Goal: Task Accomplishment & Management: Use online tool/utility

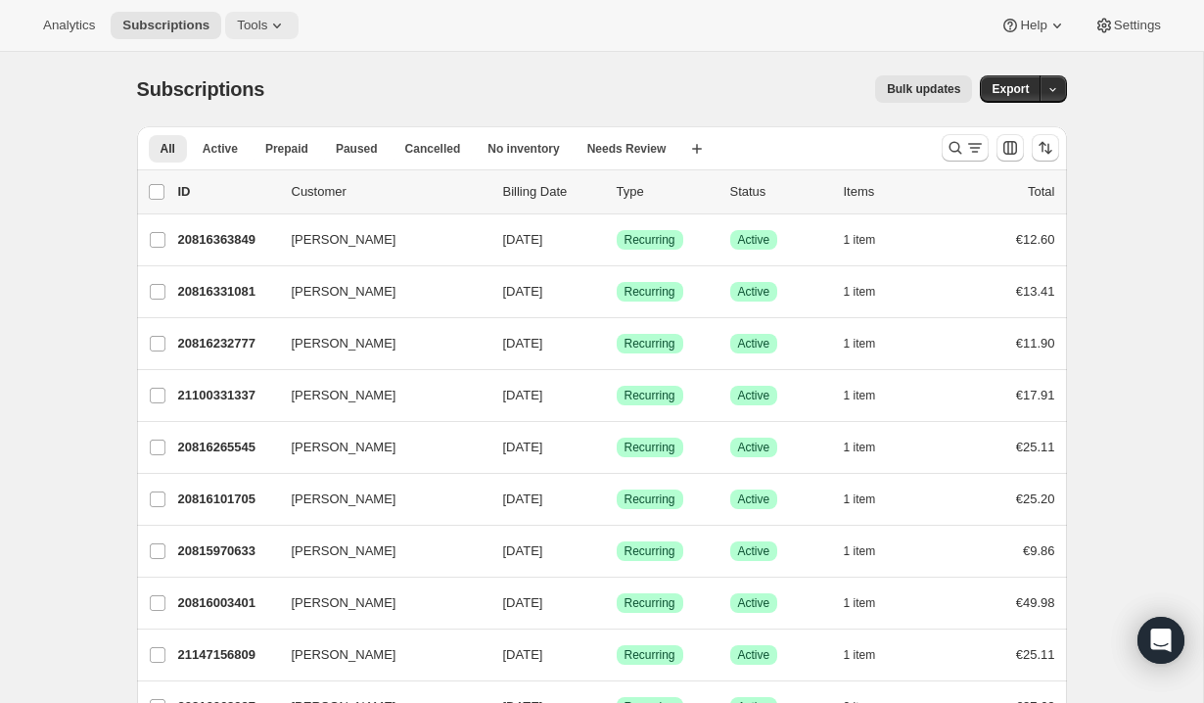
click at [270, 14] on button "Tools" at bounding box center [261, 25] width 73 height 27
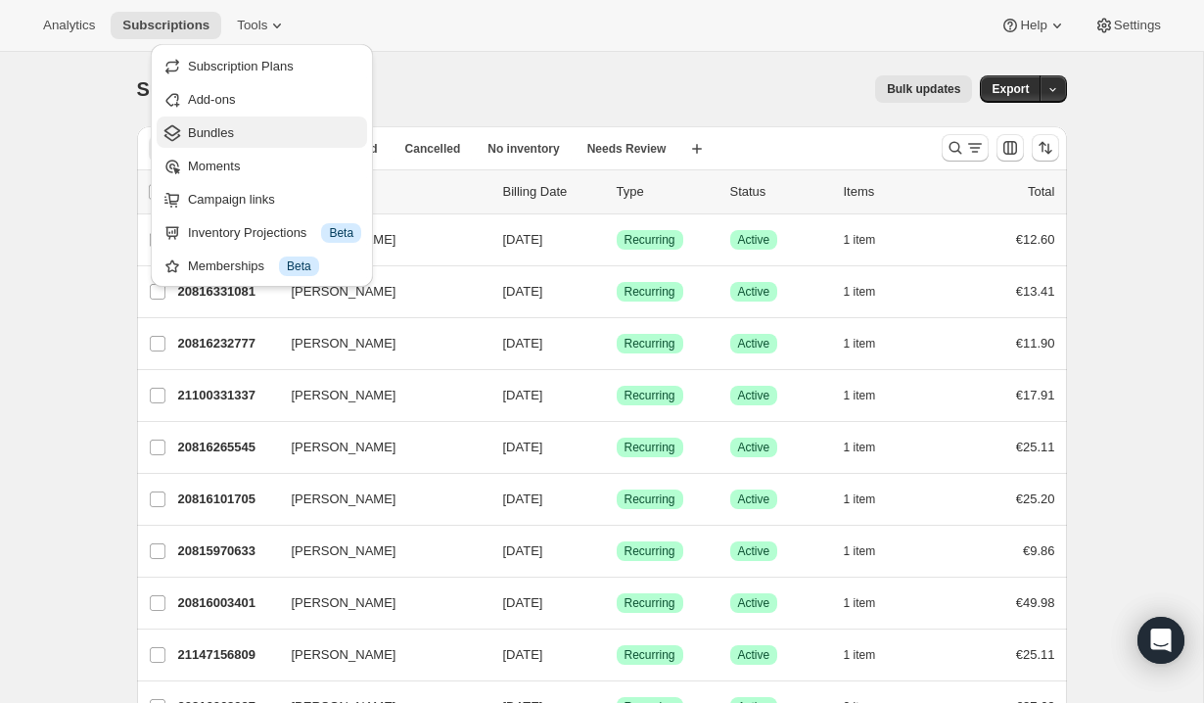
click at [269, 139] on span "Bundles" at bounding box center [274, 133] width 173 height 20
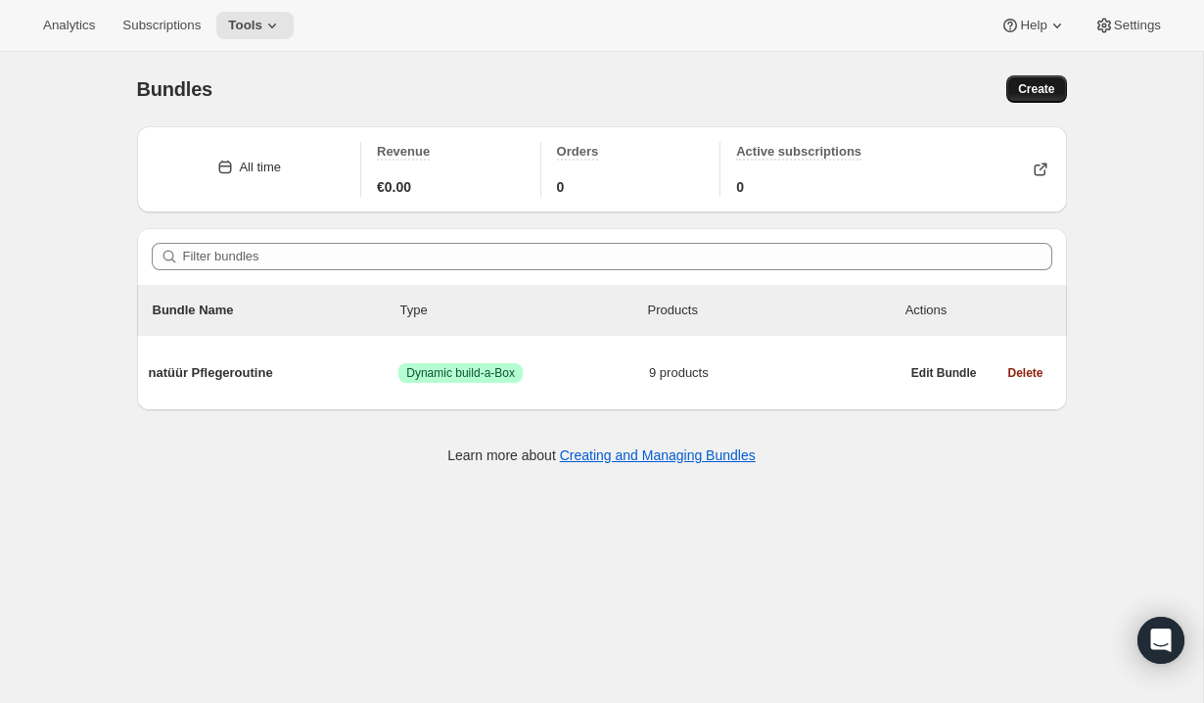
click at [1020, 101] on button "Create" at bounding box center [1036, 88] width 60 height 27
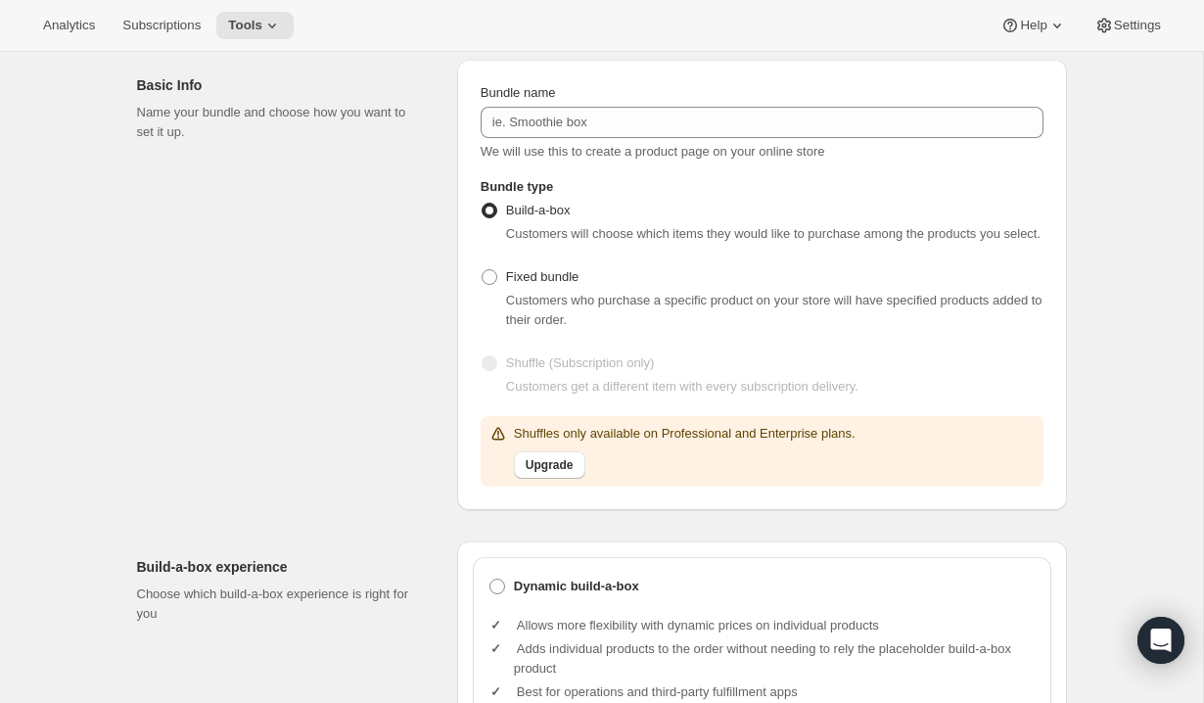
scroll to position [114, 0]
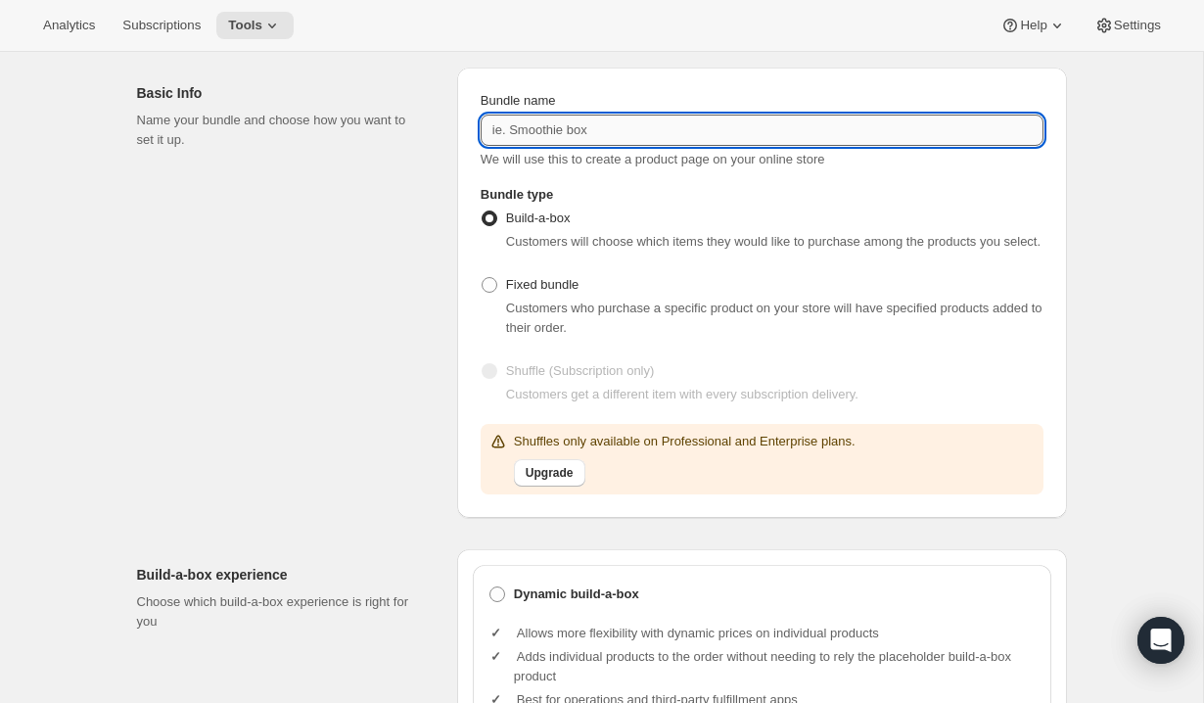
click at [676, 134] on input "Bundle name" at bounding box center [762, 130] width 563 height 31
type input "Boost Idee"
click at [403, 336] on div "Basic Info Name your bundle and choose how you want to set it up." at bounding box center [289, 293] width 304 height 450
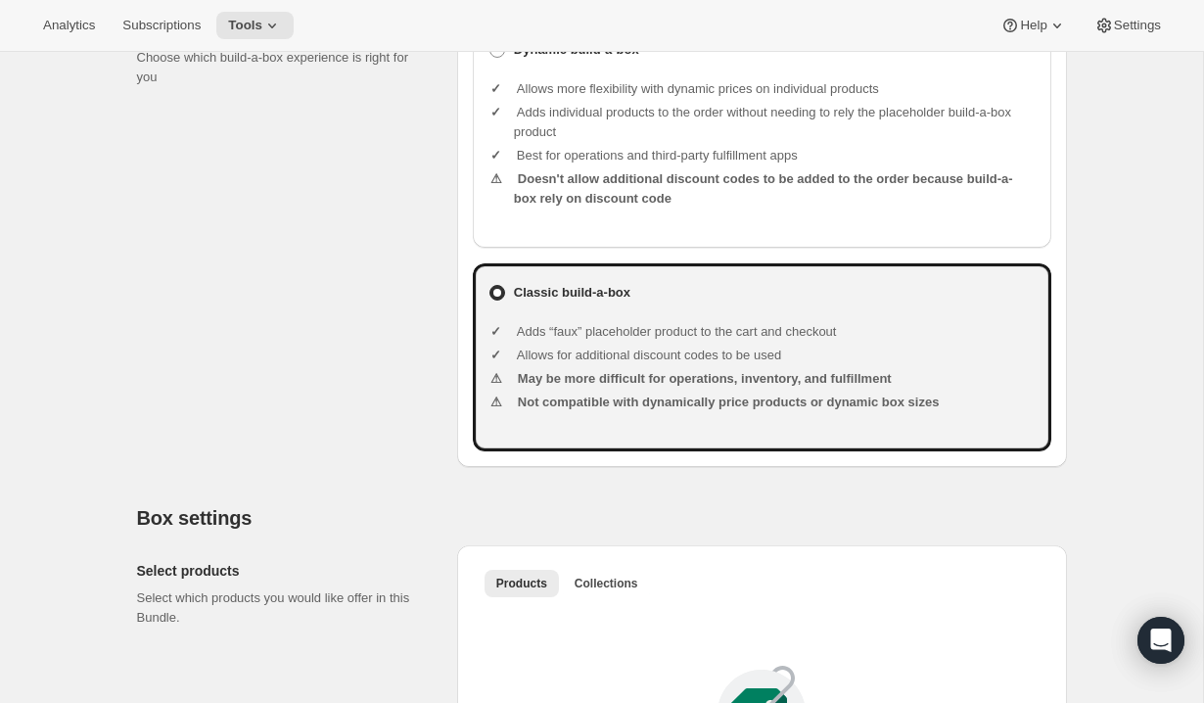
scroll to position [655, 0]
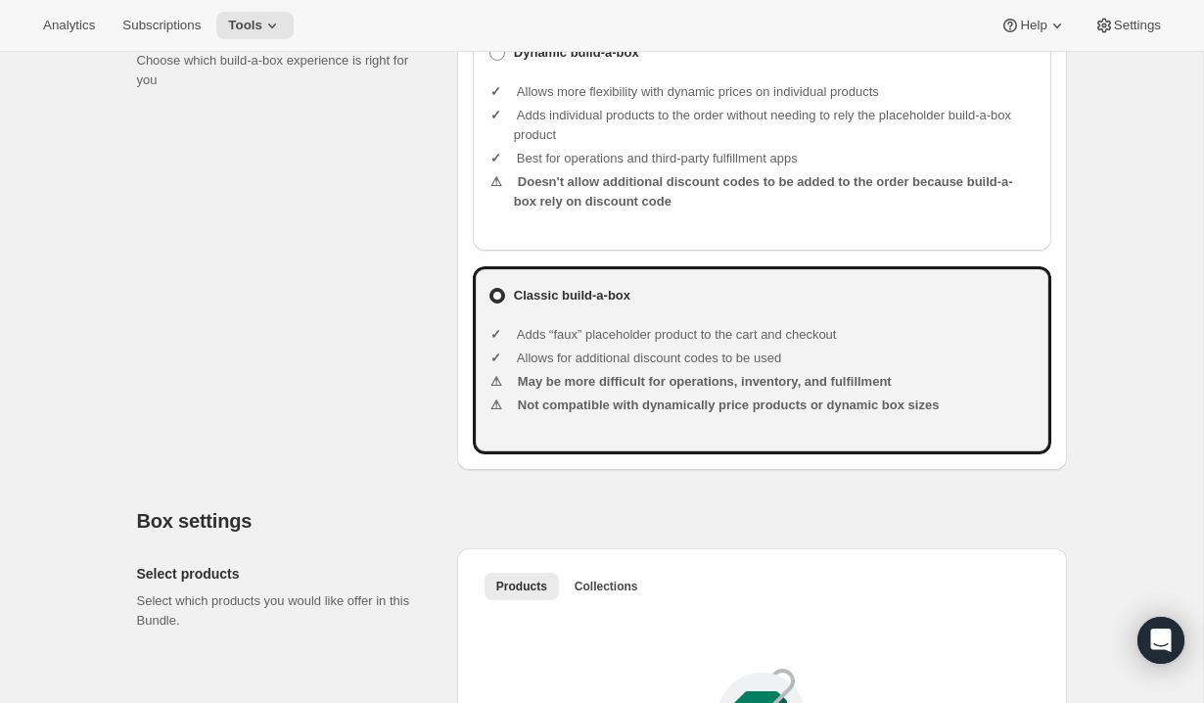
click at [557, 95] on ul "Allows more flexibility with dynamic prices on individual products Adds individ…" at bounding box center [775, 149] width 522 height 164
click at [558, 87] on ul "Allows more flexibility with dynamic prices on individual products Adds individ…" at bounding box center [775, 149] width 522 height 164
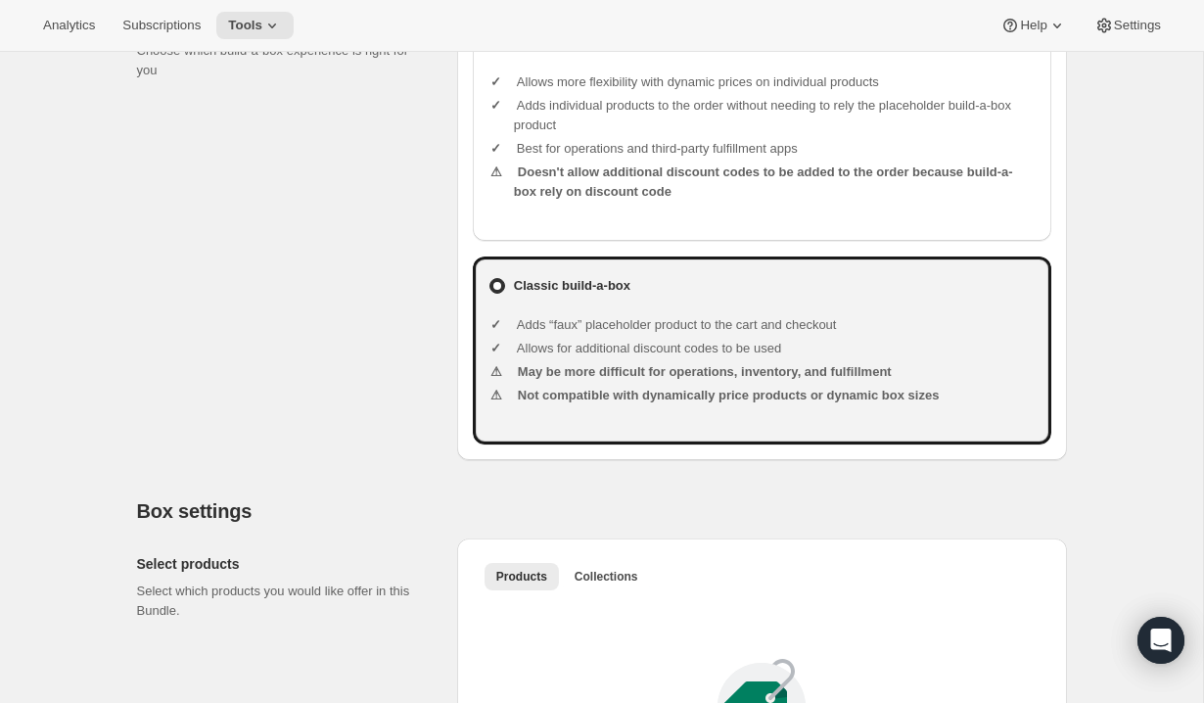
scroll to position [668, 0]
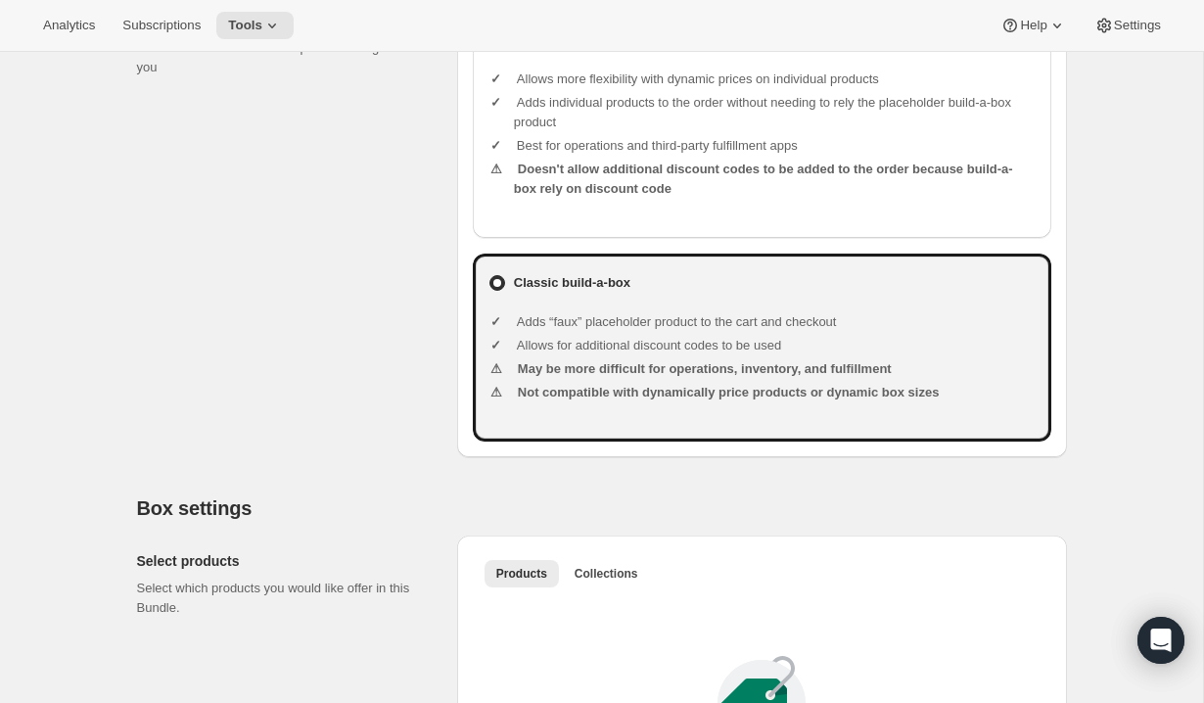
click at [560, 50] on b "Dynamic build-a-box" at bounding box center [576, 40] width 125 height 20
click at [490, 33] on input "Dynamic build-a-box" at bounding box center [489, 32] width 1 height 1
radio input "true"
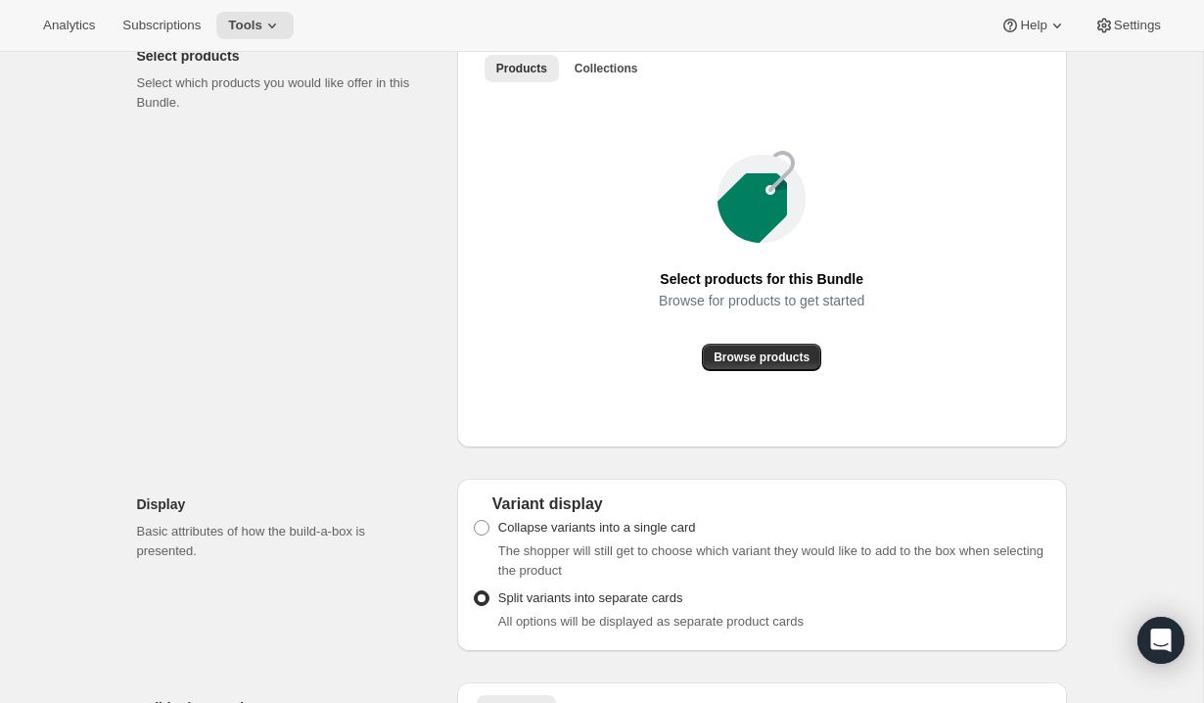
scroll to position [1174, 0]
click at [753, 364] on span "Browse products" at bounding box center [762, 356] width 96 height 16
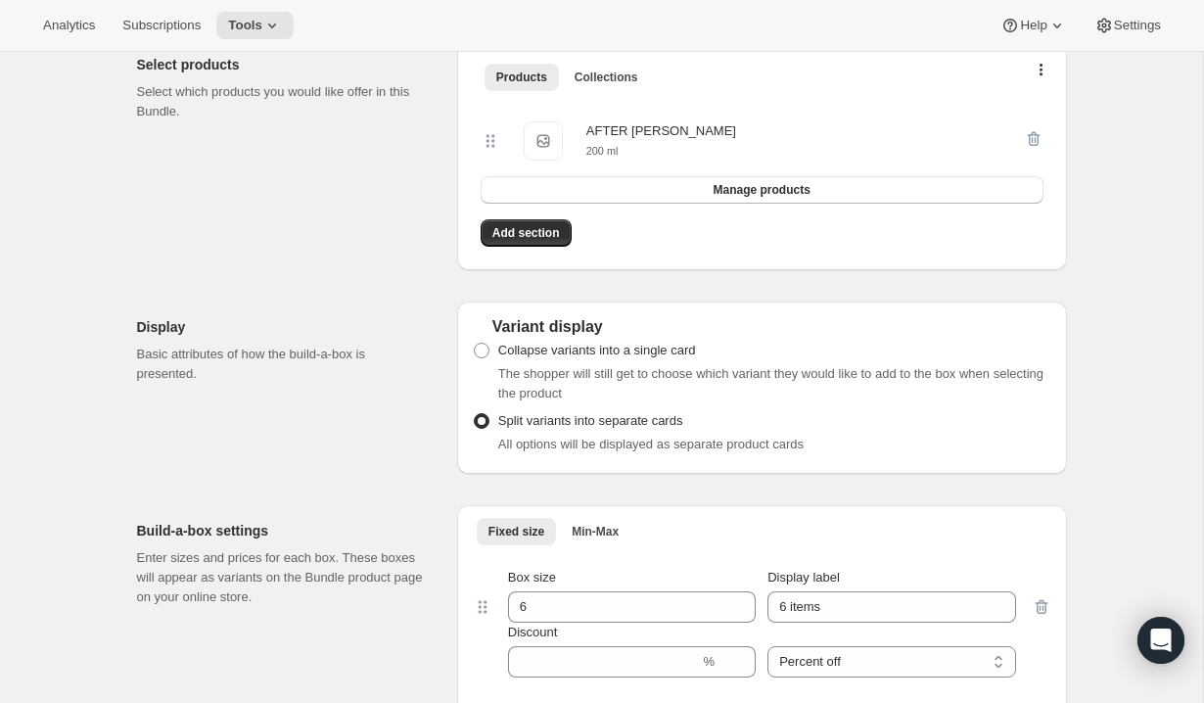
scroll to position [1162, 0]
click at [542, 243] on span "Add section" at bounding box center [526, 235] width 68 height 16
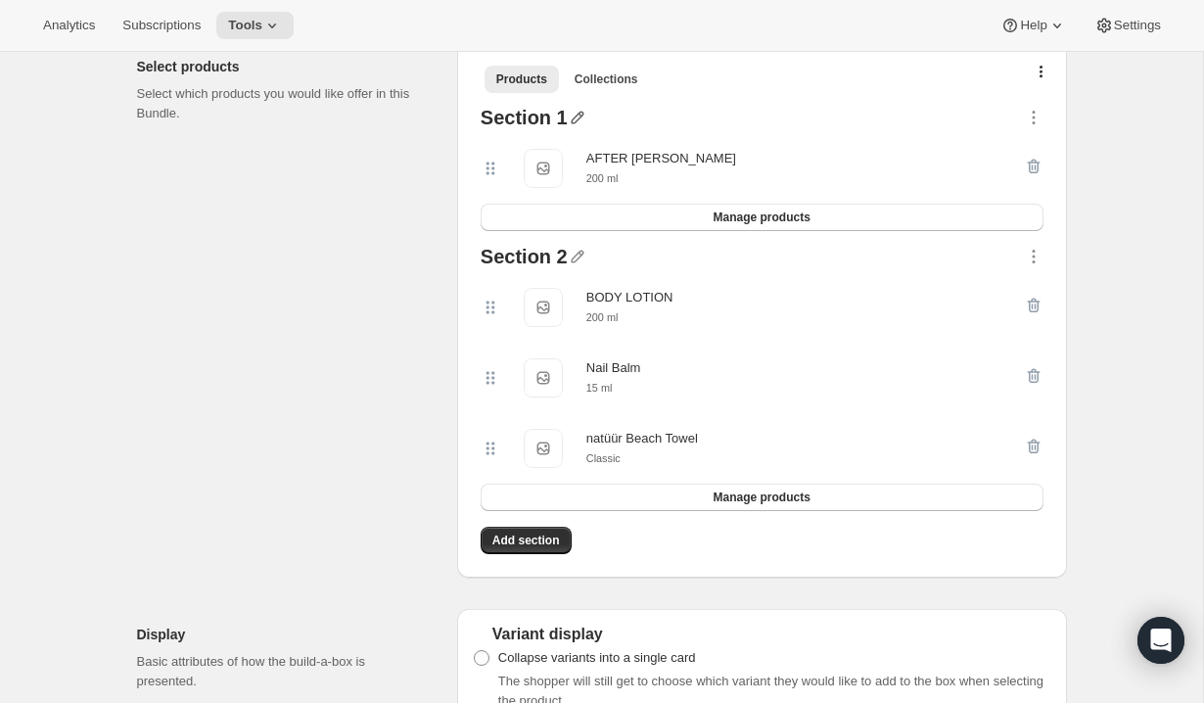
click at [573, 127] on icon "button" at bounding box center [578, 118] width 20 height 20
click at [545, 178] on input "text" at bounding box center [583, 175] width 188 height 31
type input "Neem Base"
click at [511, 203] on span "Save" at bounding box center [503, 201] width 29 height 20
click at [576, 266] on icon "button" at bounding box center [578, 257] width 20 height 20
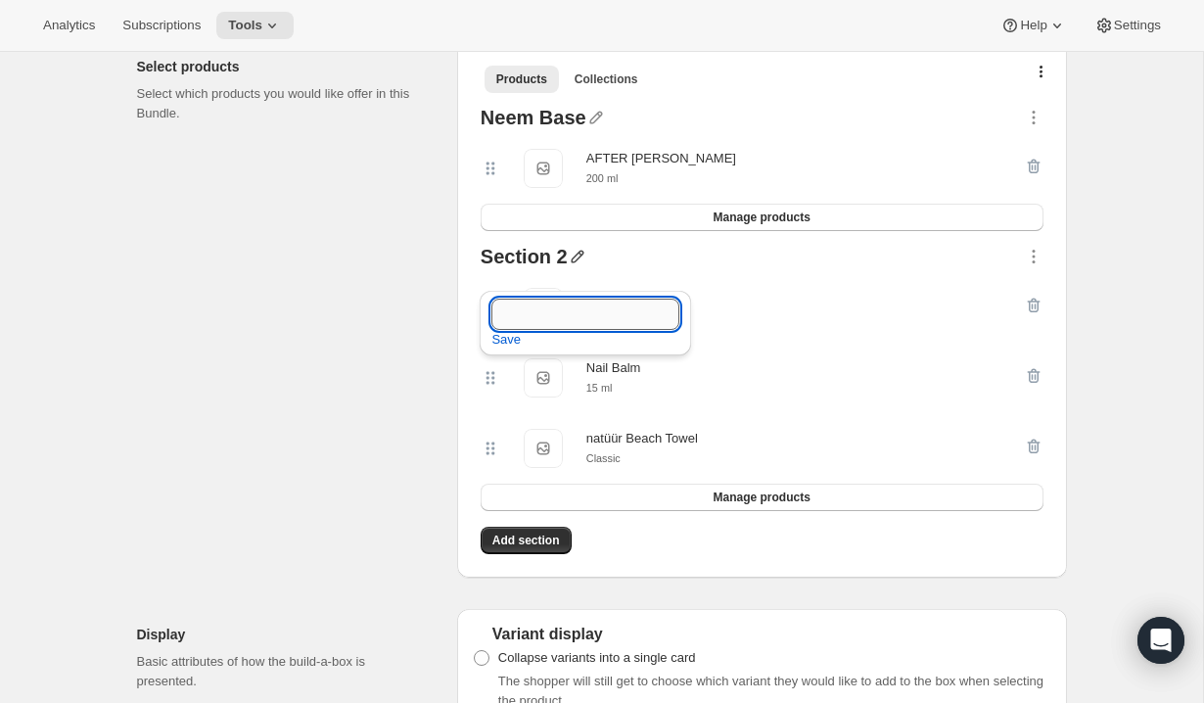
click at [539, 308] on input "text" at bounding box center [585, 314] width 188 height 31
type input "Select a Boost"
click at [512, 347] on span "Save" at bounding box center [505, 340] width 29 height 20
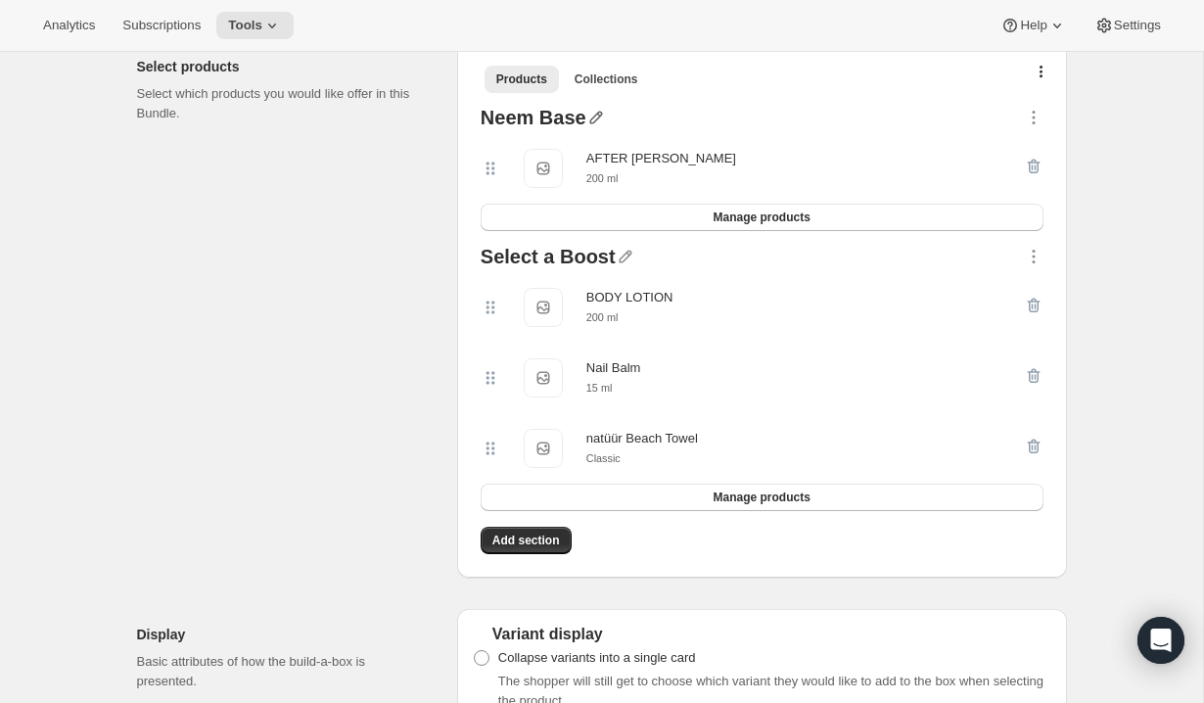
click at [598, 127] on icon "button" at bounding box center [596, 118] width 20 height 20
click at [543, 167] on input "text" at bounding box center [603, 175] width 188 height 31
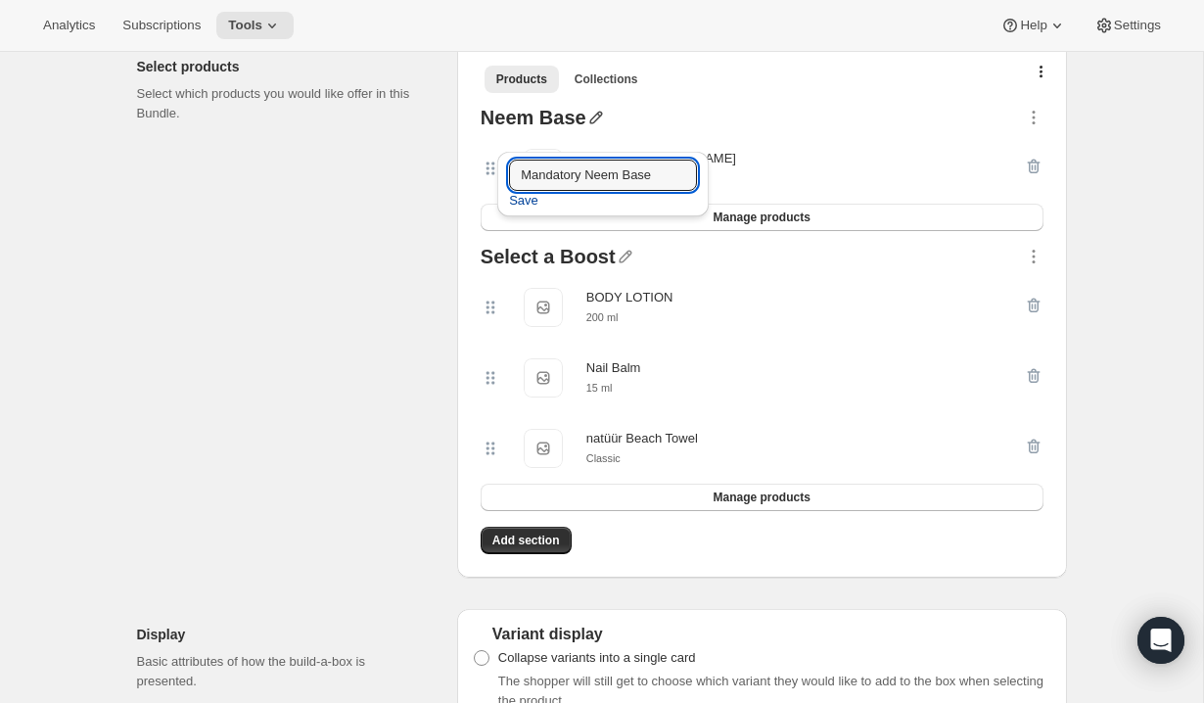
type input "Mandatory Neem Base"
click at [532, 202] on span "Save" at bounding box center [523, 201] width 29 height 20
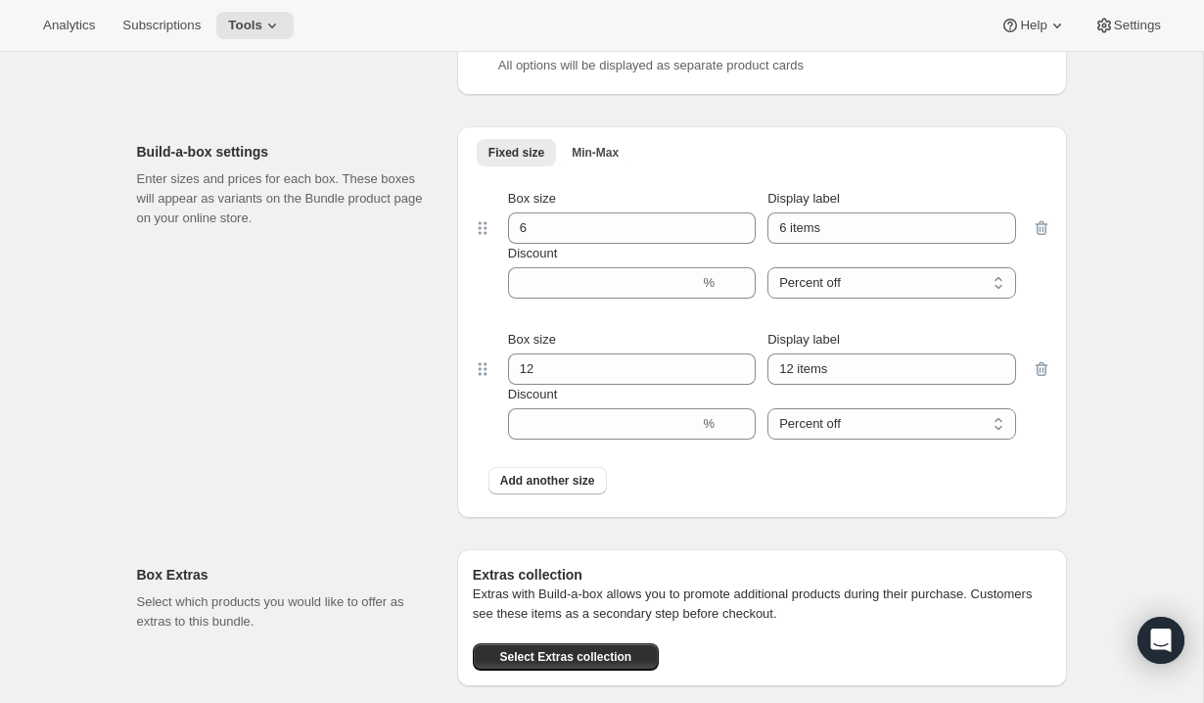
scroll to position [1849, 0]
click at [582, 160] on span "Min-Max" at bounding box center [595, 152] width 47 height 16
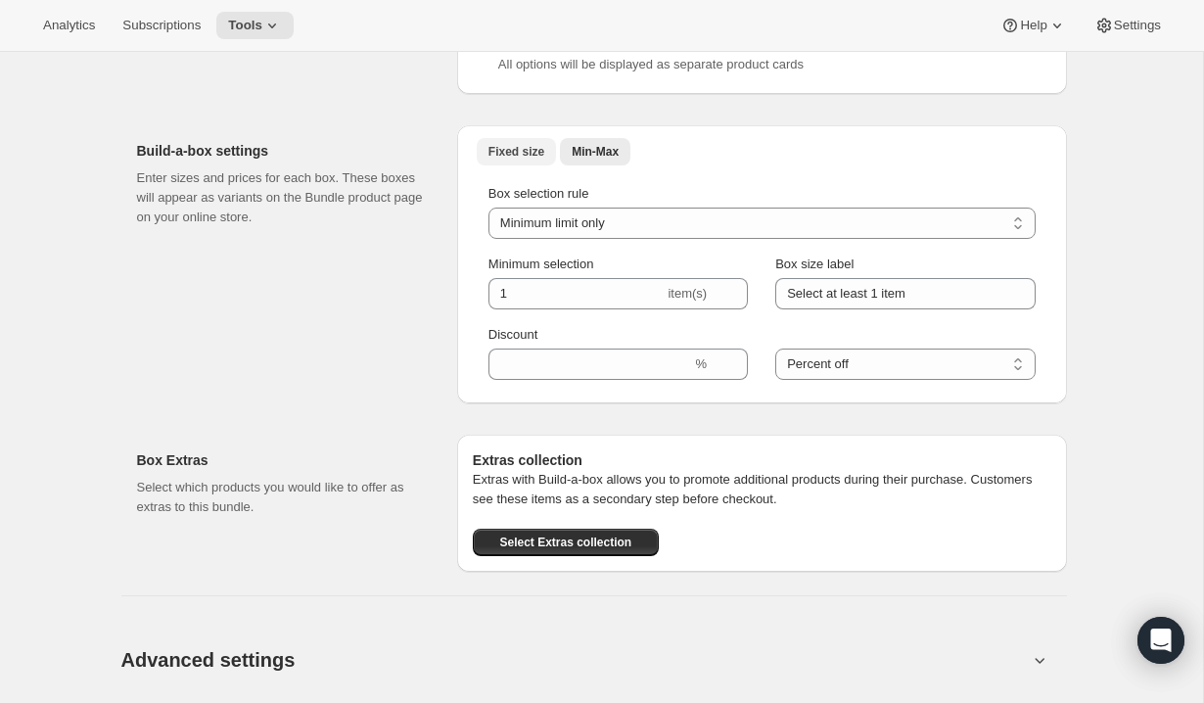
click at [549, 165] on button "Fixed size" at bounding box center [516, 151] width 79 height 27
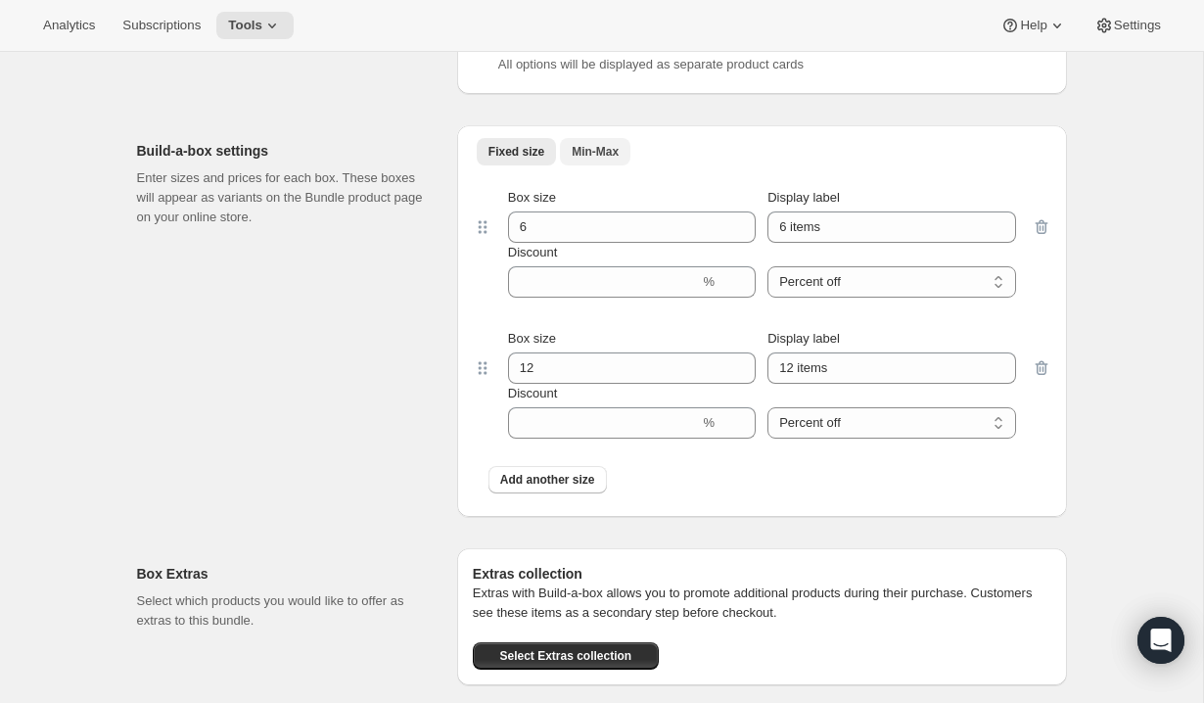
click at [598, 160] on span "Min-Max" at bounding box center [595, 152] width 47 height 16
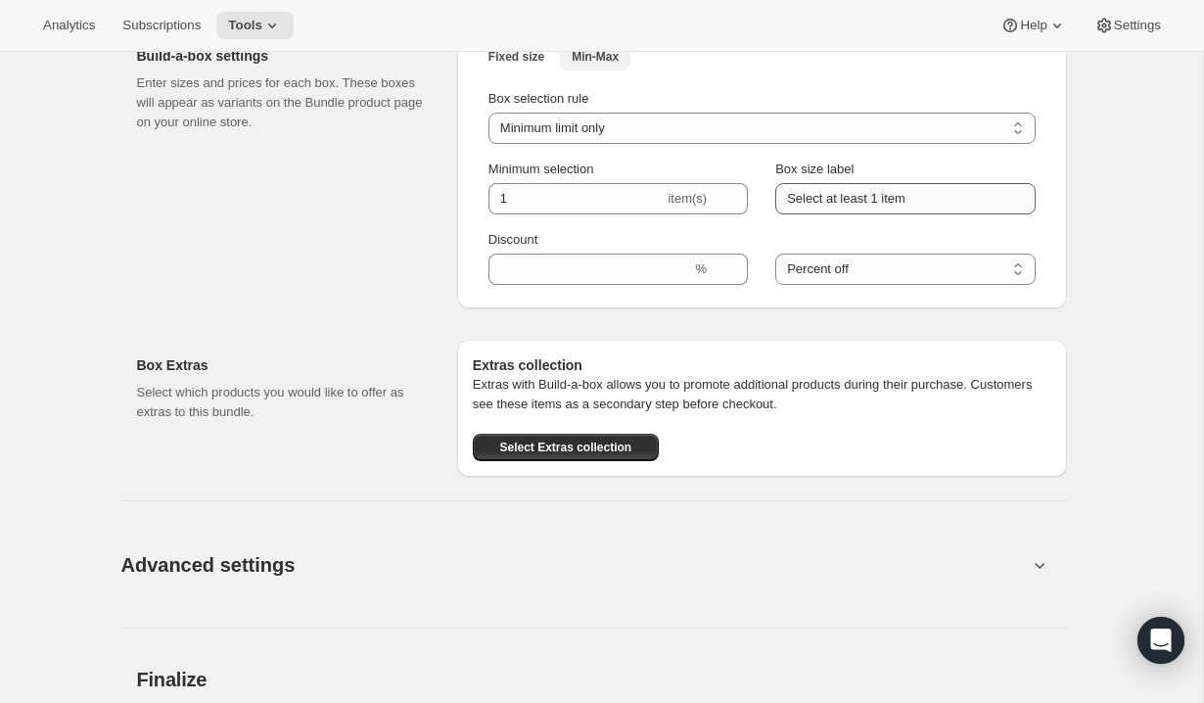
scroll to position [1961, 0]
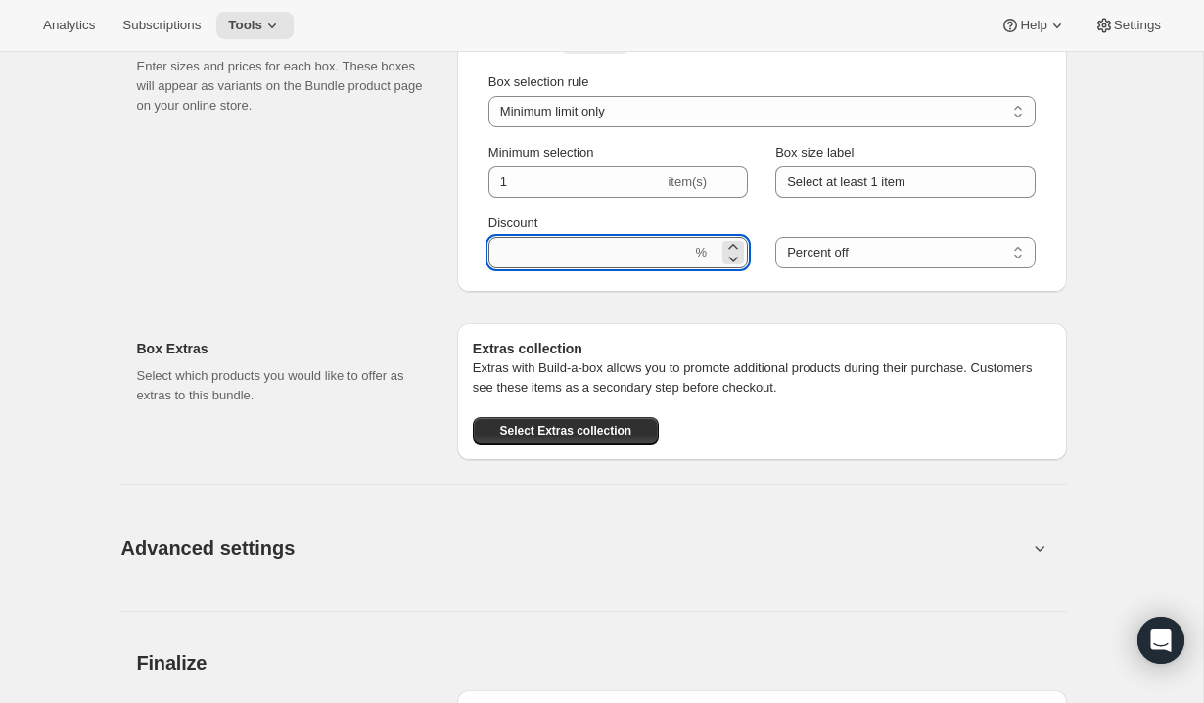
click at [672, 268] on input "Discount" at bounding box center [590, 252] width 204 height 31
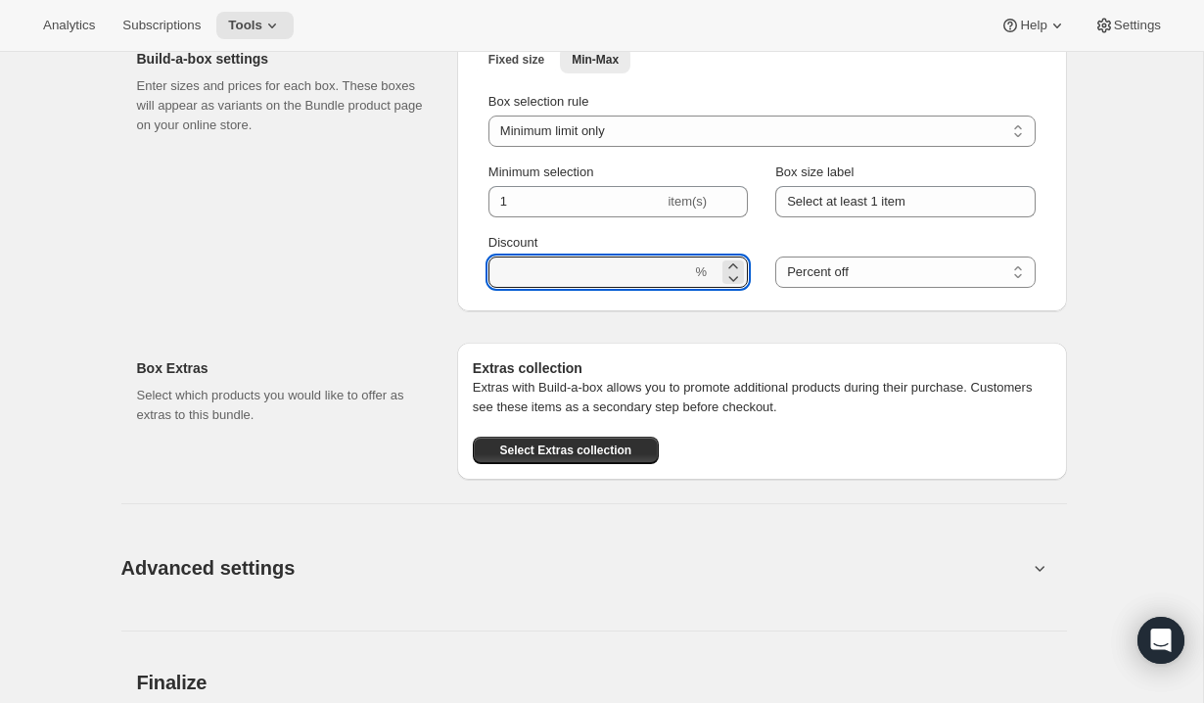
scroll to position [1934, 0]
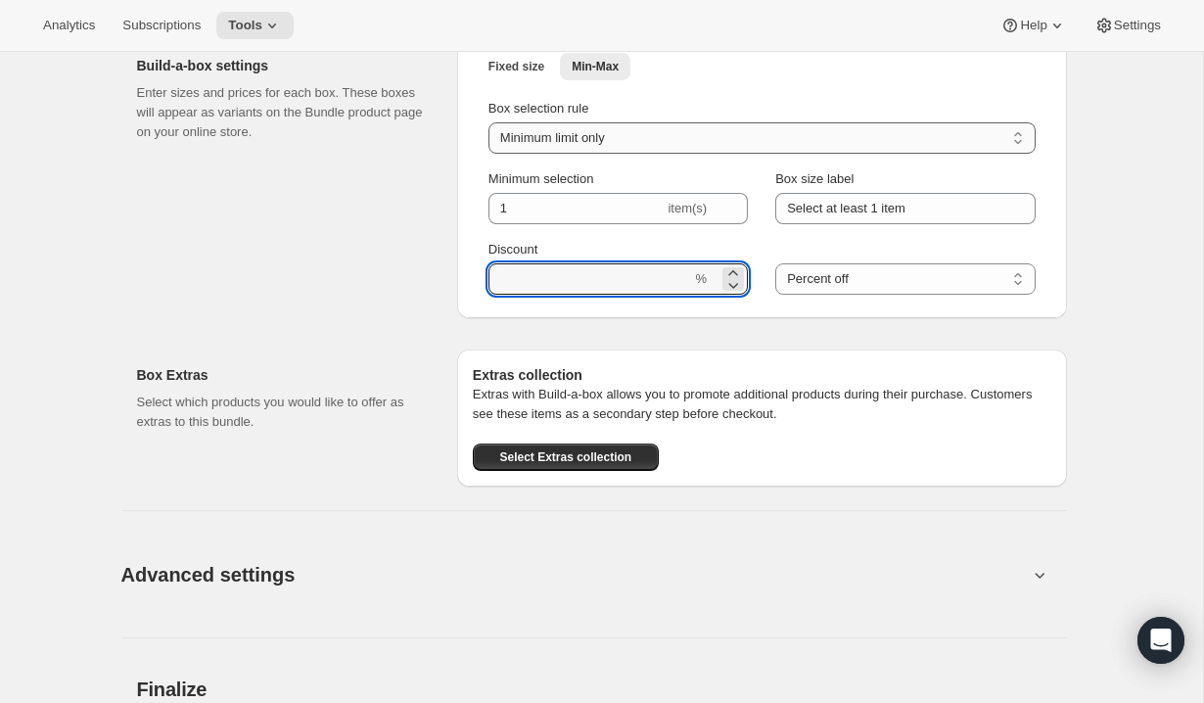
click at [760, 154] on select "Minimum limit only Maximum limit only Minimum and Maximum limits" at bounding box center [761, 137] width 547 height 31
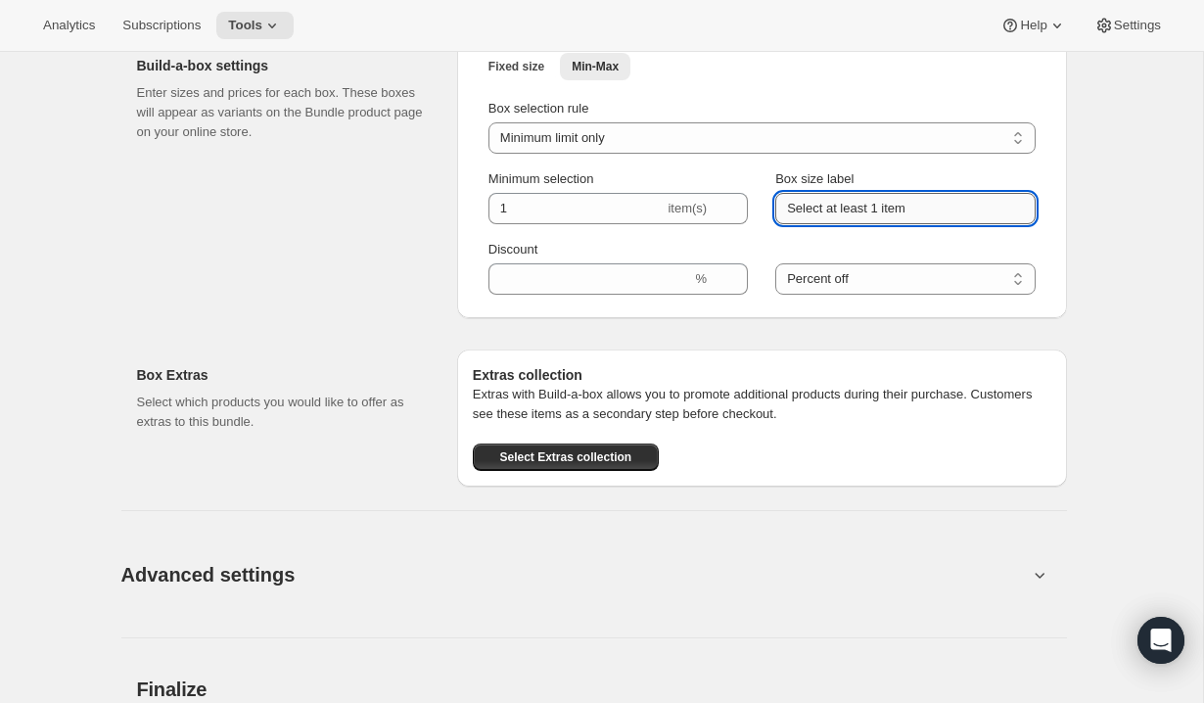
click at [926, 224] on input "Select at least 1 item" at bounding box center [904, 208] width 259 height 31
click at [530, 74] on span "Fixed size" at bounding box center [516, 67] width 56 height 16
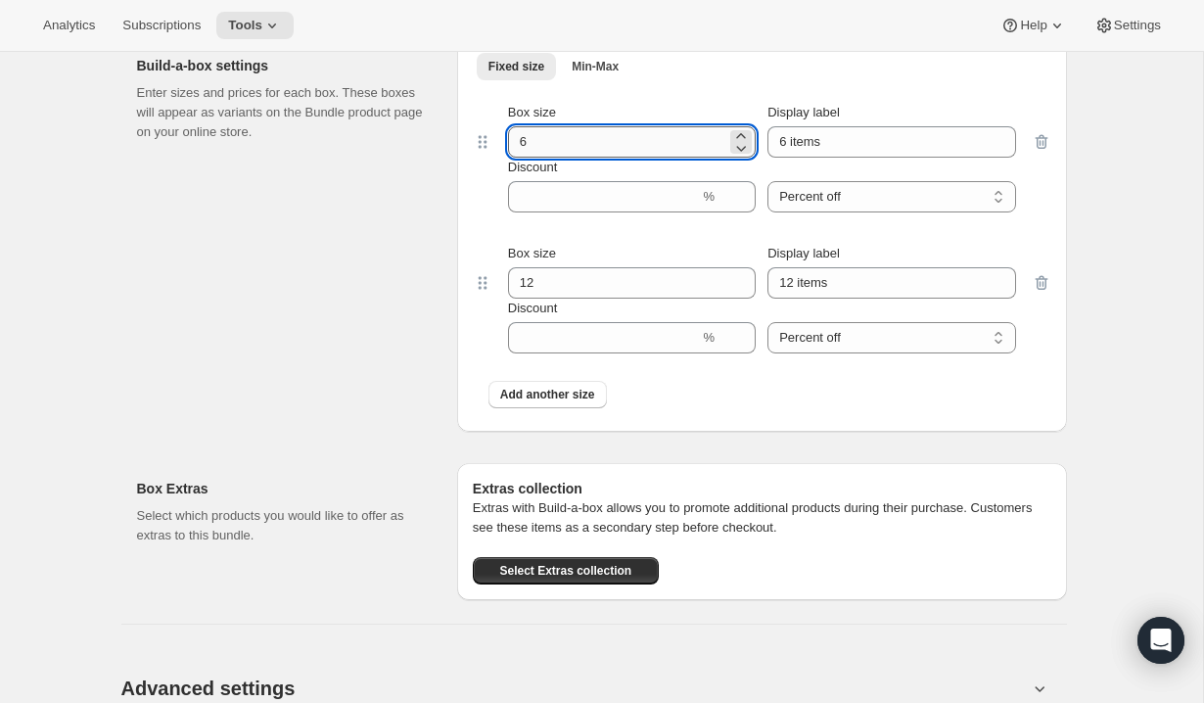
click at [573, 158] on input "6" at bounding box center [617, 141] width 218 height 31
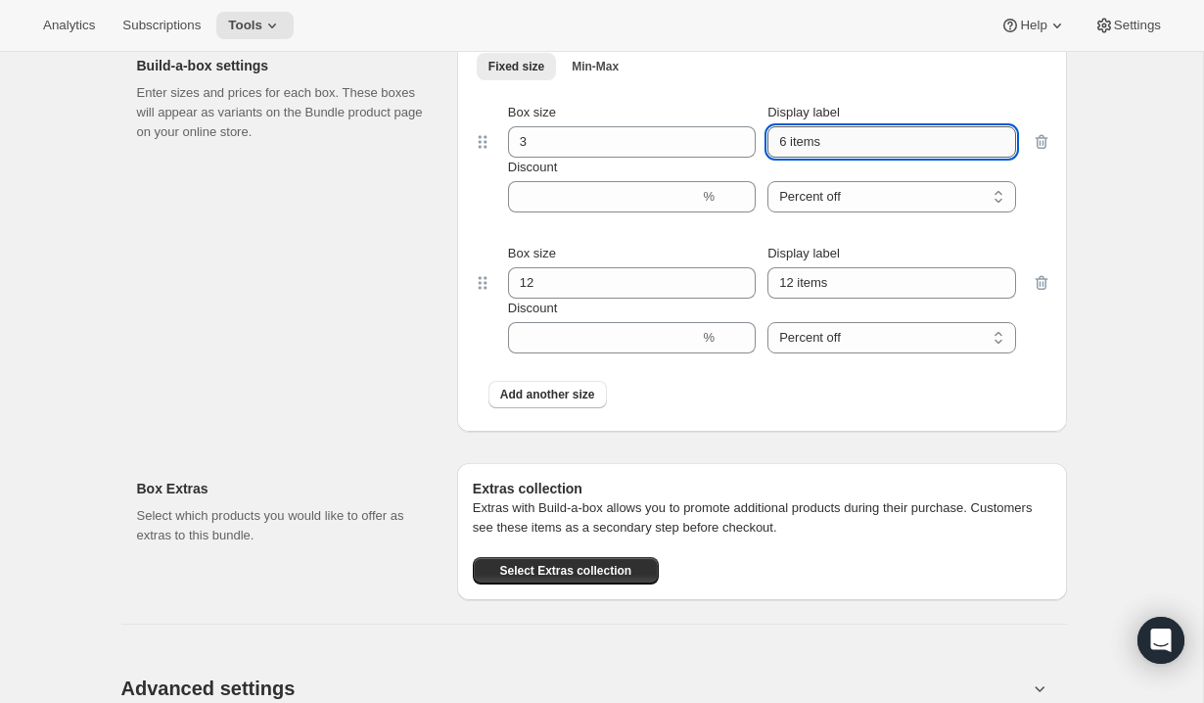
click at [779, 158] on input "6 items" at bounding box center [891, 141] width 248 height 31
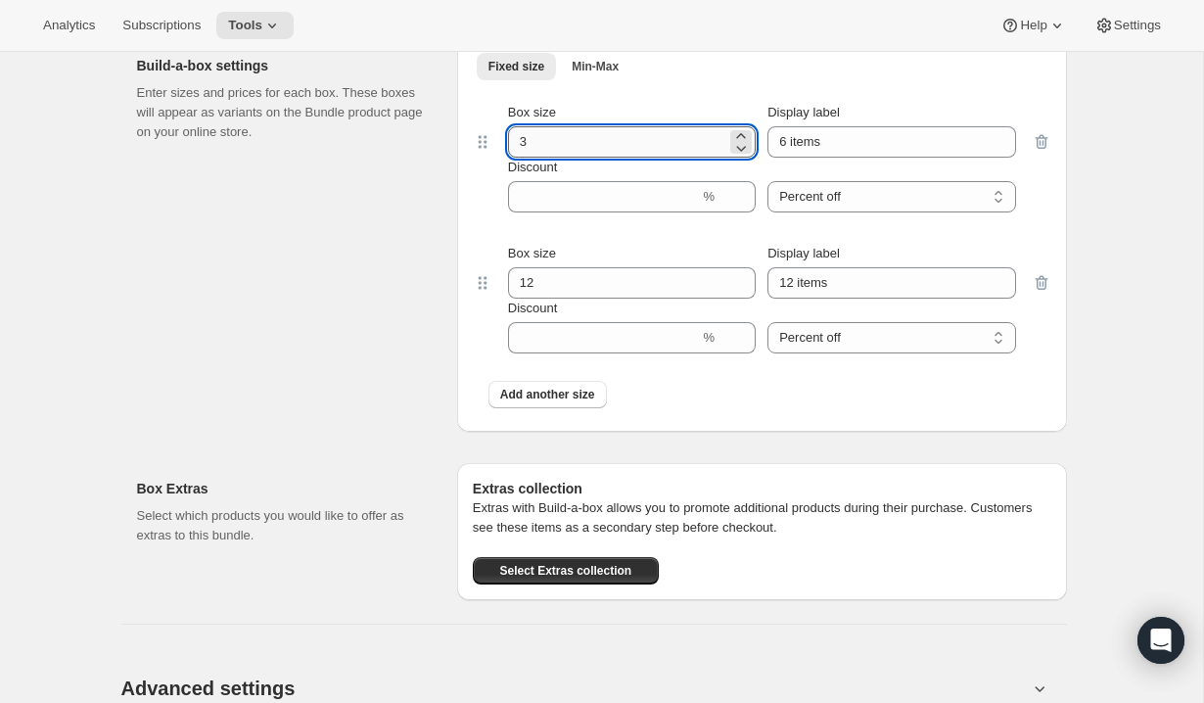
click at [665, 158] on input "3" at bounding box center [617, 141] width 218 height 31
type input "2"
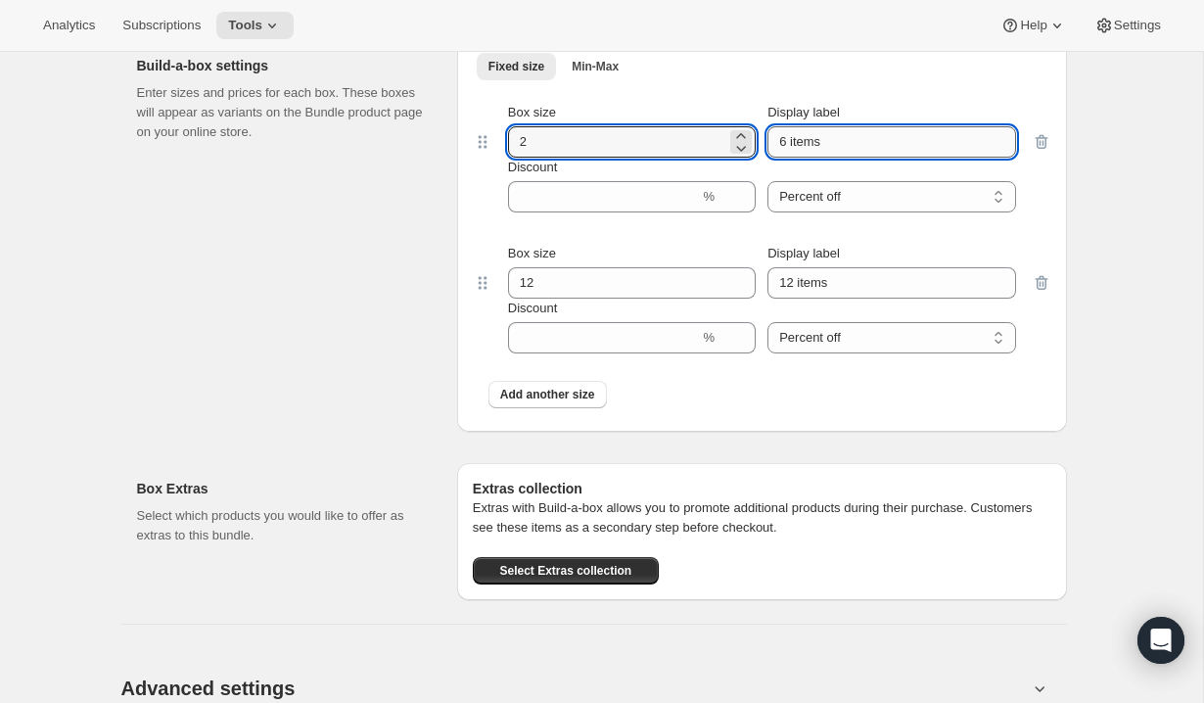
click at [782, 158] on input "6 items" at bounding box center [891, 141] width 248 height 31
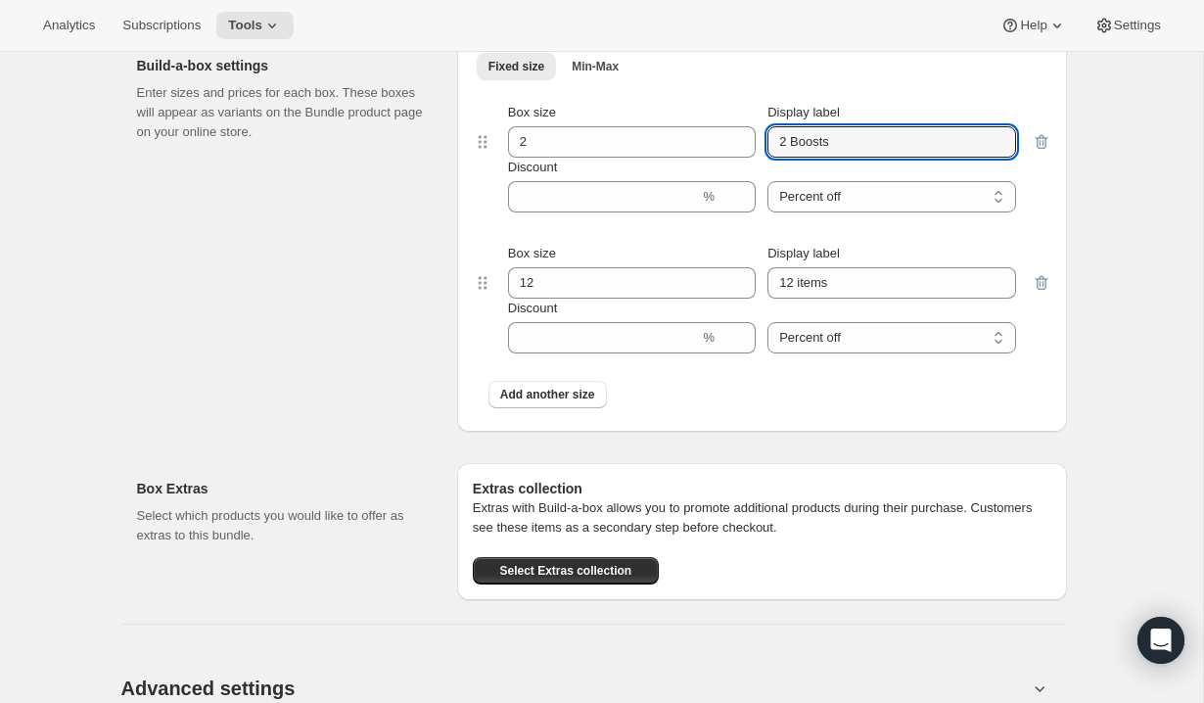
type input "2 Boosts"
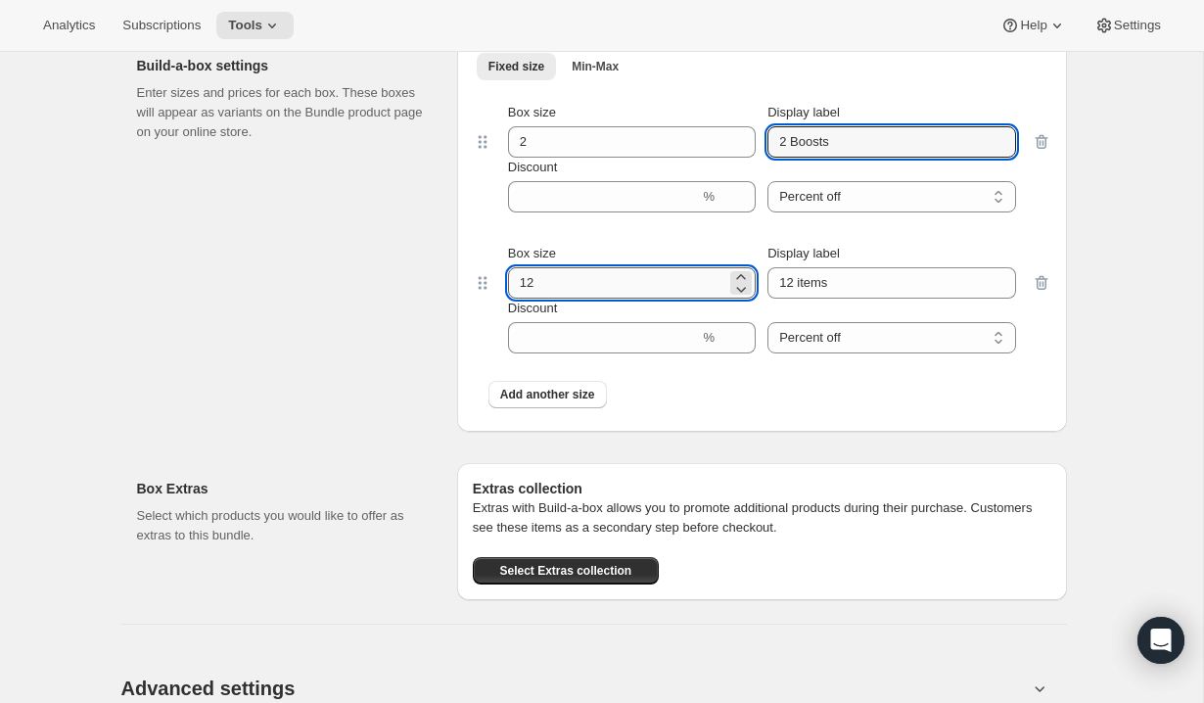
click at [556, 297] on input "12" at bounding box center [617, 282] width 218 height 31
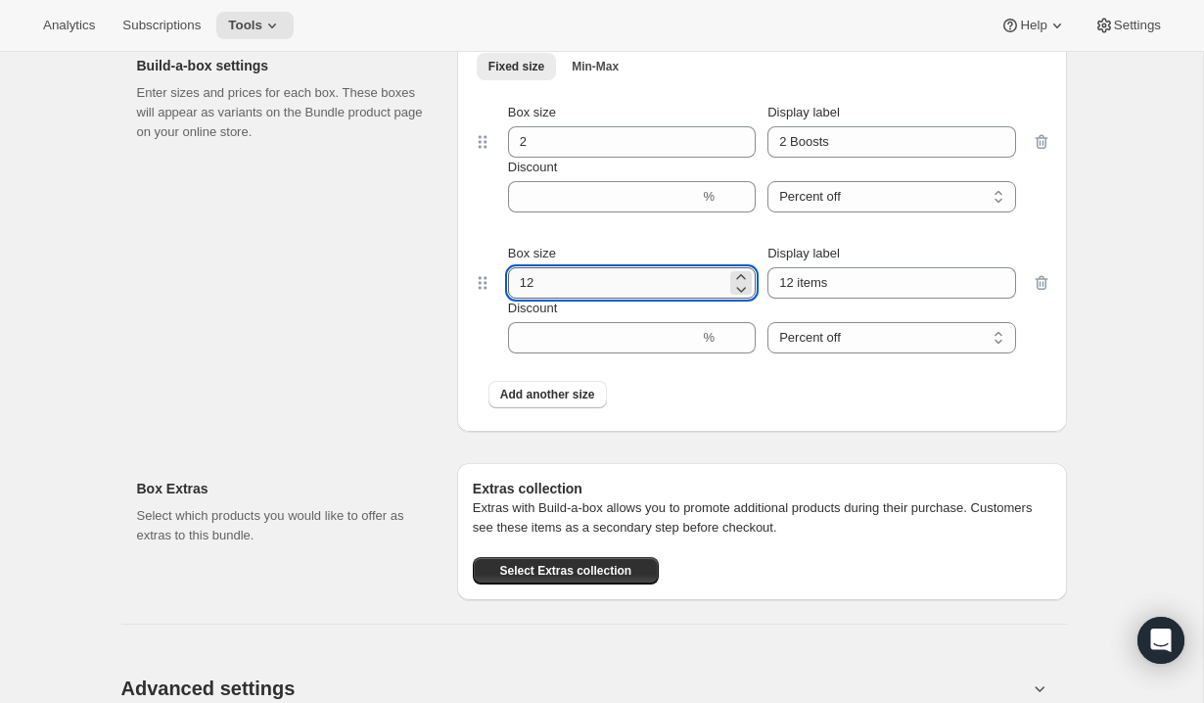
click at [556, 297] on input "12" at bounding box center [617, 282] width 218 height 31
type input "3"
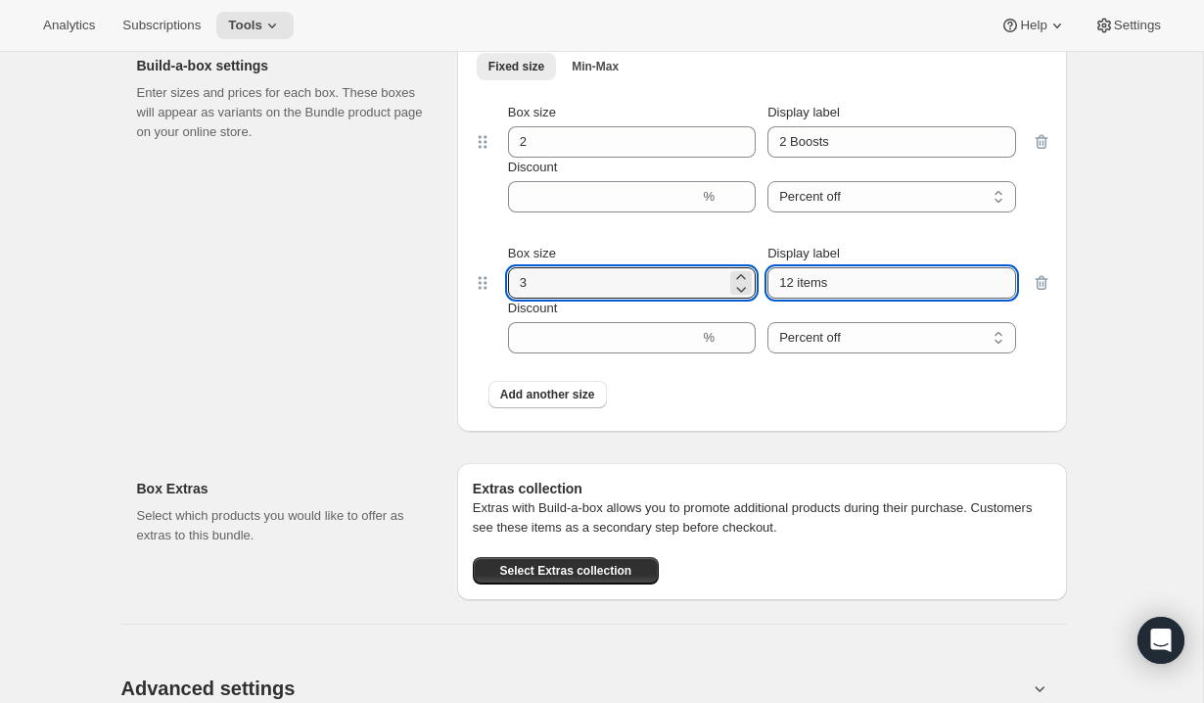
click at [814, 299] on input "12 items" at bounding box center [891, 282] width 248 height 31
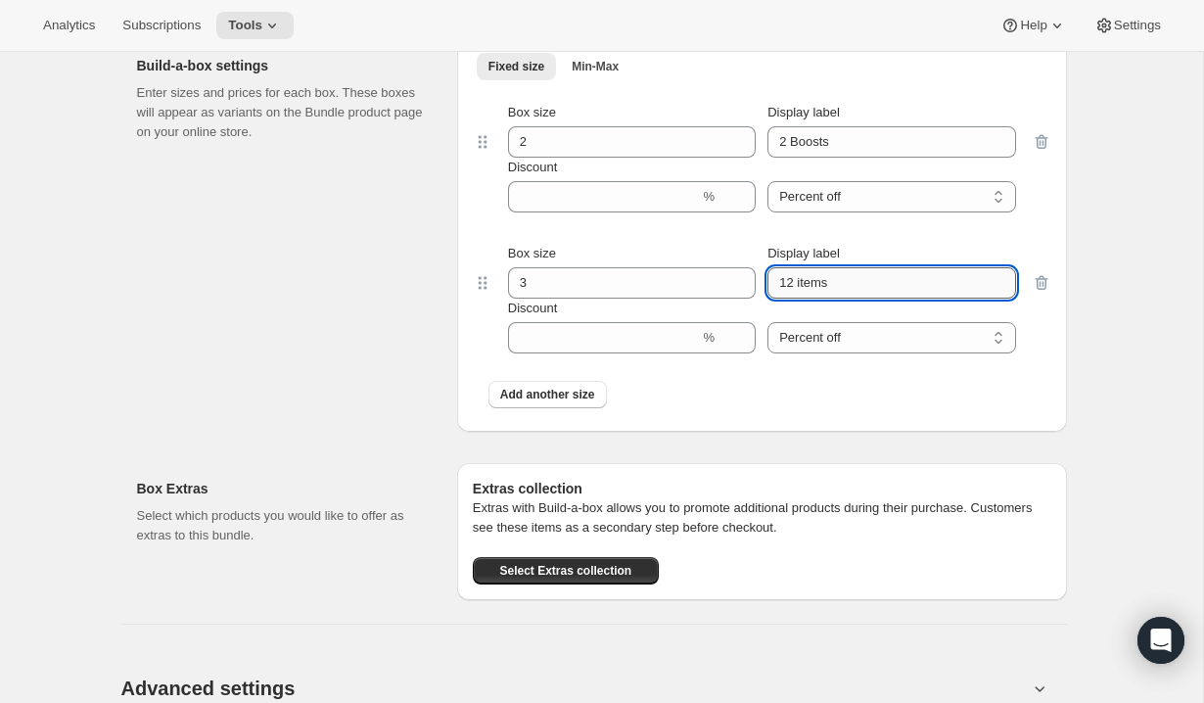
click at [814, 299] on input "12 items" at bounding box center [891, 282] width 248 height 31
click at [789, 299] on input "12 items" at bounding box center [891, 282] width 248 height 31
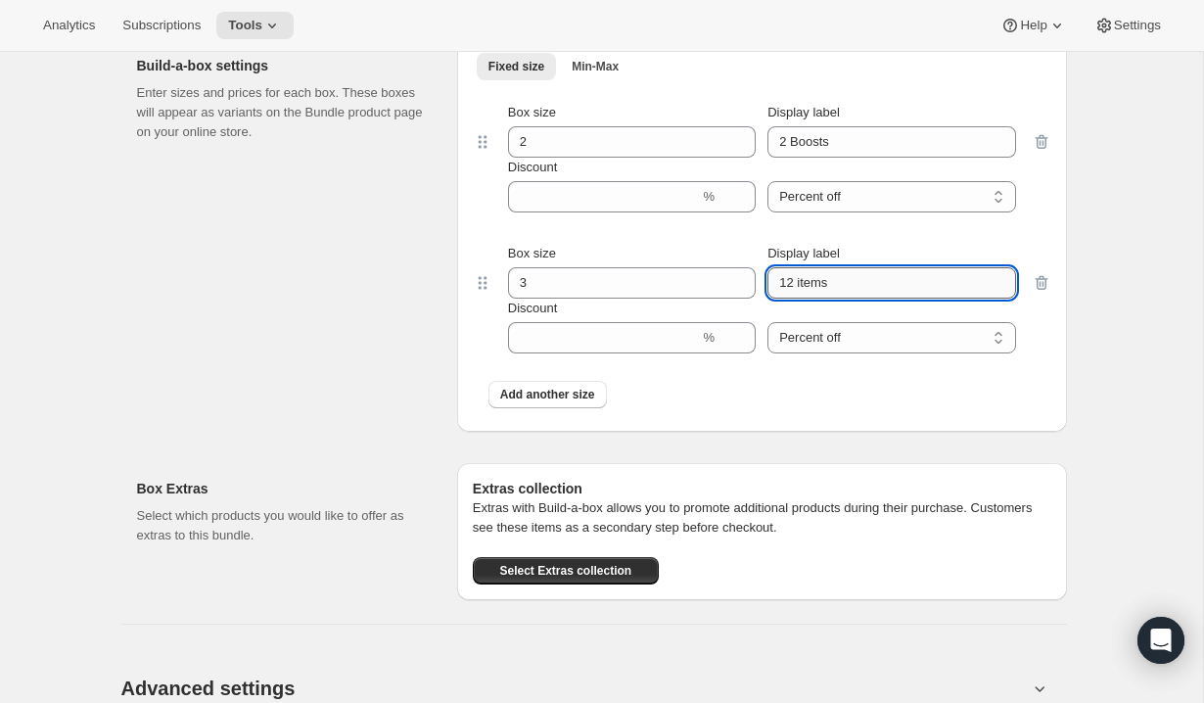
click at [789, 299] on input "12 items" at bounding box center [891, 282] width 248 height 31
type input "3 Boots"
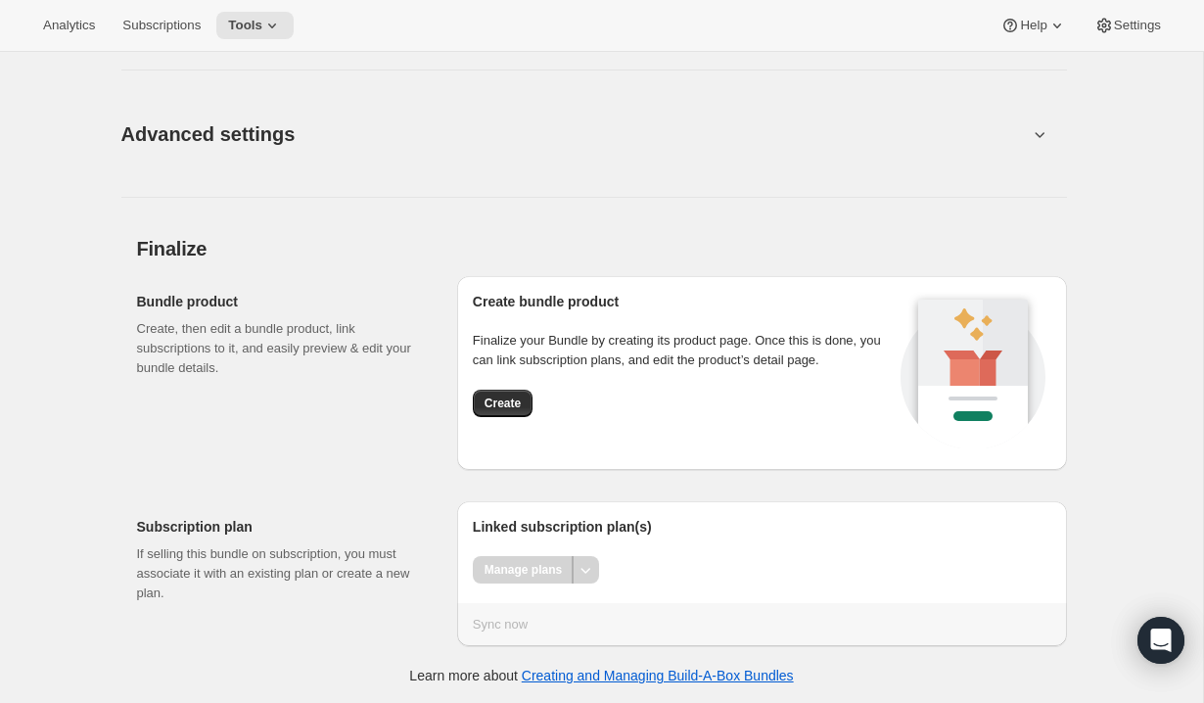
scroll to position [2511, 0]
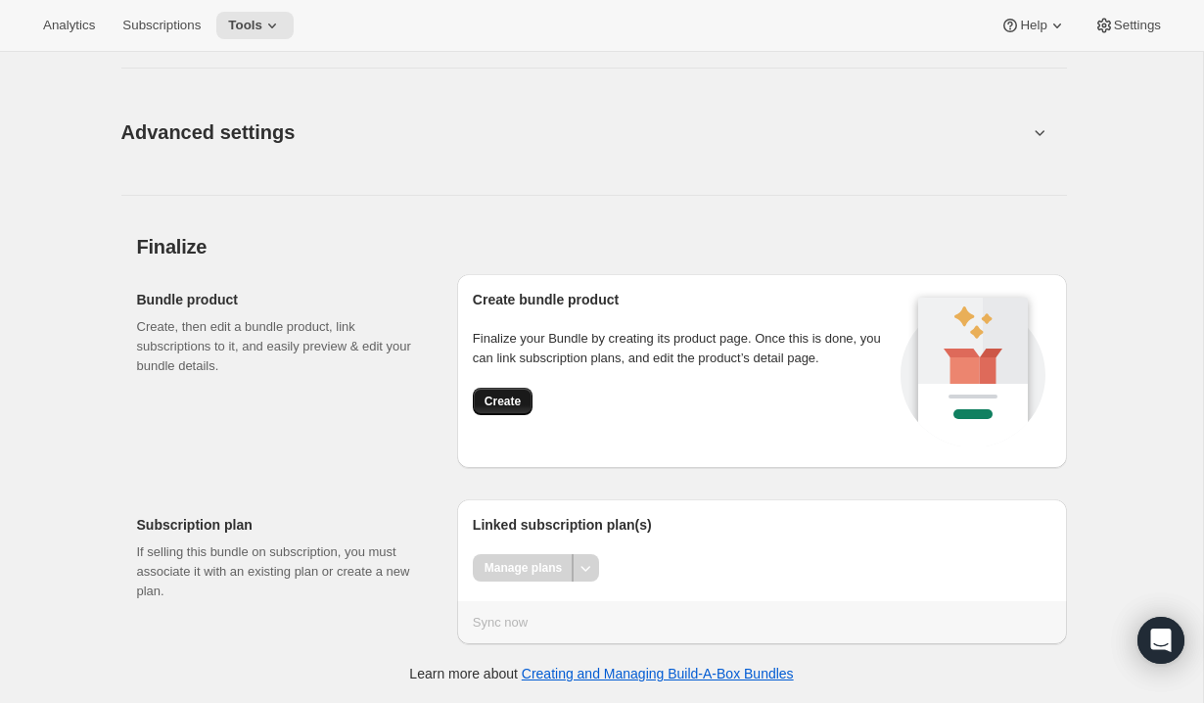
click at [526, 402] on button "Create" at bounding box center [503, 401] width 60 height 27
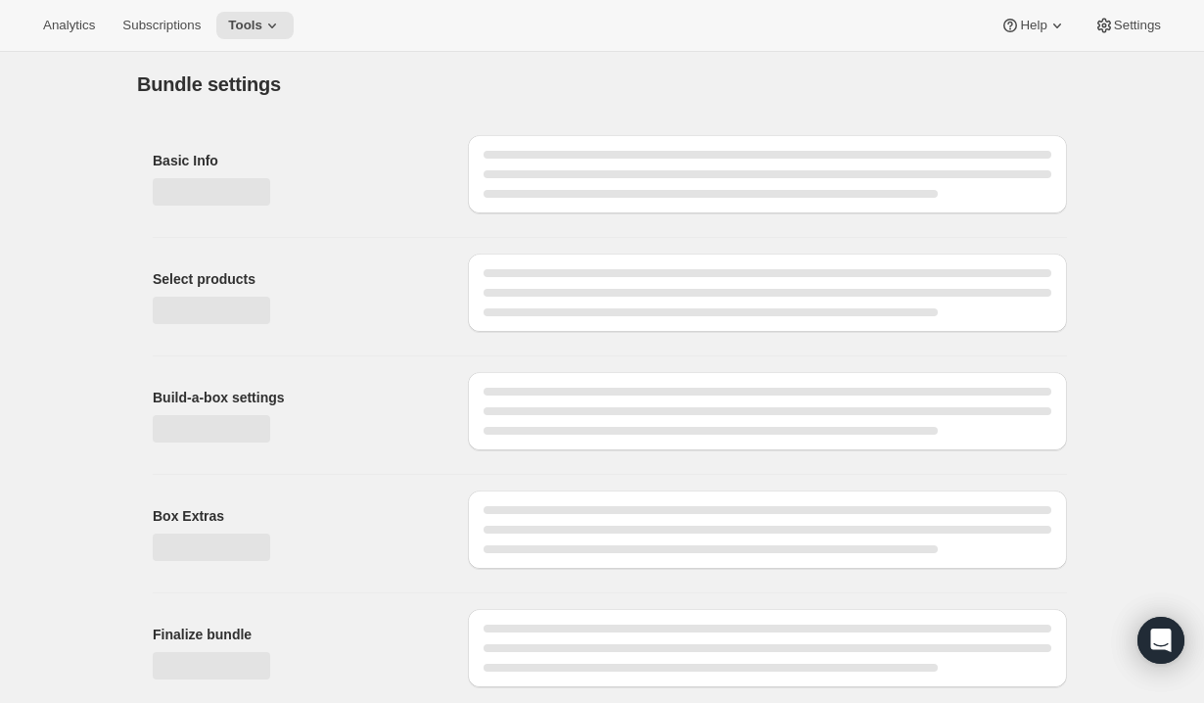
scroll to position [3, 0]
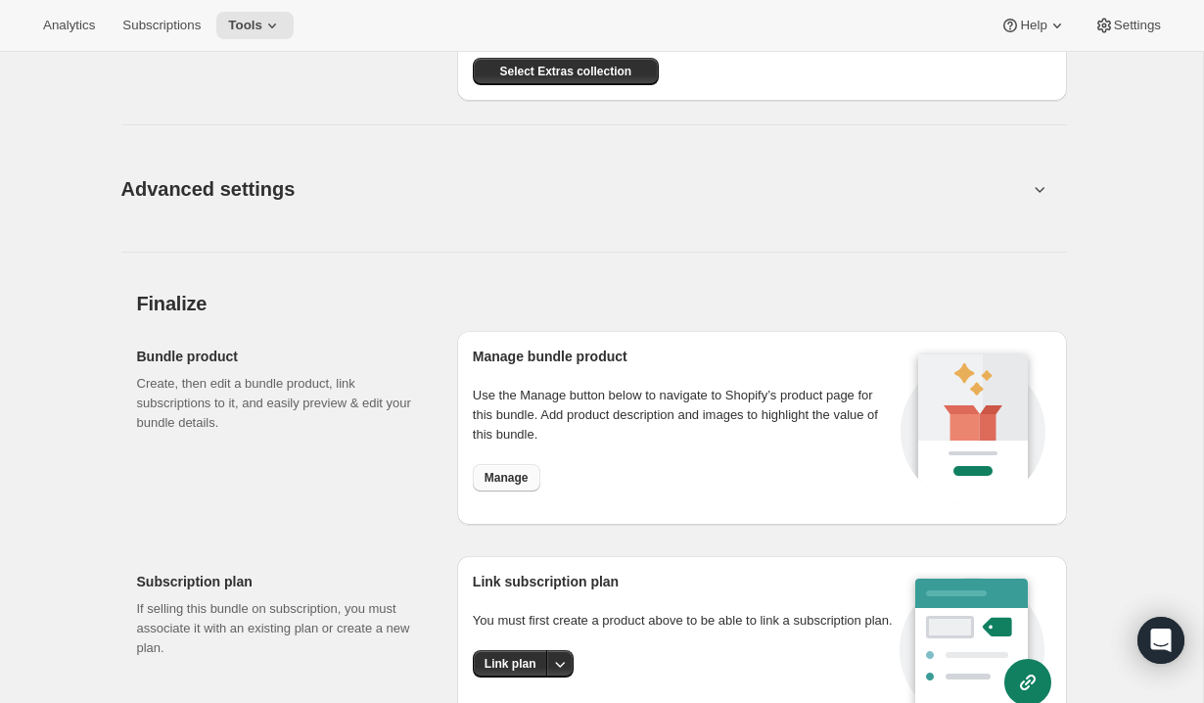
scroll to position [1849, 0]
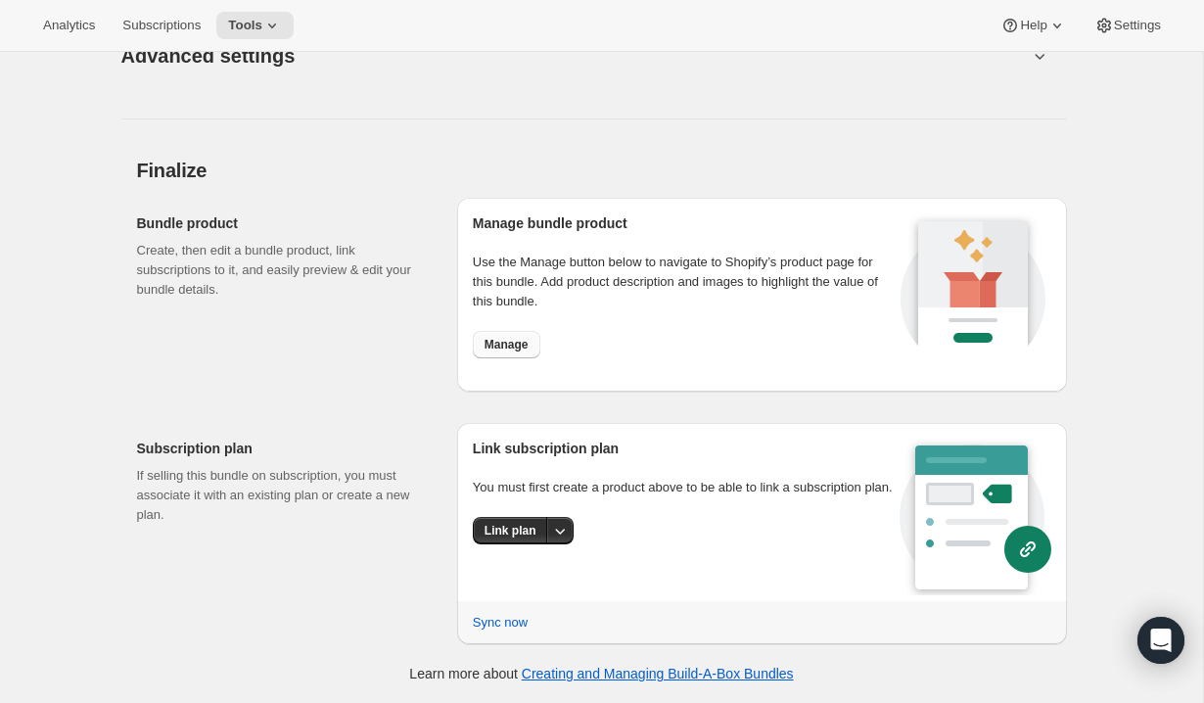
click at [522, 355] on button "Manage" at bounding box center [507, 344] width 68 height 27
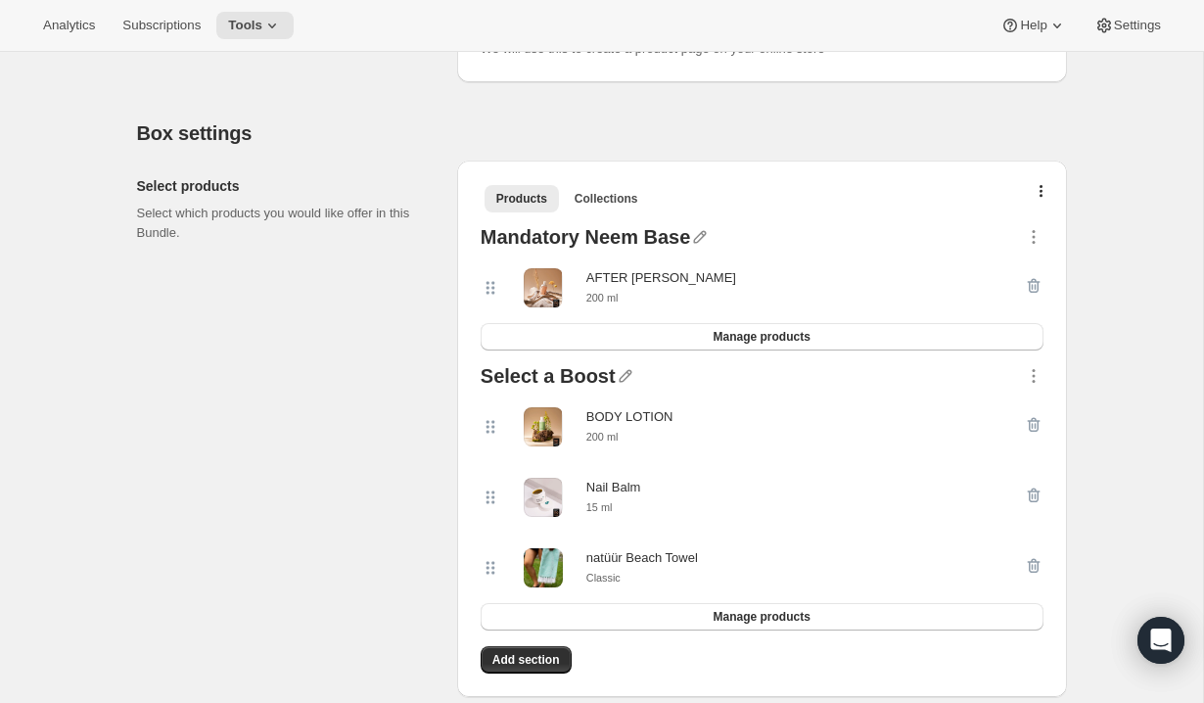
scroll to position [393, 0]
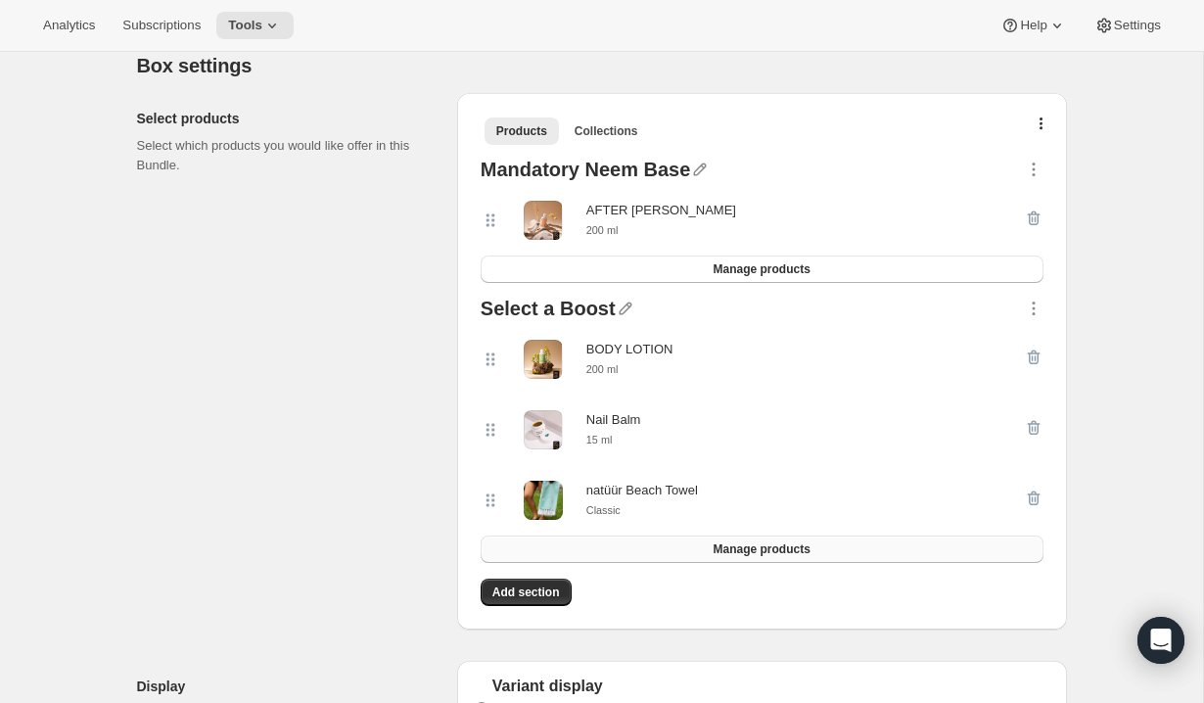
click at [687, 552] on button "Manage products" at bounding box center [762, 548] width 563 height 27
click at [1043, 128] on icon "button" at bounding box center [1042, 125] width 4 height 16
click at [1030, 310] on icon "button" at bounding box center [1034, 309] width 20 height 20
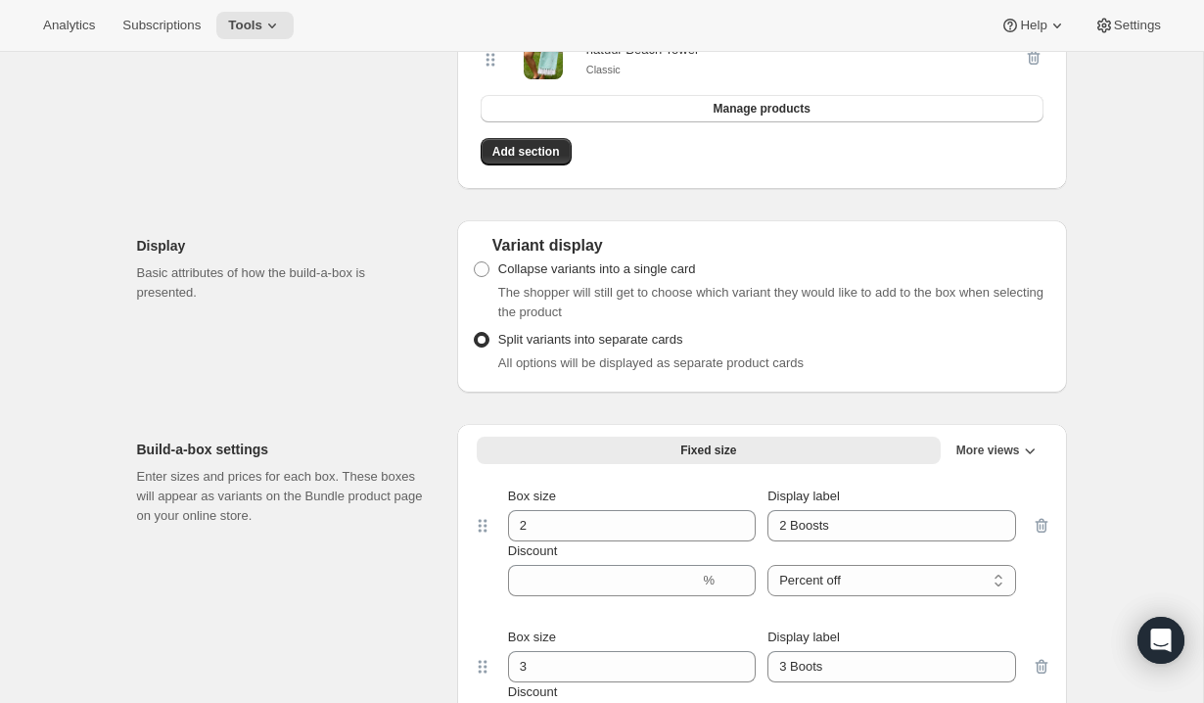
scroll to position [1051, 0]
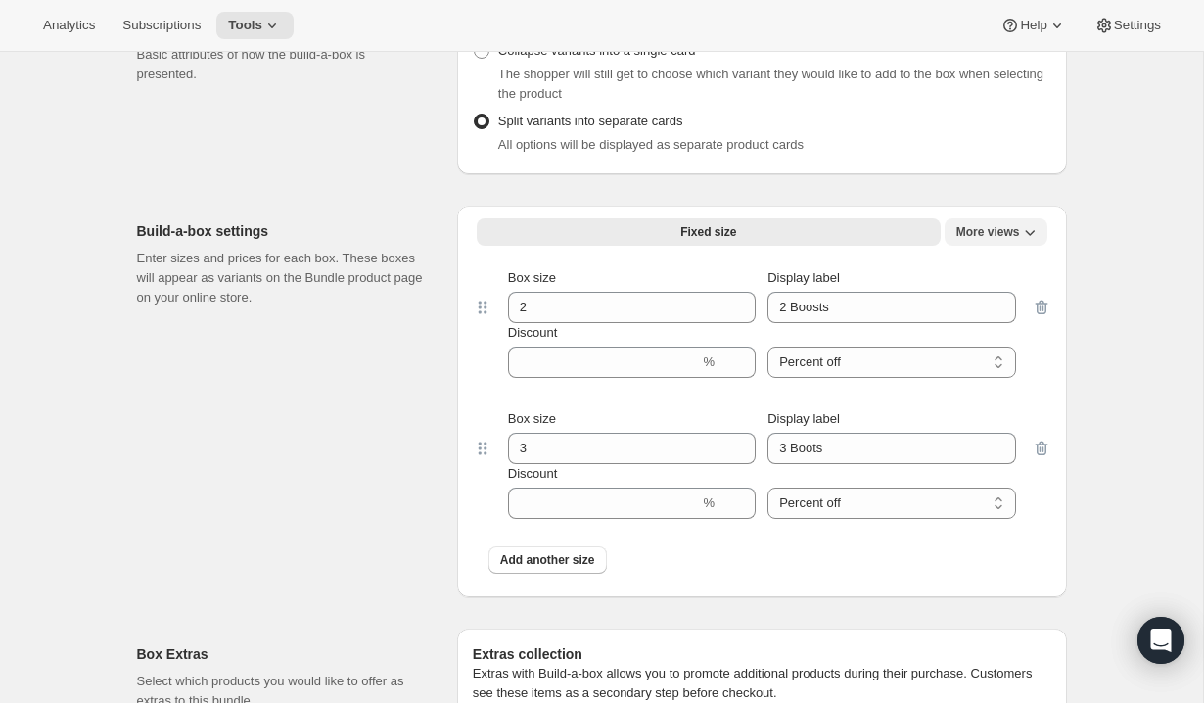
click at [978, 236] on span "More views" at bounding box center [988, 232] width 64 height 16
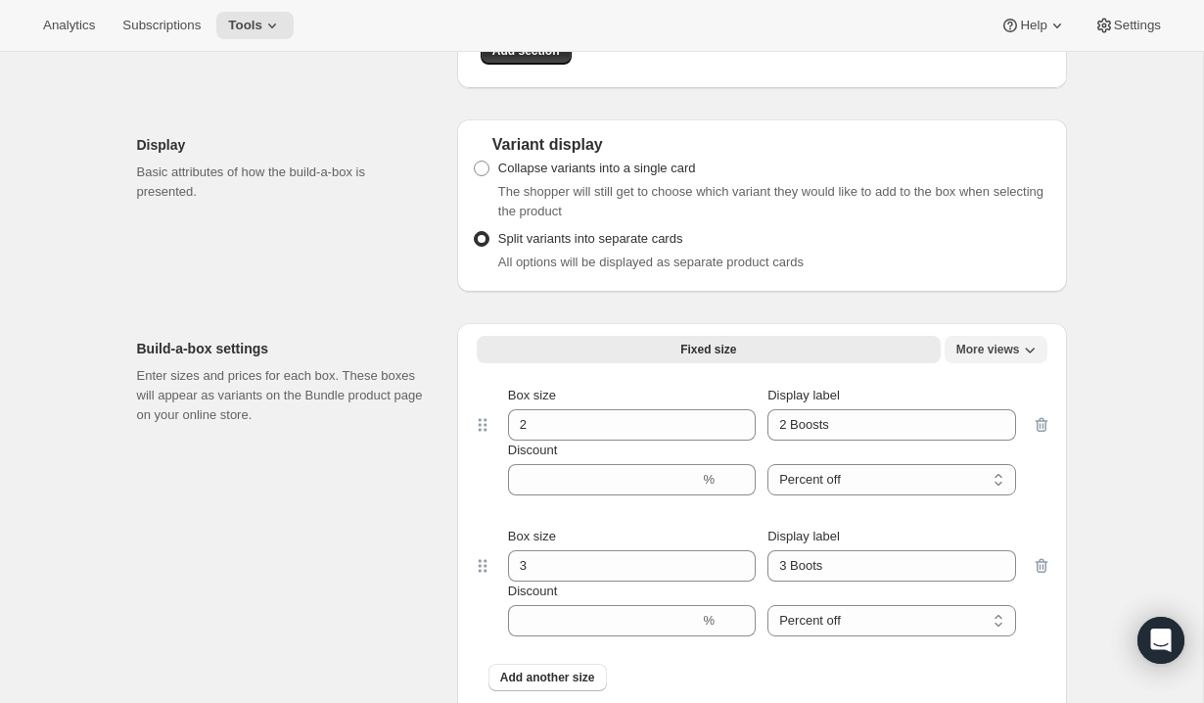
click at [978, 346] on span "More views" at bounding box center [988, 350] width 64 height 16
click at [1031, 354] on icon "More views" at bounding box center [1030, 350] width 20 height 20
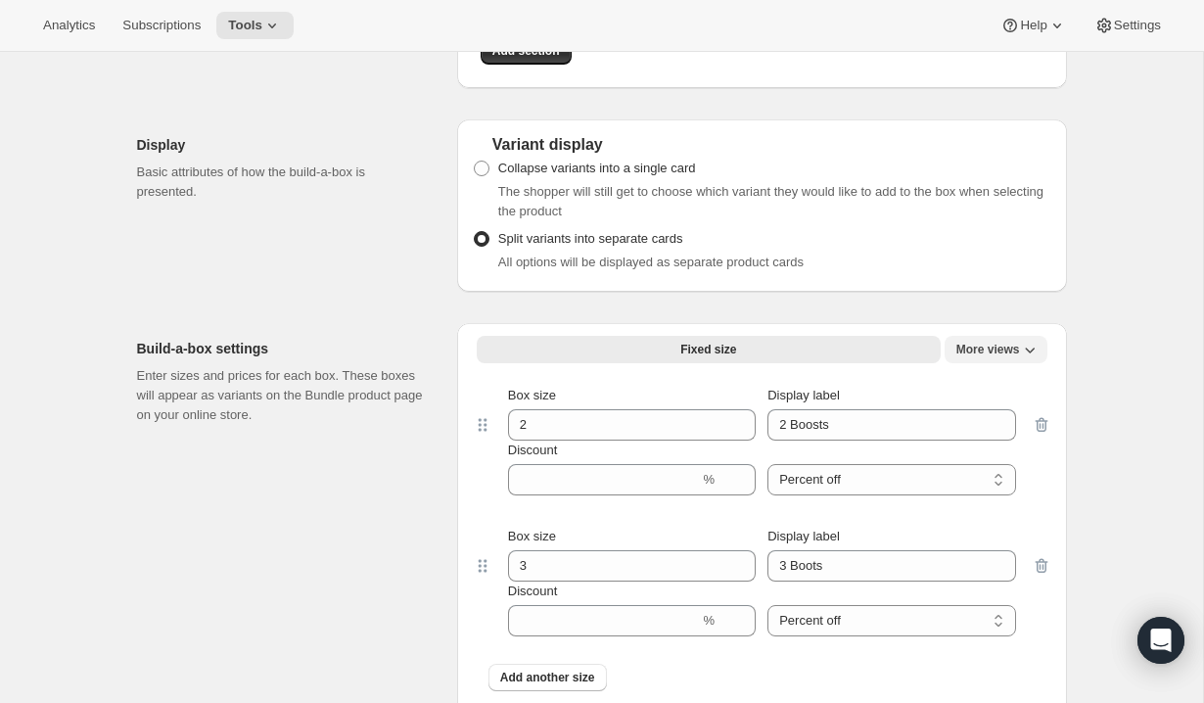
click at [1031, 354] on icon "More views" at bounding box center [1030, 350] width 20 height 20
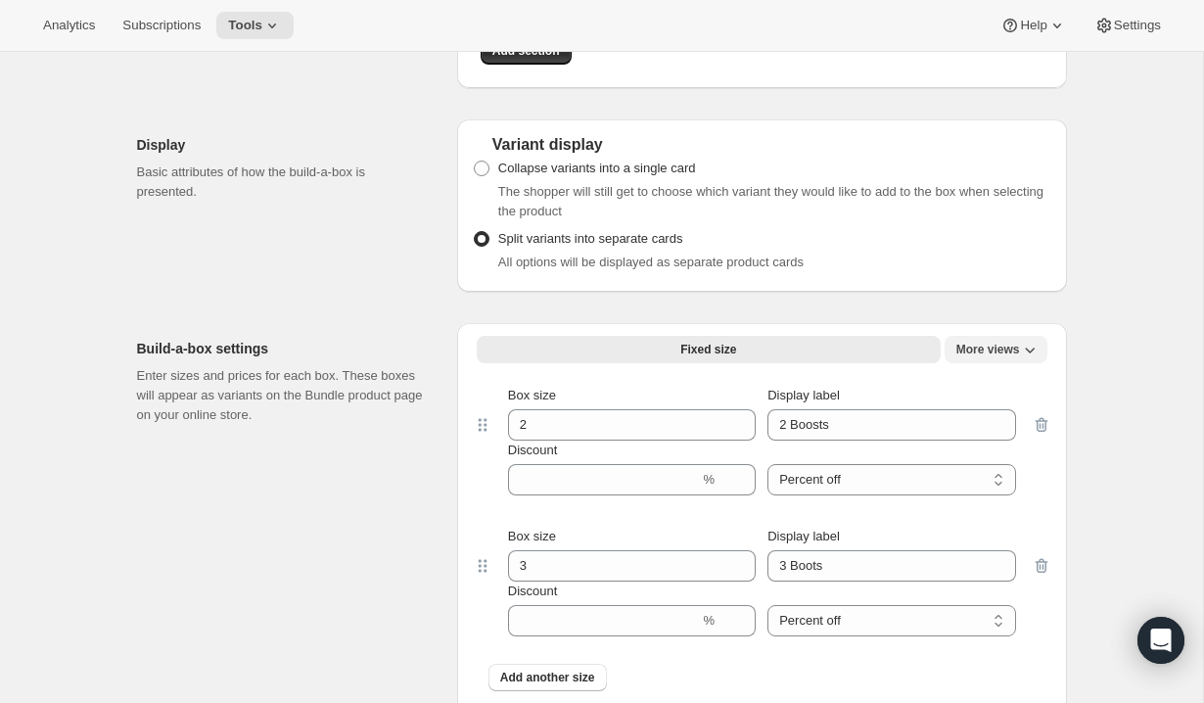
click at [1031, 354] on icon "More views" at bounding box center [1030, 350] width 20 height 20
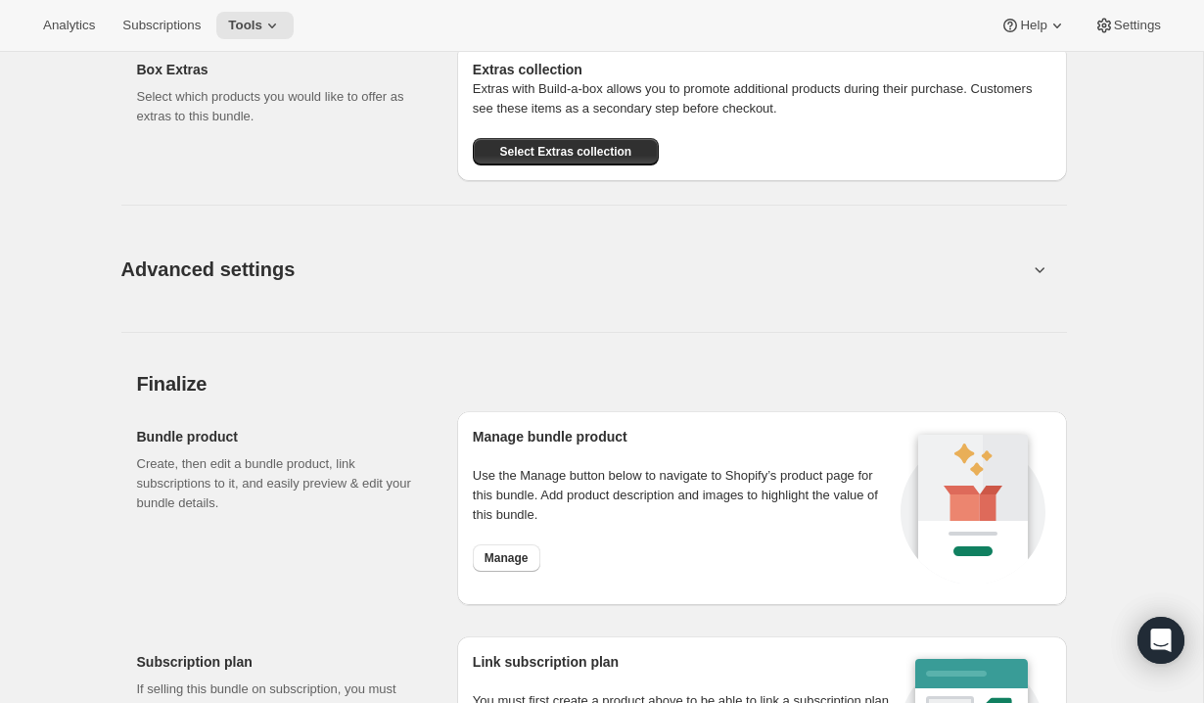
click at [1027, 279] on button "Advanced settings" at bounding box center [575, 268] width 930 height 75
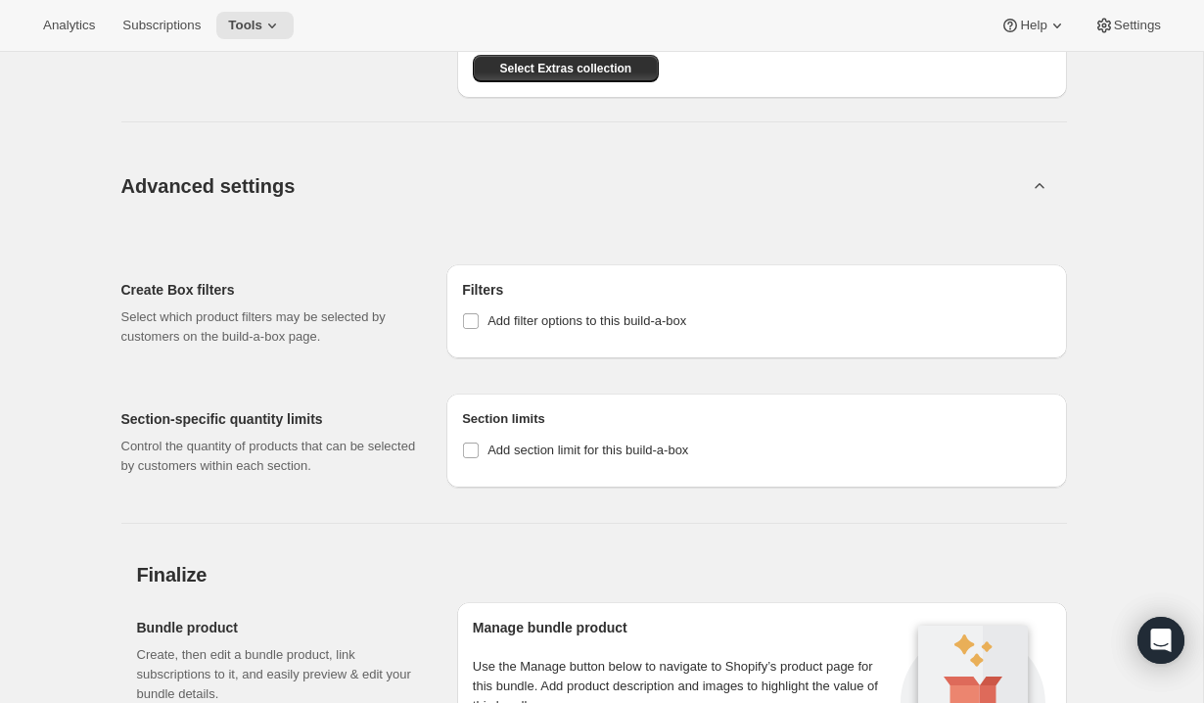
scroll to position [1728, 0]
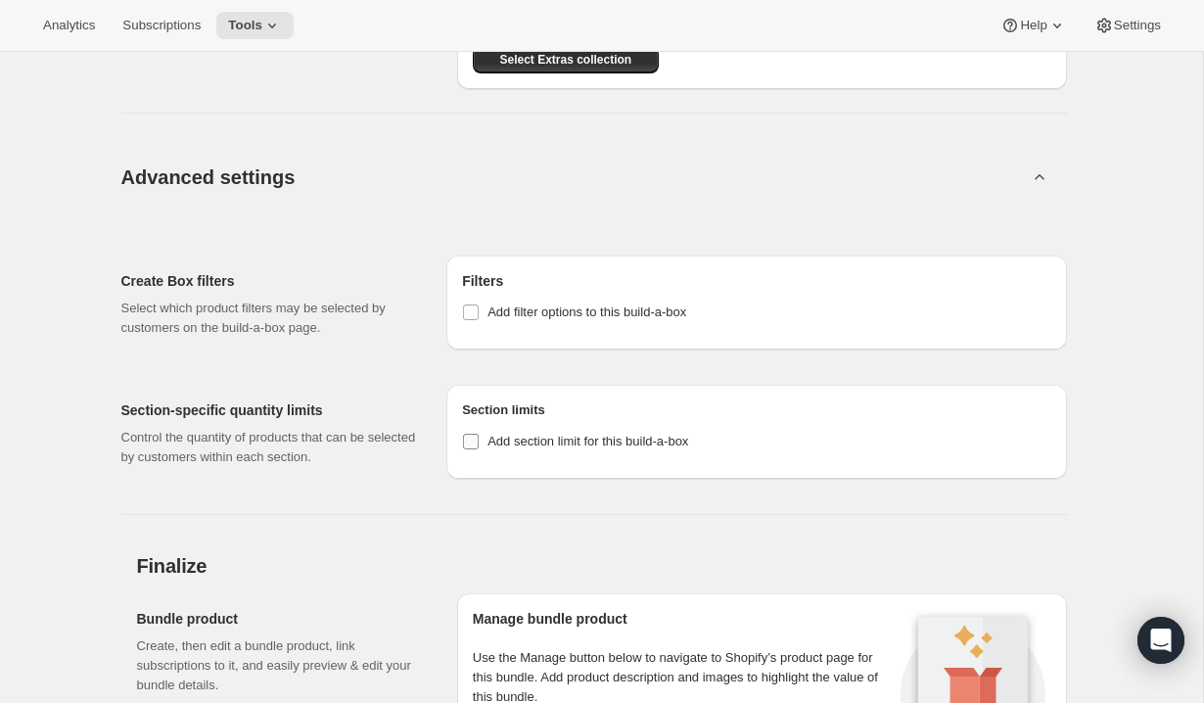
click at [578, 446] on span "Add section limit for this build-a-box" at bounding box center [587, 441] width 201 height 15
click at [479, 446] on input "Add section limit for this build-a-box" at bounding box center [471, 442] width 16 height 16
checkbox input "true"
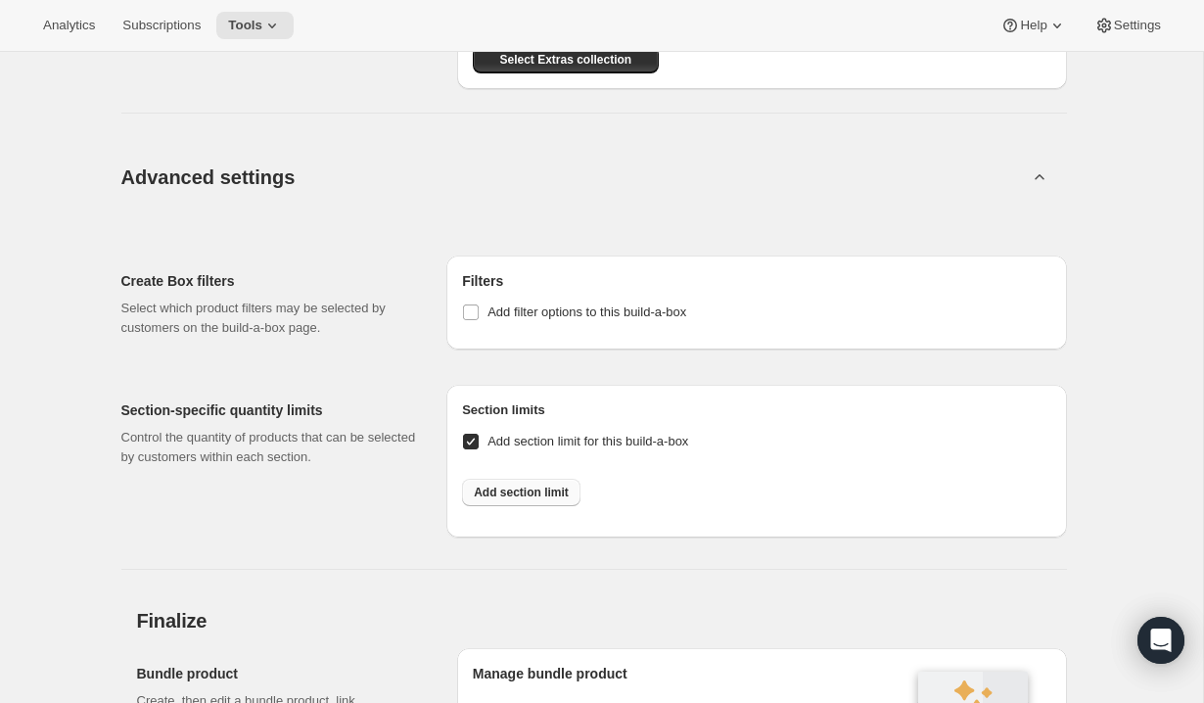
click at [545, 500] on span "Add section limit" at bounding box center [521, 493] width 95 height 16
select select
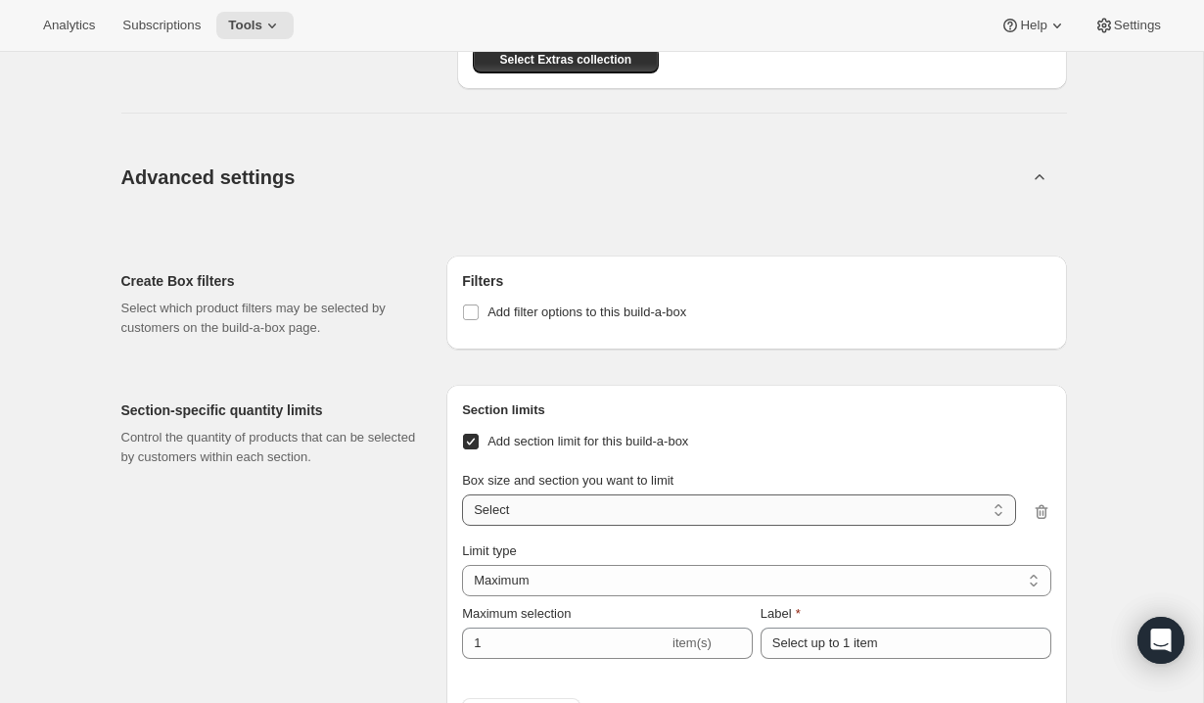
click at [547, 506] on select "2 Boosts / Mandatory Neem Base 2 Boosts / Select a Boost 3 Boots / Mandatory Ne…" at bounding box center [738, 509] width 553 height 31
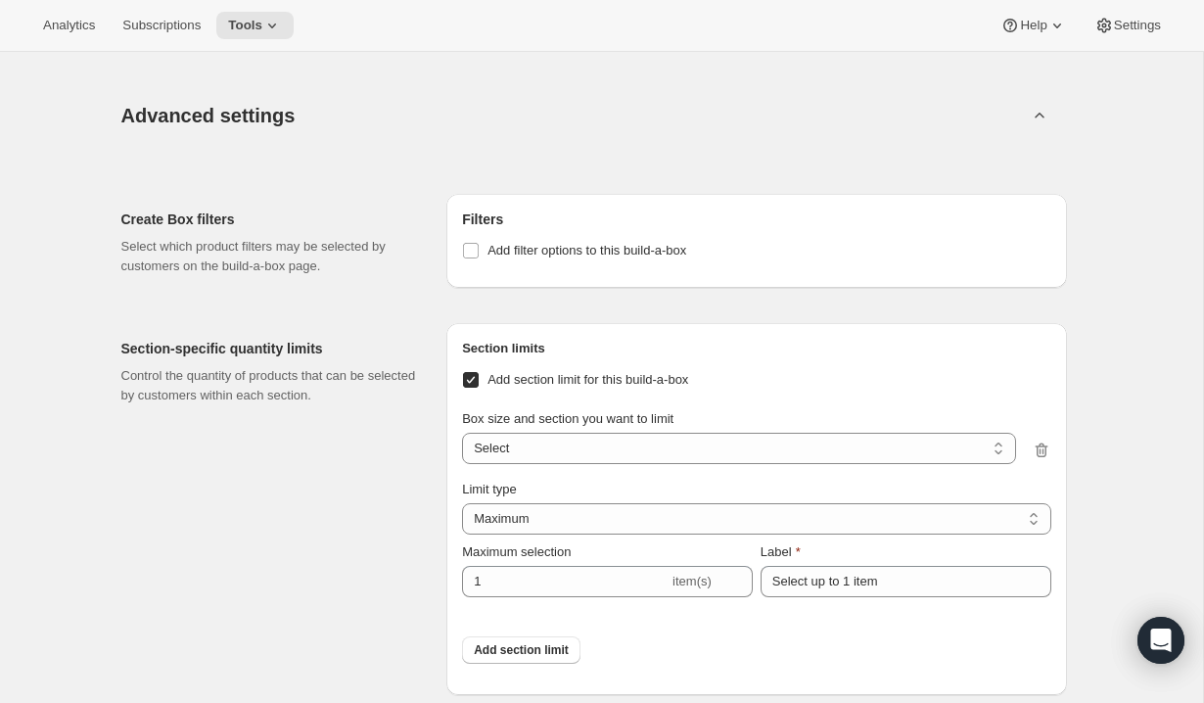
scroll to position [1990, 0]
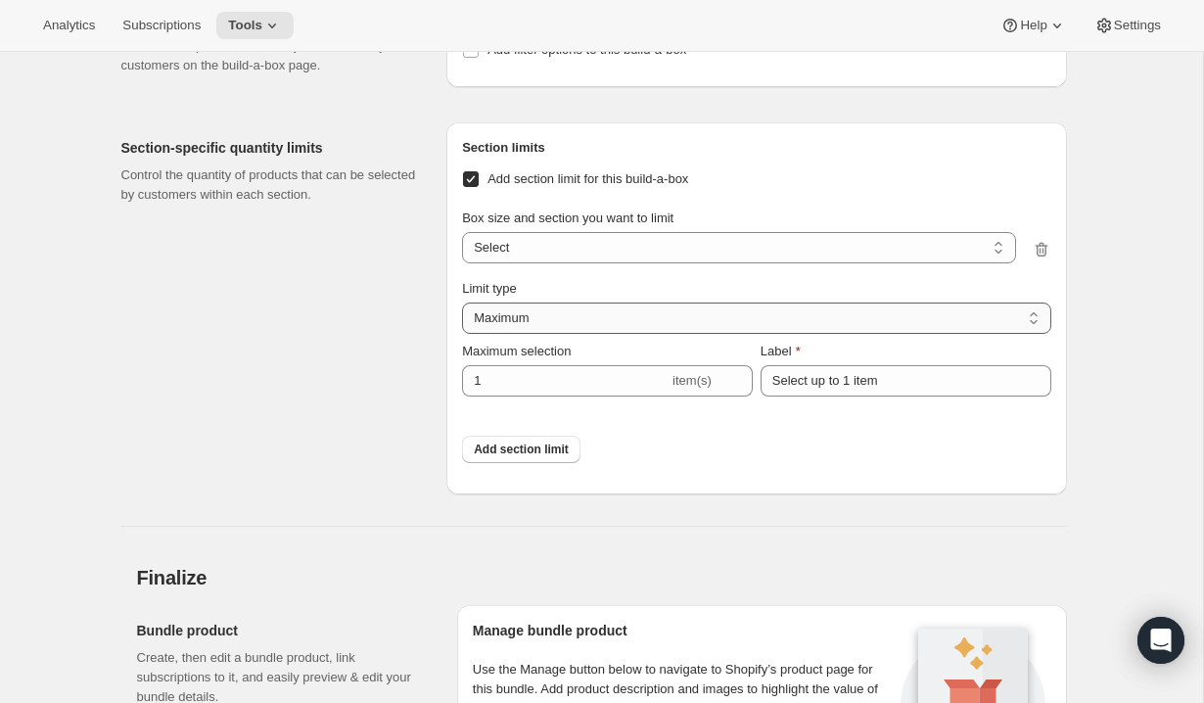
click at [585, 330] on select "Maximum Minimum Both" at bounding box center [756, 317] width 588 height 31
select select "MINIMUM"
type input "Select at least 1 item"
click at [602, 249] on select "2 Boosts / Mandatory Neem Base 2 Boosts / Select a Boost 3 Boots / Mandatory Ne…" at bounding box center [738, 247] width 553 height 31
select select "gid://shopify/ProductVariant/52787259015497_9401ded8-ce4e-4058-bbcf-dae5a815f499"
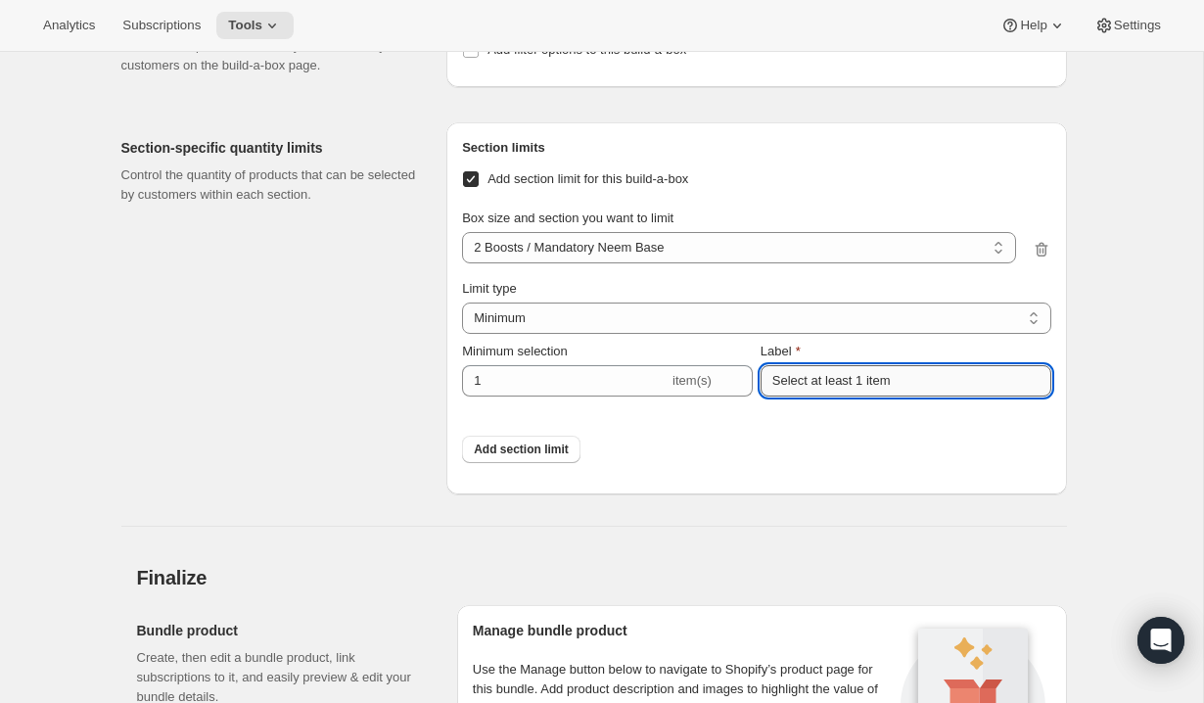
click at [820, 378] on input "Select at least 1 item" at bounding box center [906, 380] width 291 height 31
click at [868, 386] on input "Select at least 1 item" at bounding box center [906, 380] width 291 height 31
type input "You have to take the boost"
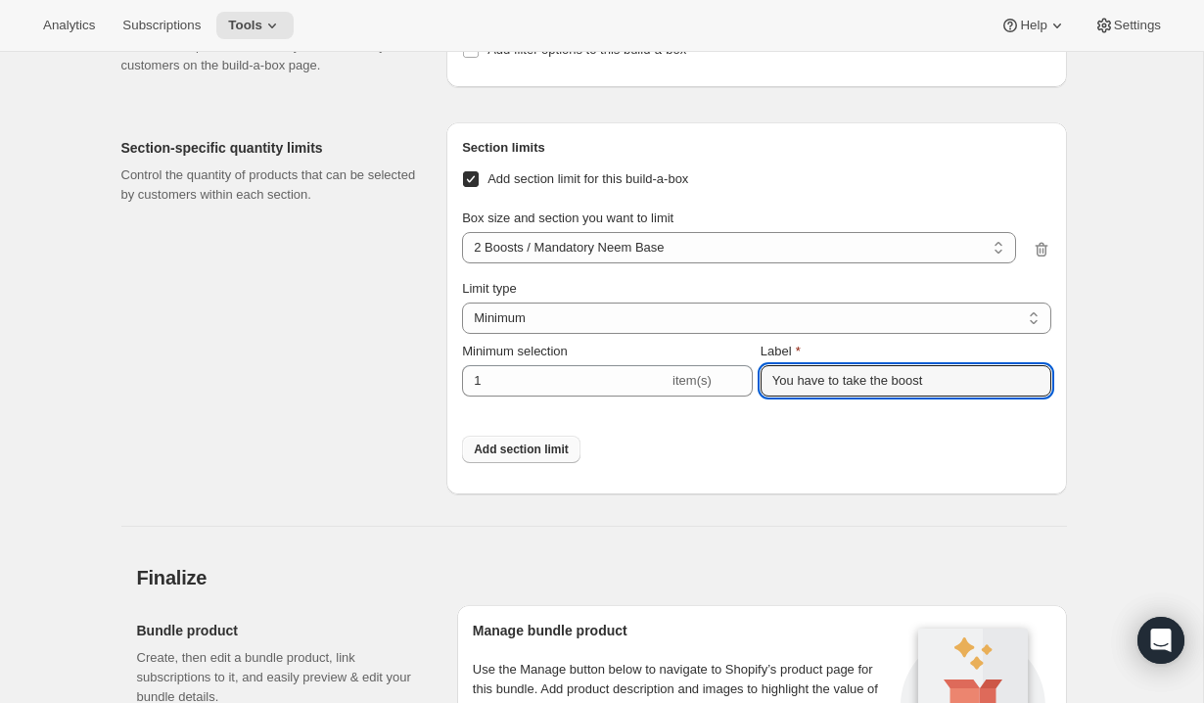
click at [556, 457] on span "Add section limit" at bounding box center [521, 449] width 95 height 16
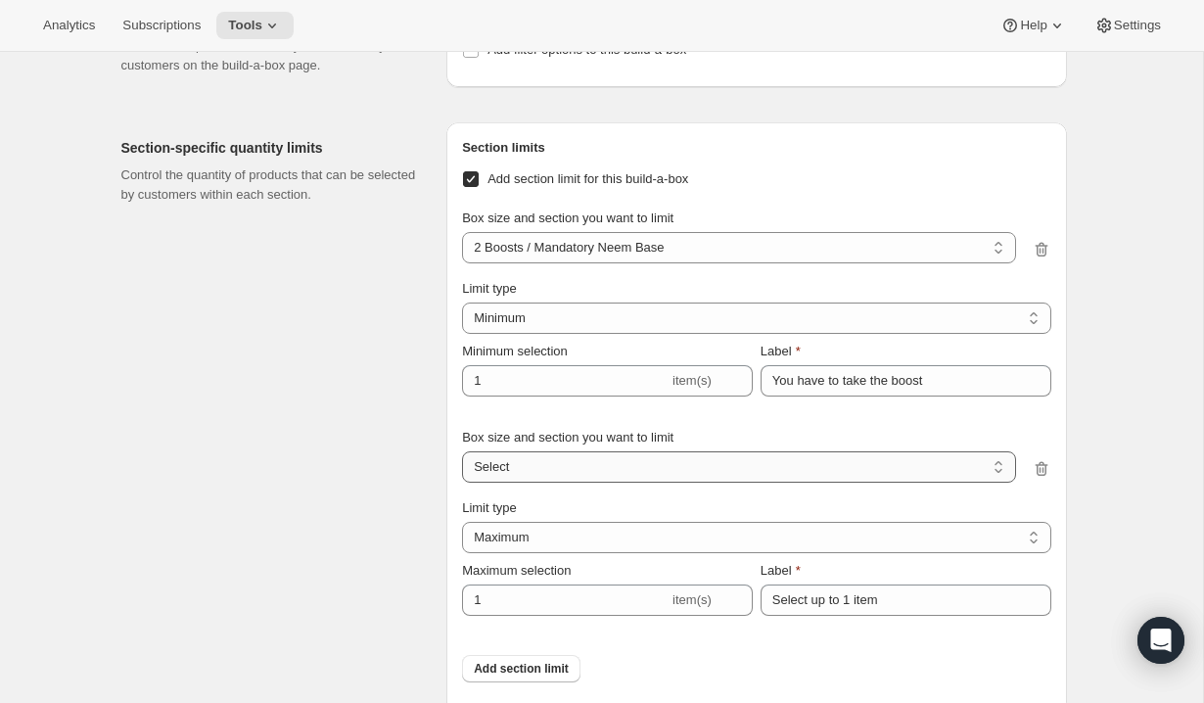
click at [555, 467] on select "2 Boosts / Mandatory Neem Base 2 Boosts / Select a Boost 3 Boots / Mandatory Ne…" at bounding box center [738, 466] width 553 height 31
select select "gid://shopify/ProductVariant/52787259015497_585c9942-7d39-4dd4-94cf-96975d9ccdb1"
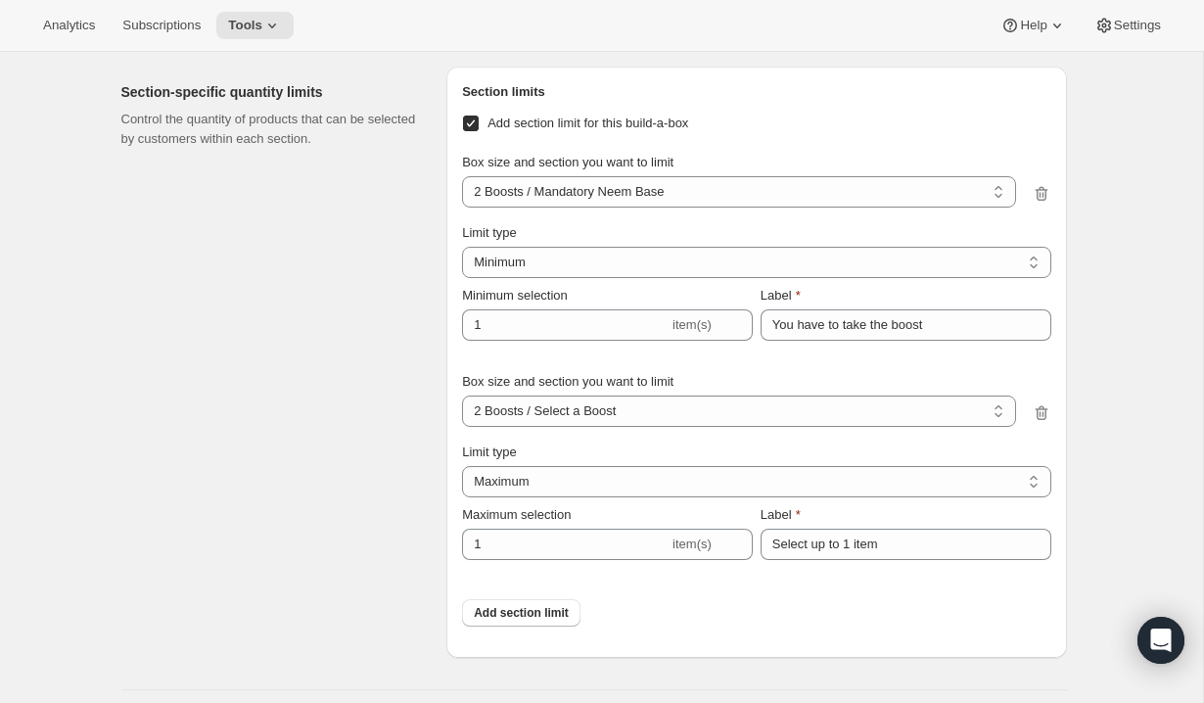
scroll to position [2064, 0]
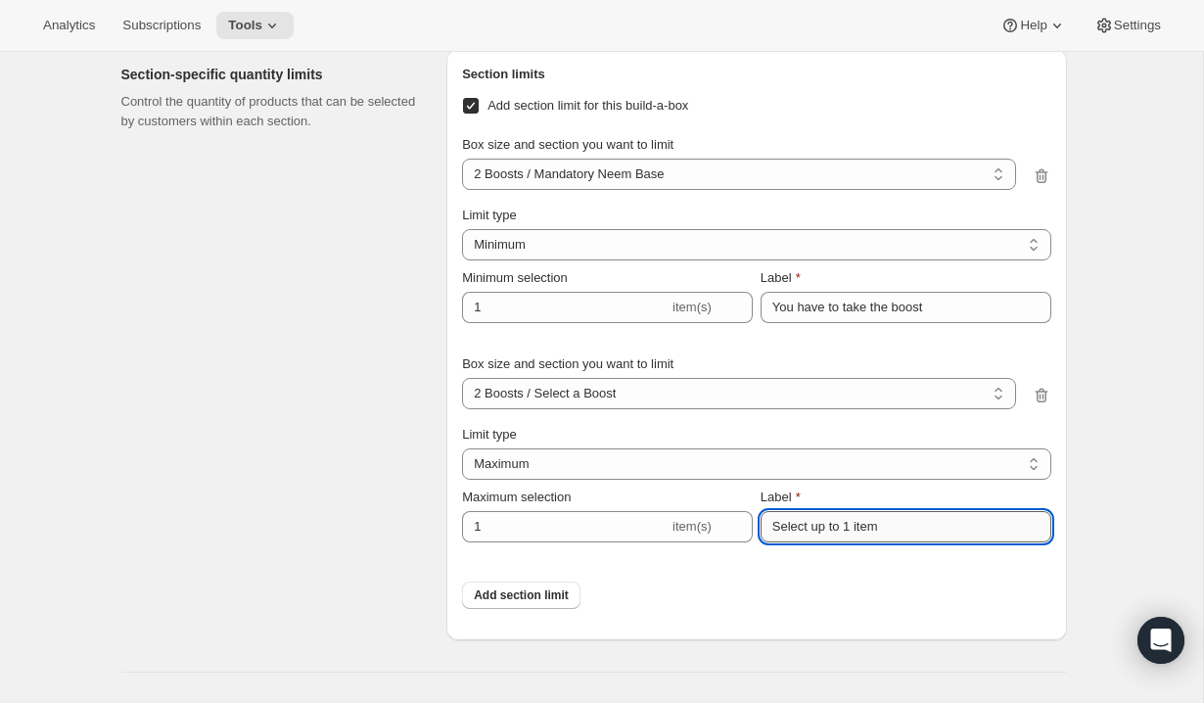
click at [854, 529] on input "Select up to 1 item" at bounding box center [906, 526] width 291 height 31
click at [844, 530] on input "Select up to 1 item" at bounding box center [906, 526] width 291 height 31
click at [828, 530] on input "Select up to 1 item" at bounding box center [906, 526] width 291 height 31
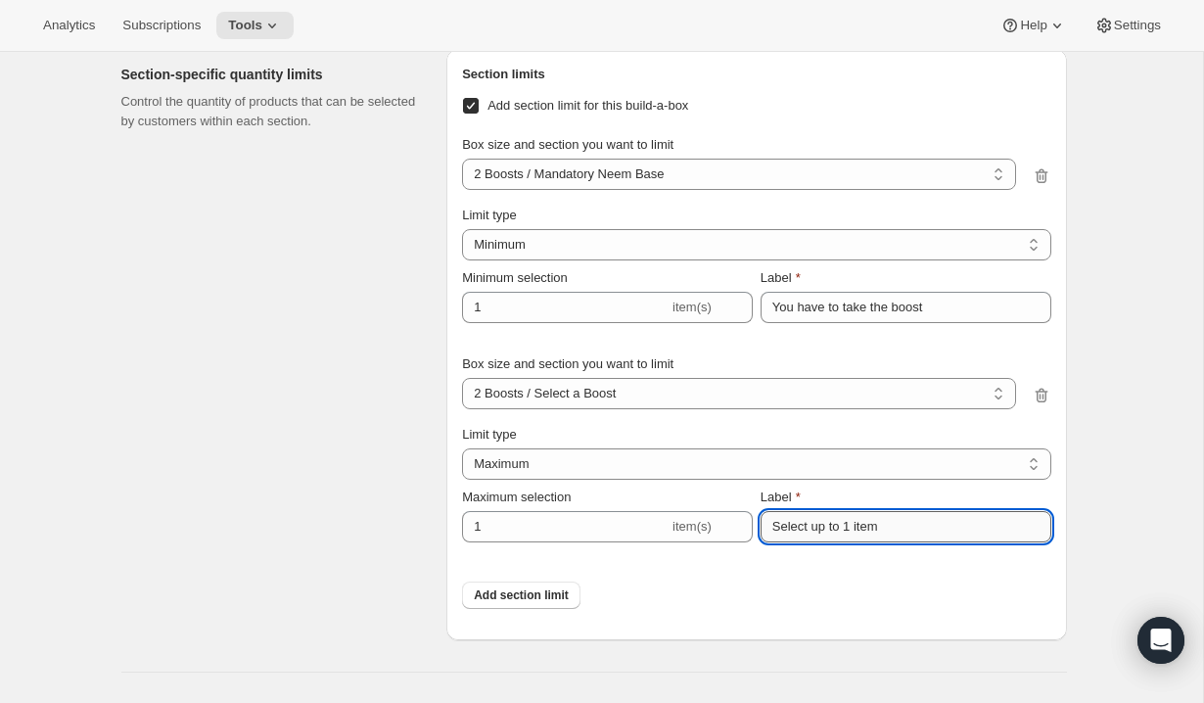
click at [828, 530] on input "Select up to 1 item" at bounding box center [906, 526] width 291 height 31
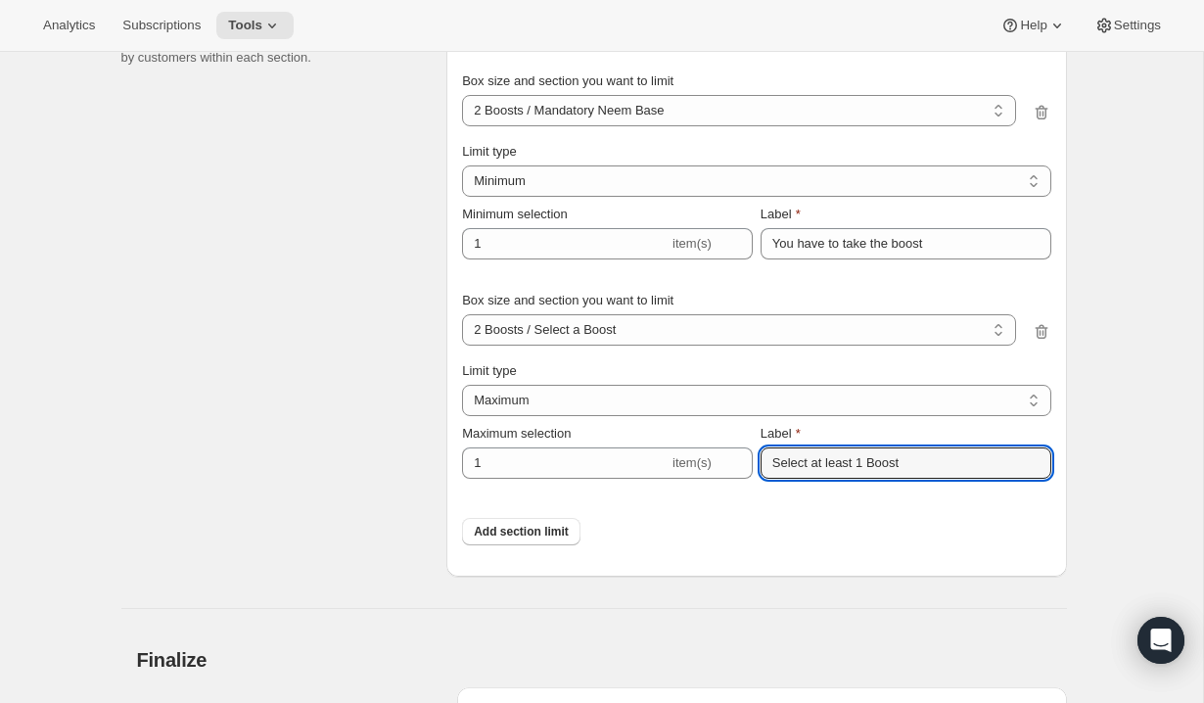
scroll to position [2142, 0]
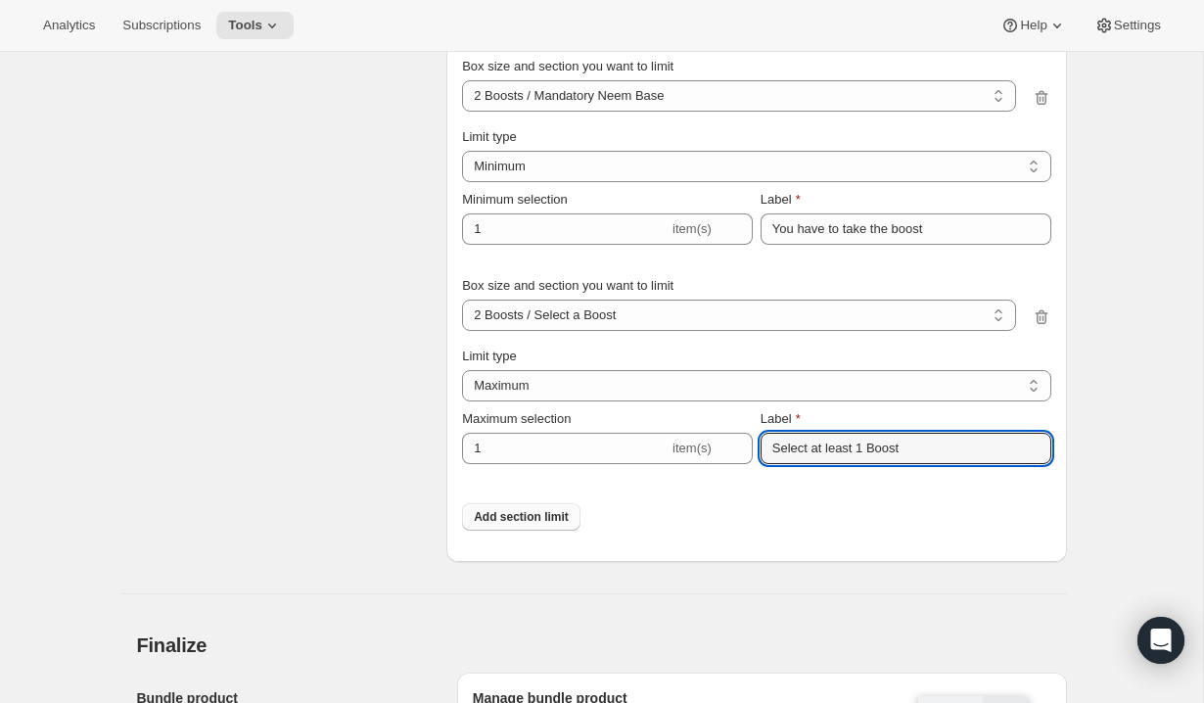
type input "Select at least 1 Boost"
click at [558, 520] on span "Add section limit" at bounding box center [521, 517] width 95 height 16
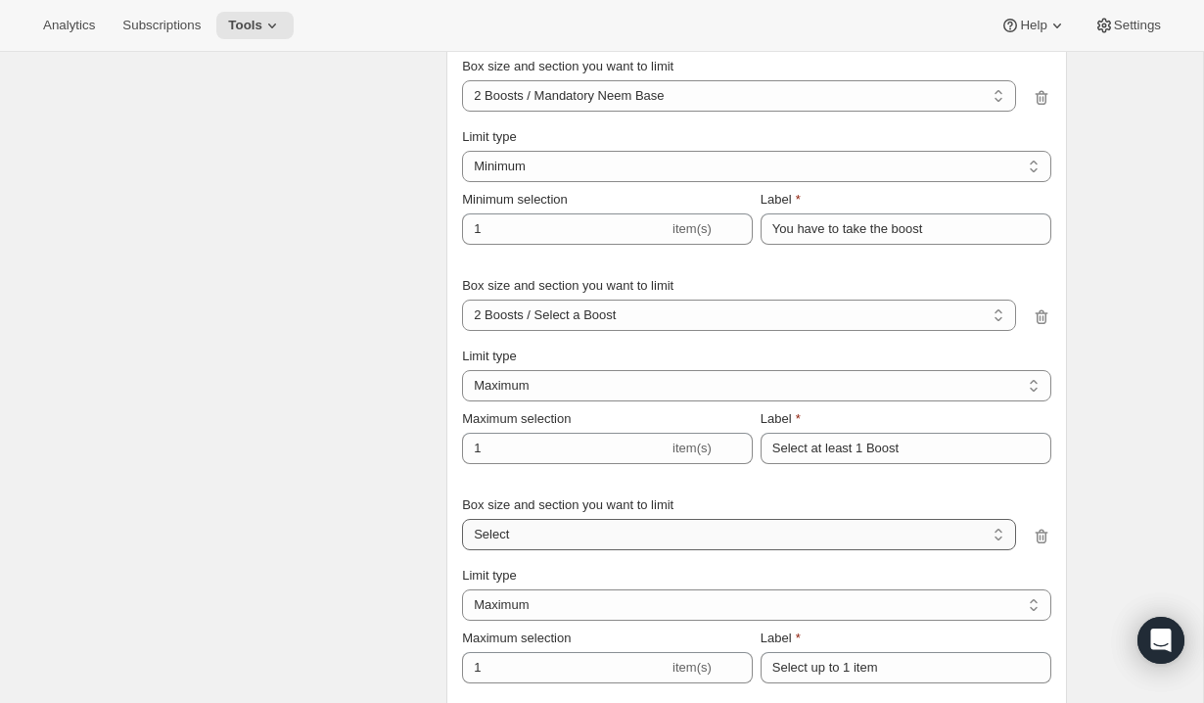
click at [570, 538] on select "2 Boosts / Mandatory Neem Base 2 Boosts / Select a Boost 3 Boots / Mandatory Ne…" at bounding box center [738, 534] width 553 height 31
select select "gid://shopify/ProductVariant/52787259048265_9401ded8-ce4e-4058-bbcf-dae5a815f499"
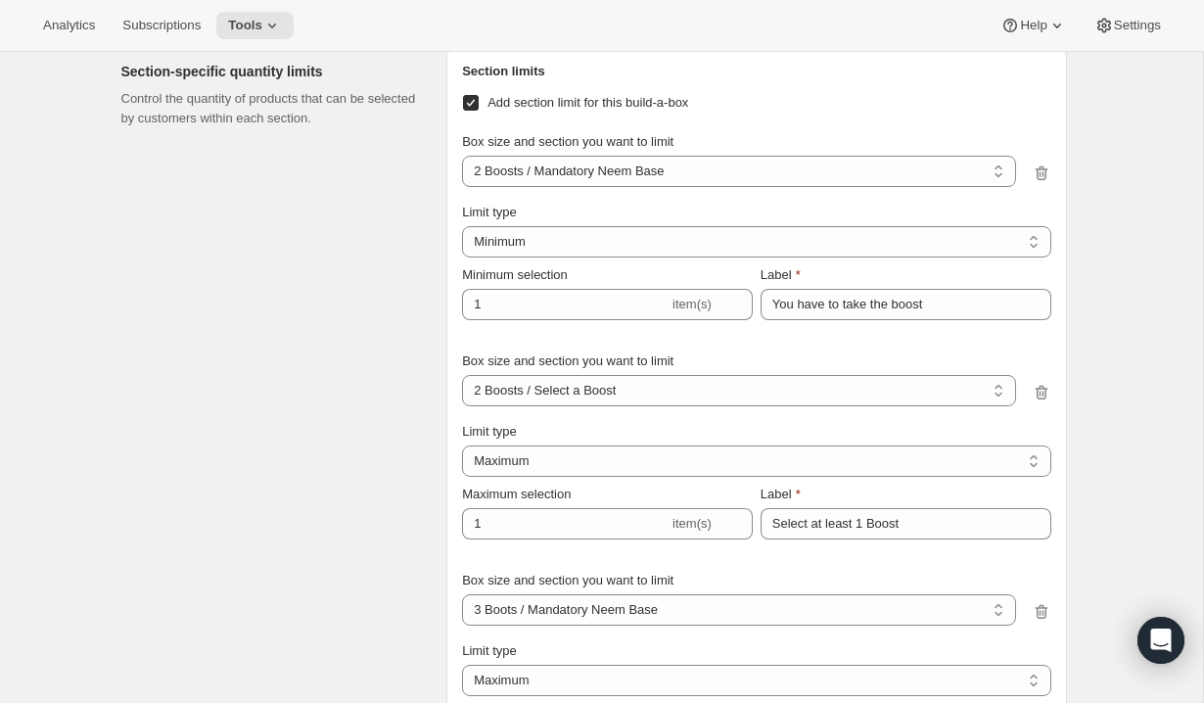
scroll to position [1983, 0]
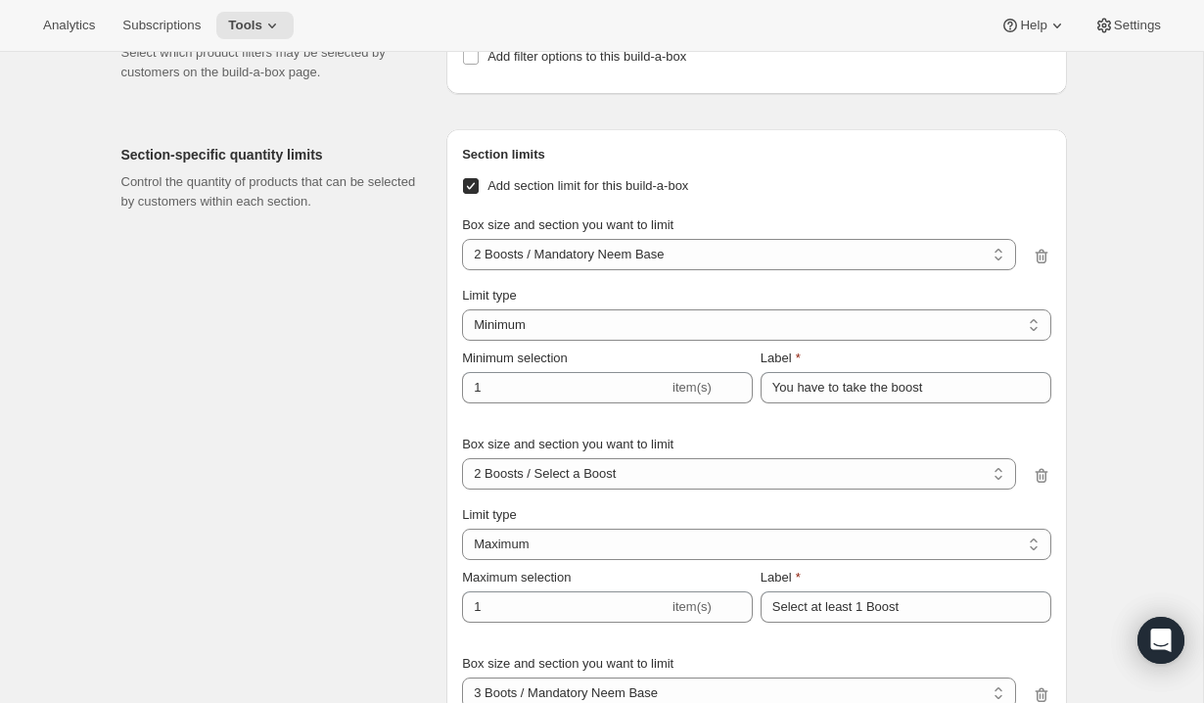
click at [826, 405] on div "Limit type Maximum Minimum Both Minimum Minimum selection 1 item(s) Label You h…" at bounding box center [756, 352] width 588 height 133
click at [830, 390] on input "You have to take the boost" at bounding box center [906, 387] width 291 height 31
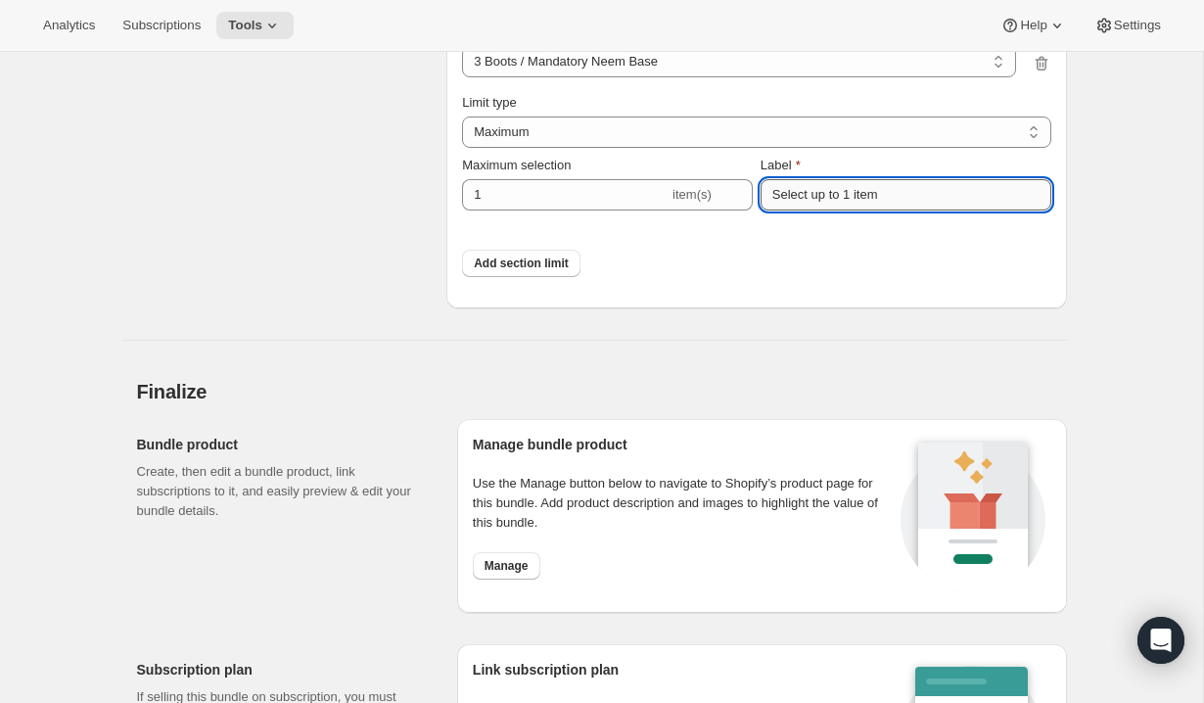
click at [852, 205] on input "Select up to 1 item" at bounding box center [906, 194] width 291 height 31
paste input "You have to take the boost"
type input "You have to take the boost"
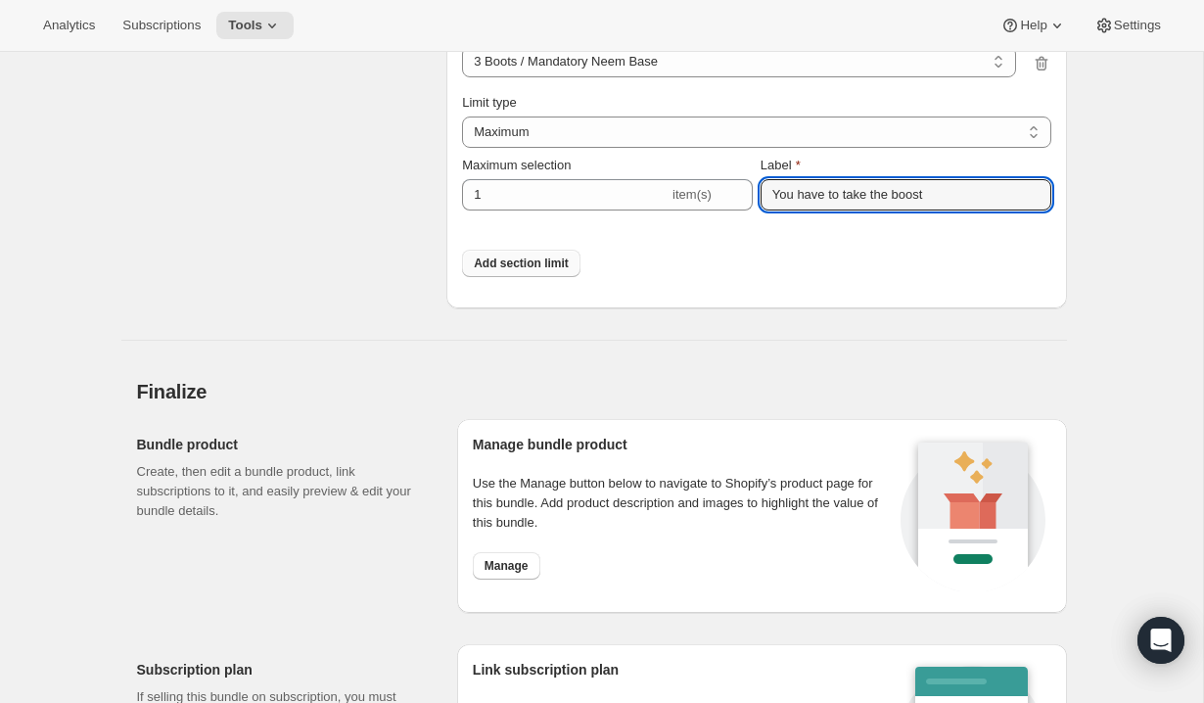
click at [542, 265] on span "Add section limit" at bounding box center [521, 263] width 95 height 16
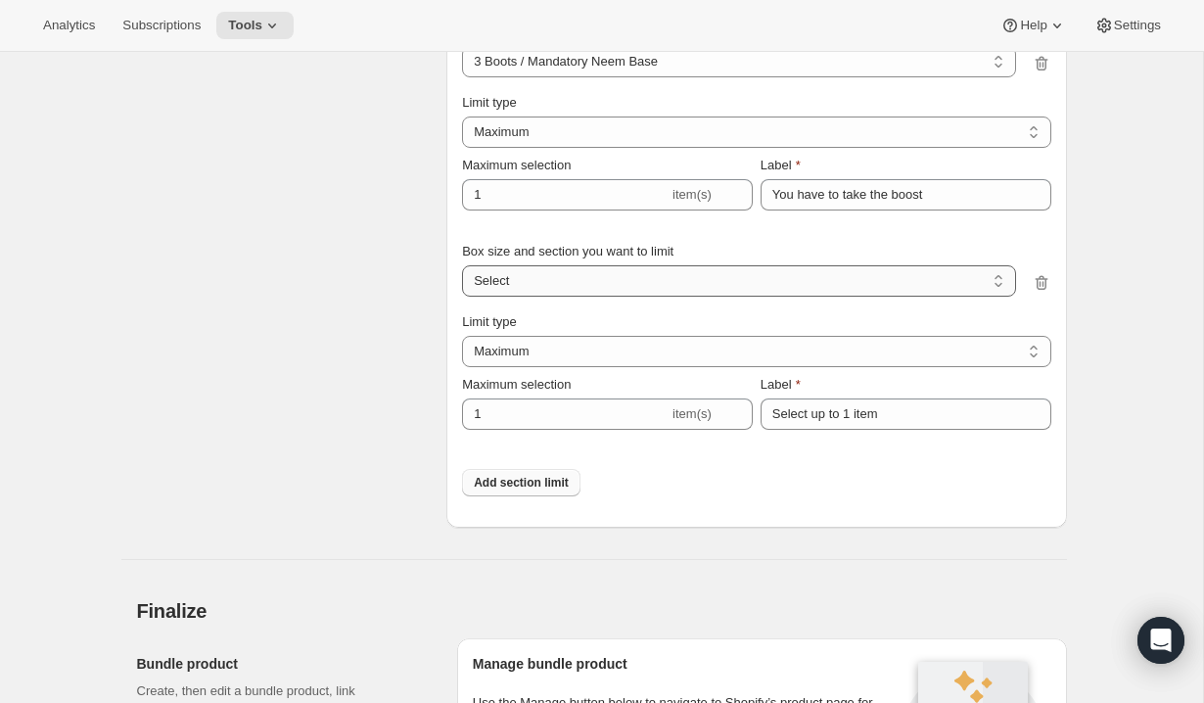
click at [586, 284] on select "2 Boosts / Mandatory Neem Base 2 Boosts / Select a Boost 3 Boots / Mandatory Ne…" at bounding box center [738, 280] width 553 height 31
select select "gid://shopify/ProductVariant/52787259048265_585c9942-7d39-4dd4-94cf-96975d9ccdb1"
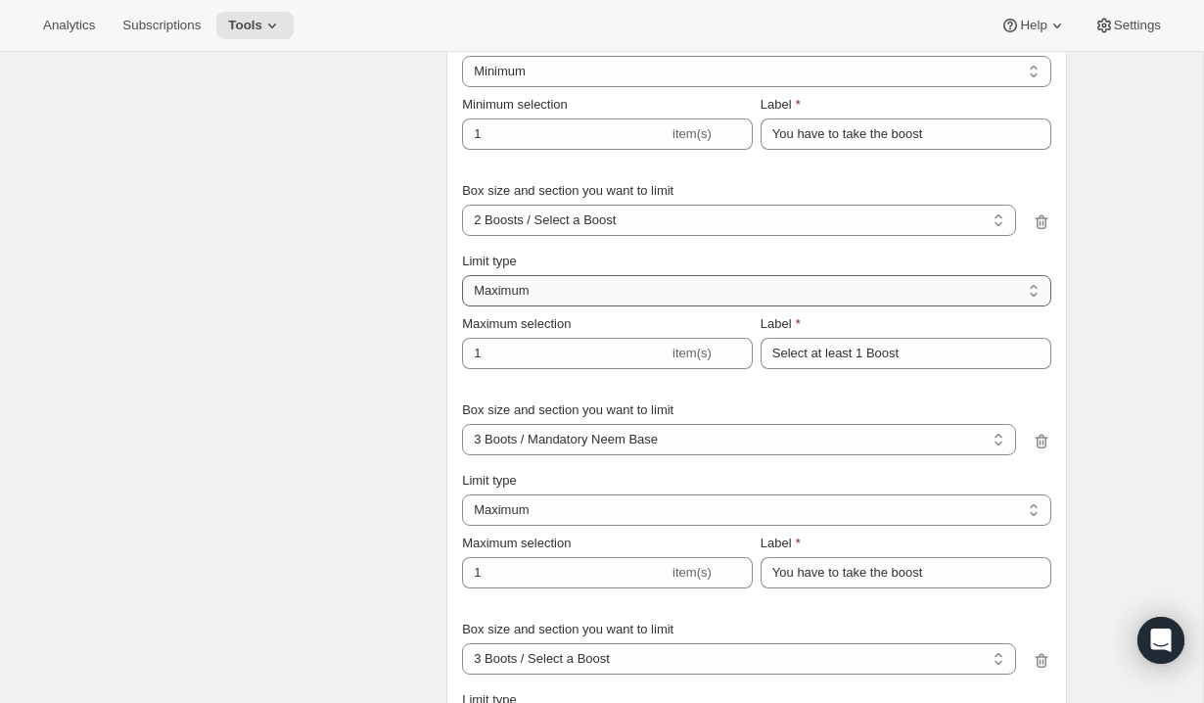
scroll to position [2168, 0]
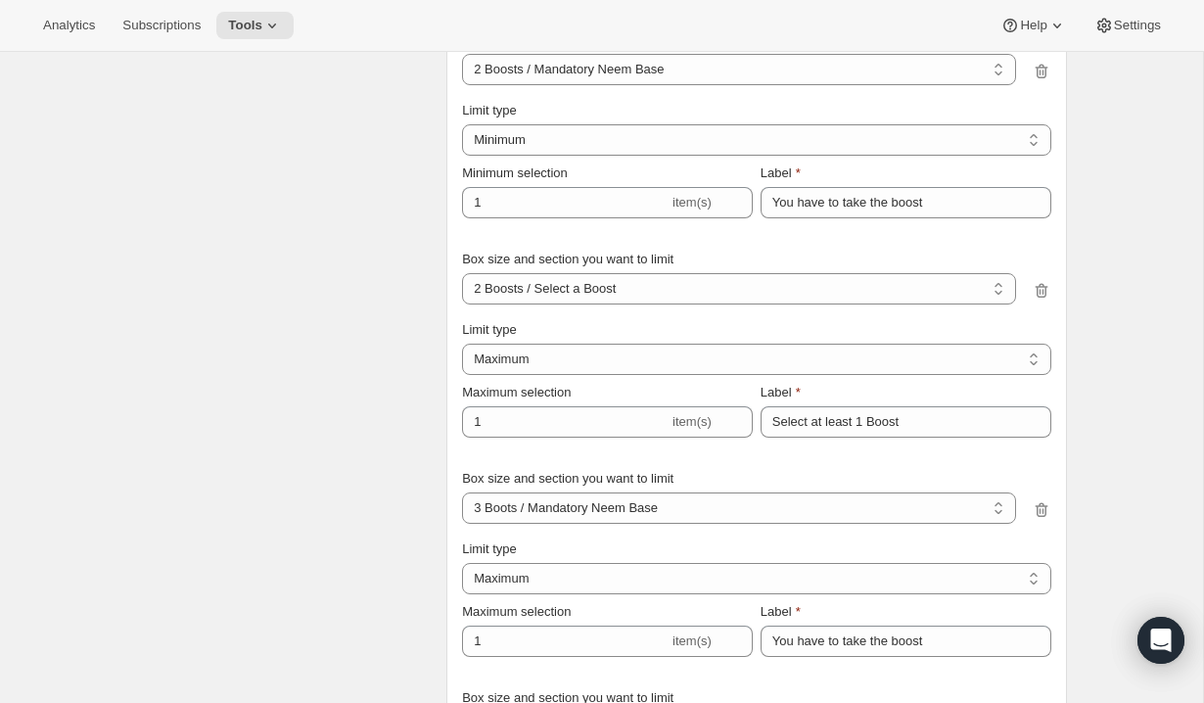
click at [582, 120] on div "Limit type" at bounding box center [756, 111] width 588 height 20
click at [580, 354] on select "Maximum Minimum Both" at bounding box center [756, 359] width 588 height 31
select select "MINIMUM"
type input "Select at least 1 item"
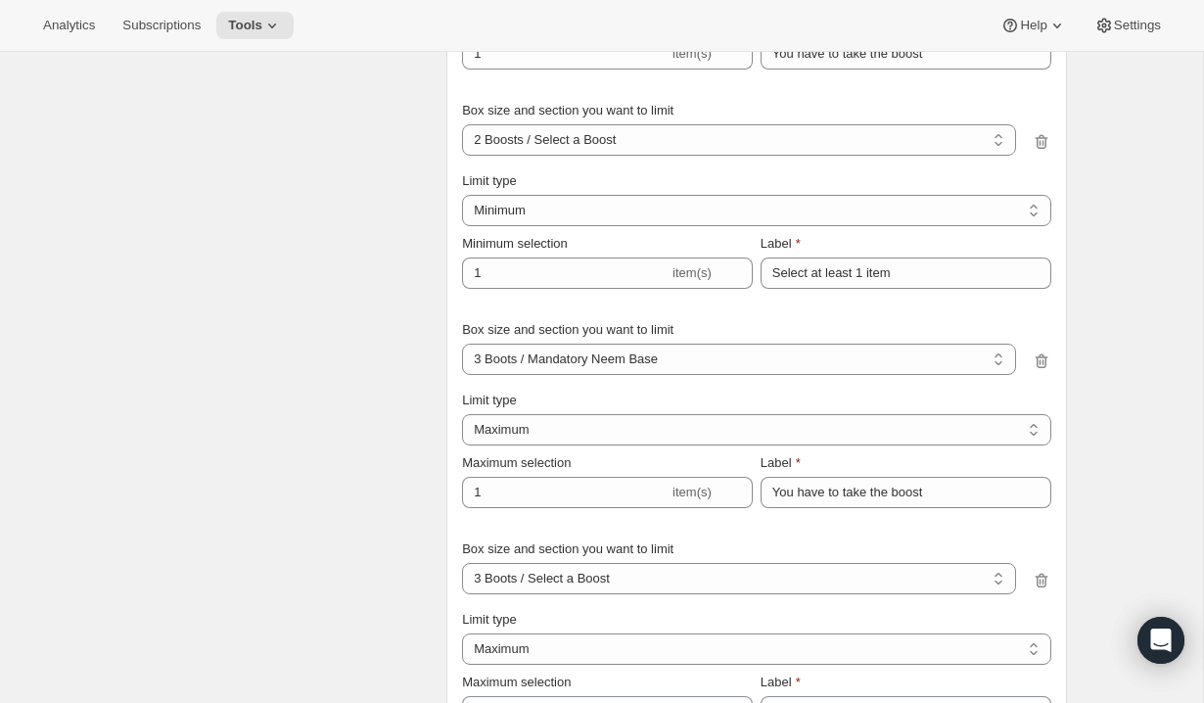
scroll to position [2368, 0]
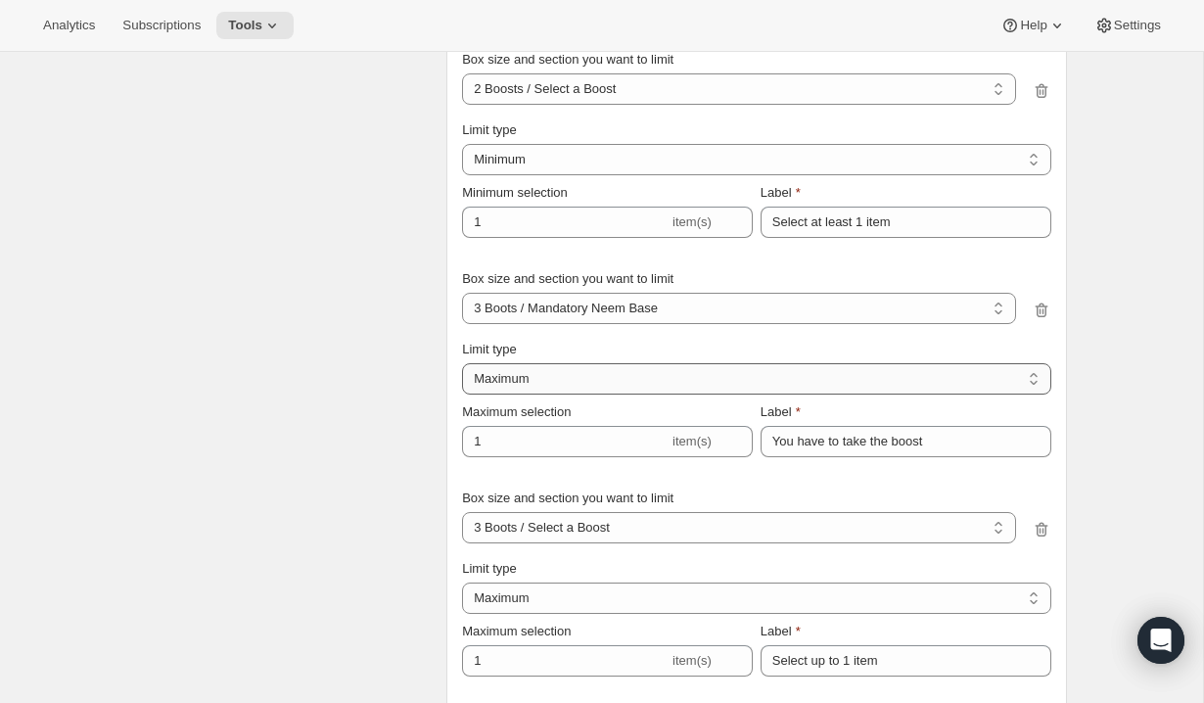
click at [569, 386] on select "Maximum Minimum Both" at bounding box center [756, 378] width 588 height 31
select select "MINIMUM"
type input "Select at least 1 item"
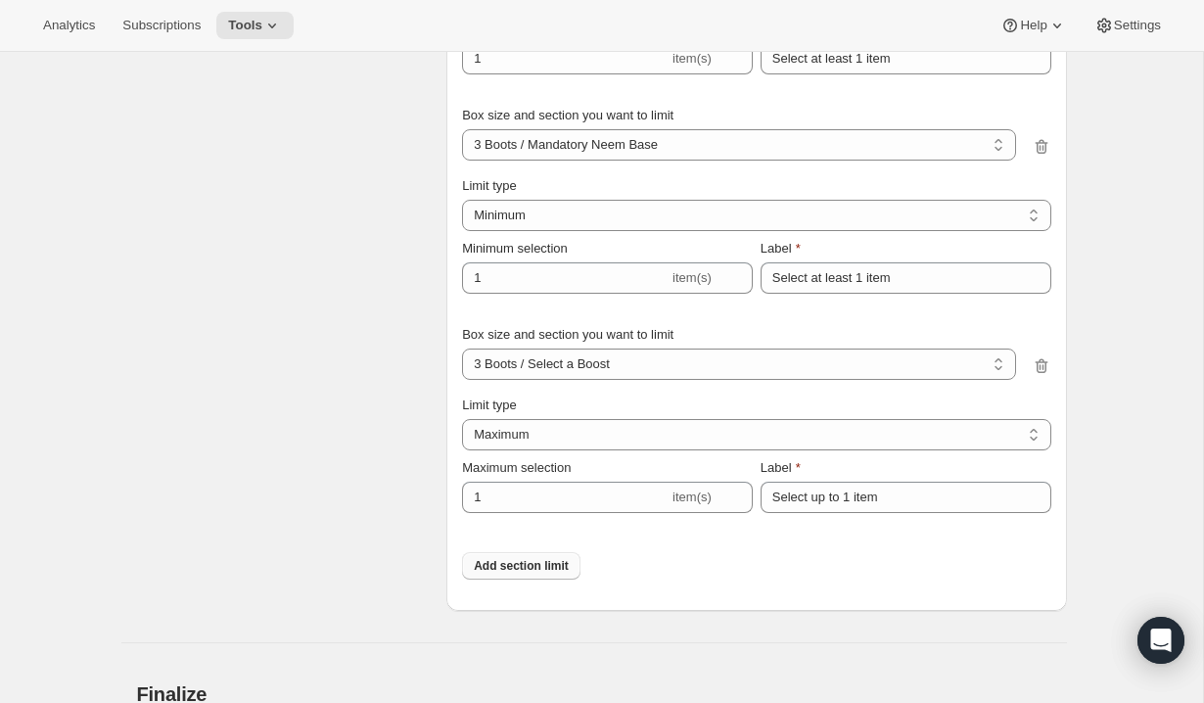
scroll to position [2666, 0]
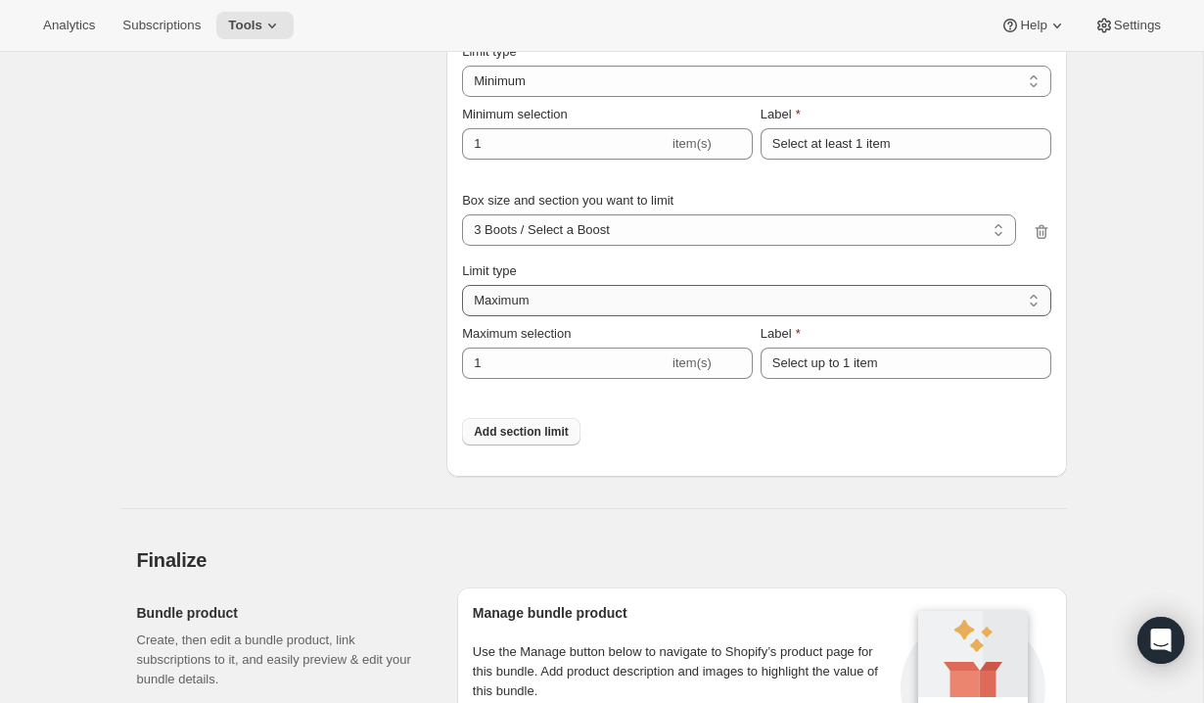
click at [553, 301] on select "Maximum Minimum Both" at bounding box center [756, 300] width 588 height 31
select select "MINIMUM"
type input "Select at least 1 item"
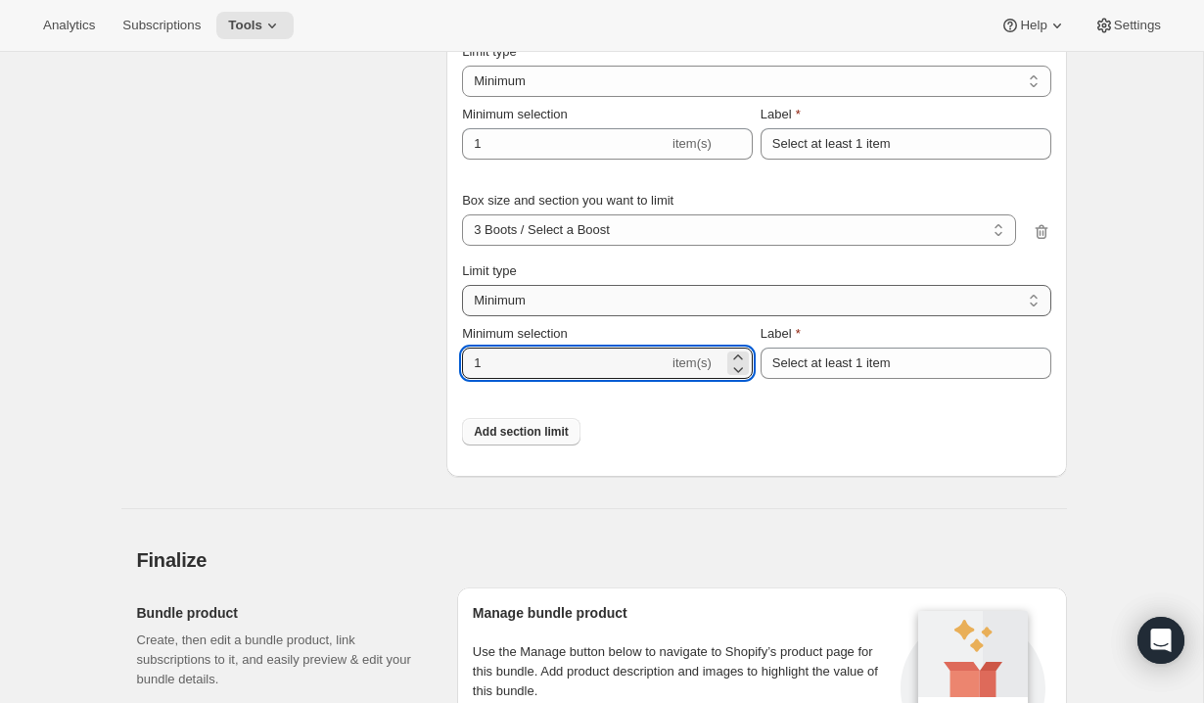
click at [542, 364] on input "1" at bounding box center [565, 363] width 207 height 31
click at [738, 355] on icon at bounding box center [738, 358] width 20 height 20
type input "2"
click at [847, 365] on input "Select at least 1 item" at bounding box center [906, 363] width 291 height 31
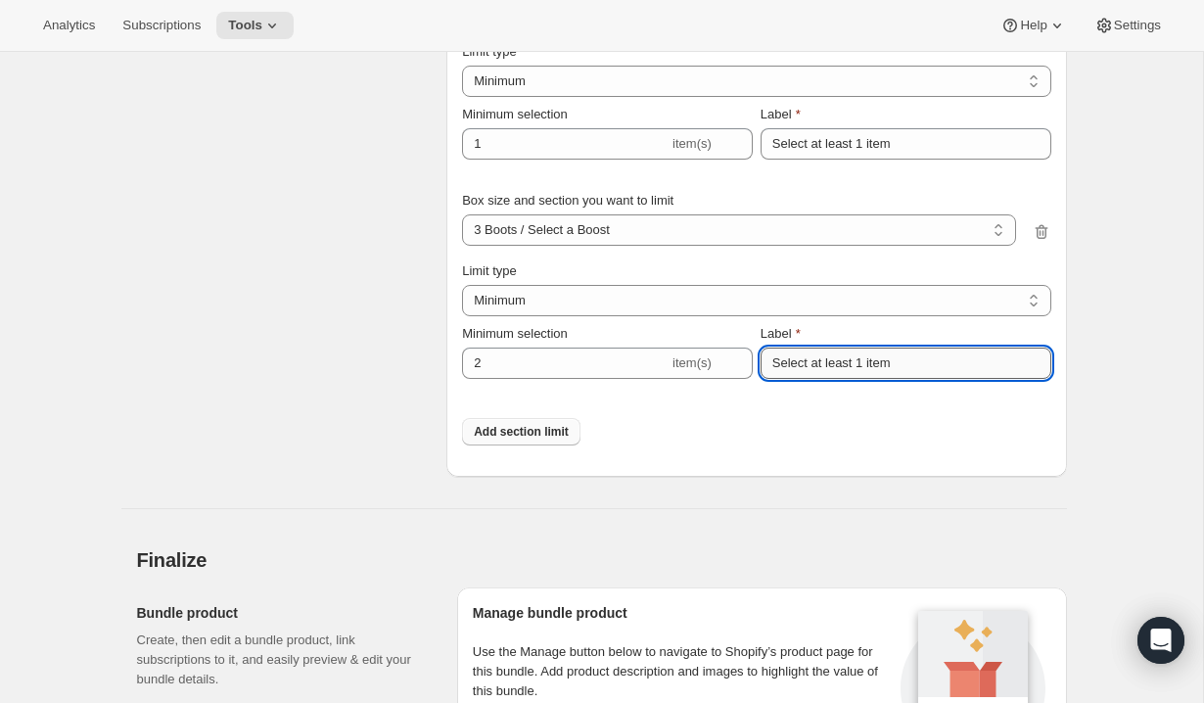
click at [847, 365] on input "Select at least 1 item" at bounding box center [906, 363] width 291 height 31
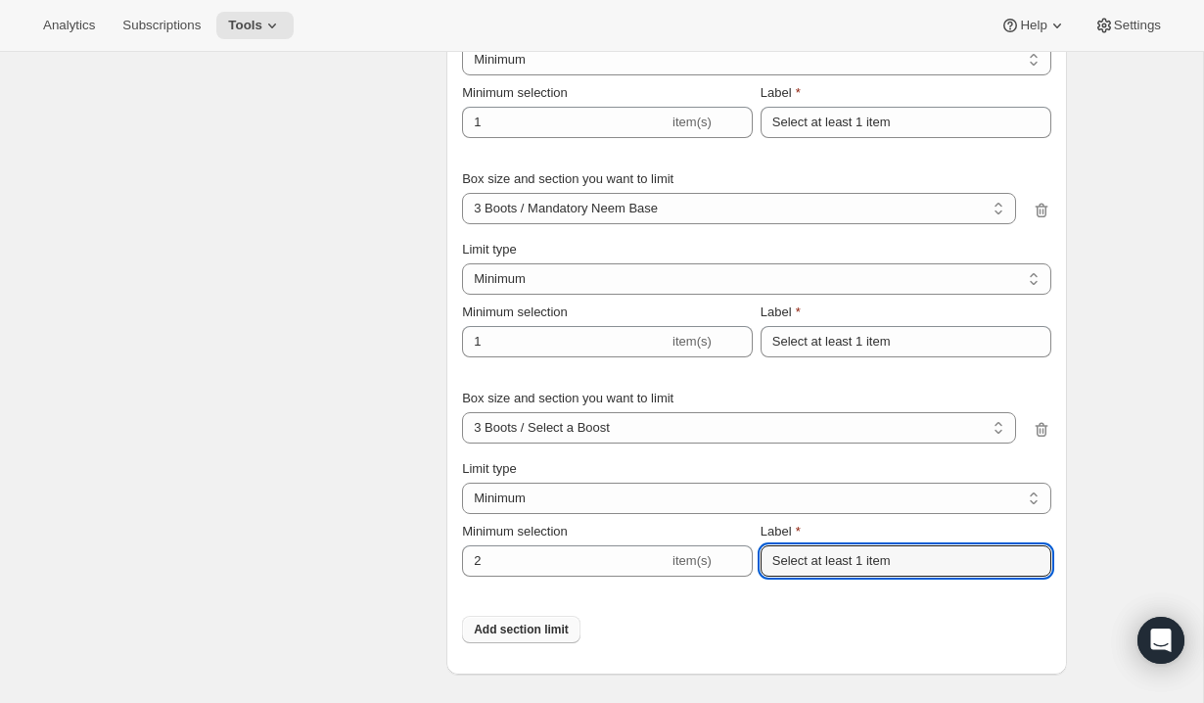
scroll to position [2354, 0]
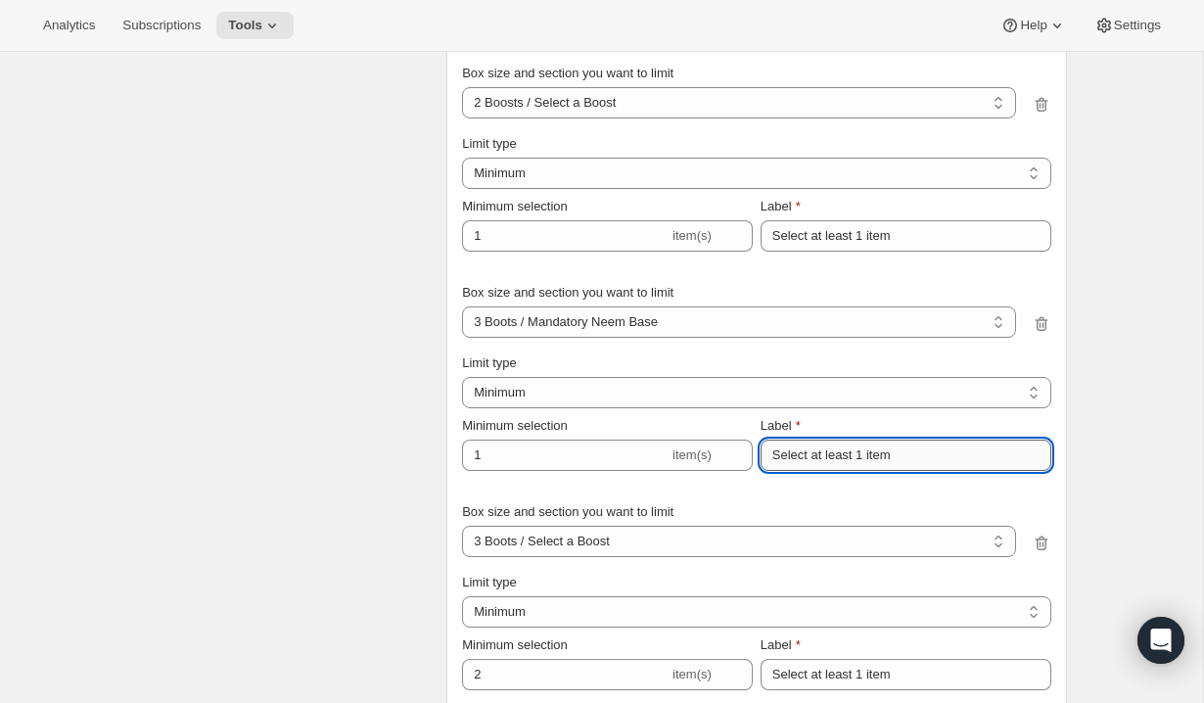
click at [821, 449] on input "Select at least 1 item" at bounding box center [906, 455] width 291 height 31
paste input "You have to take the boost"
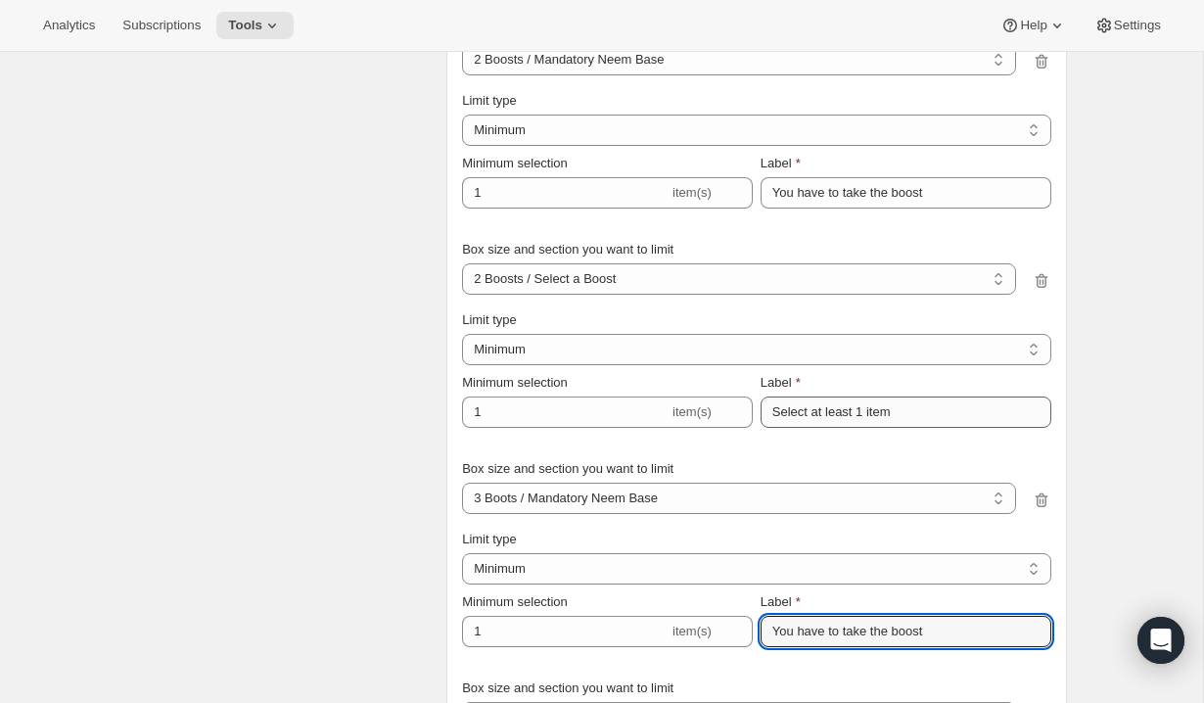
scroll to position [2119, 0]
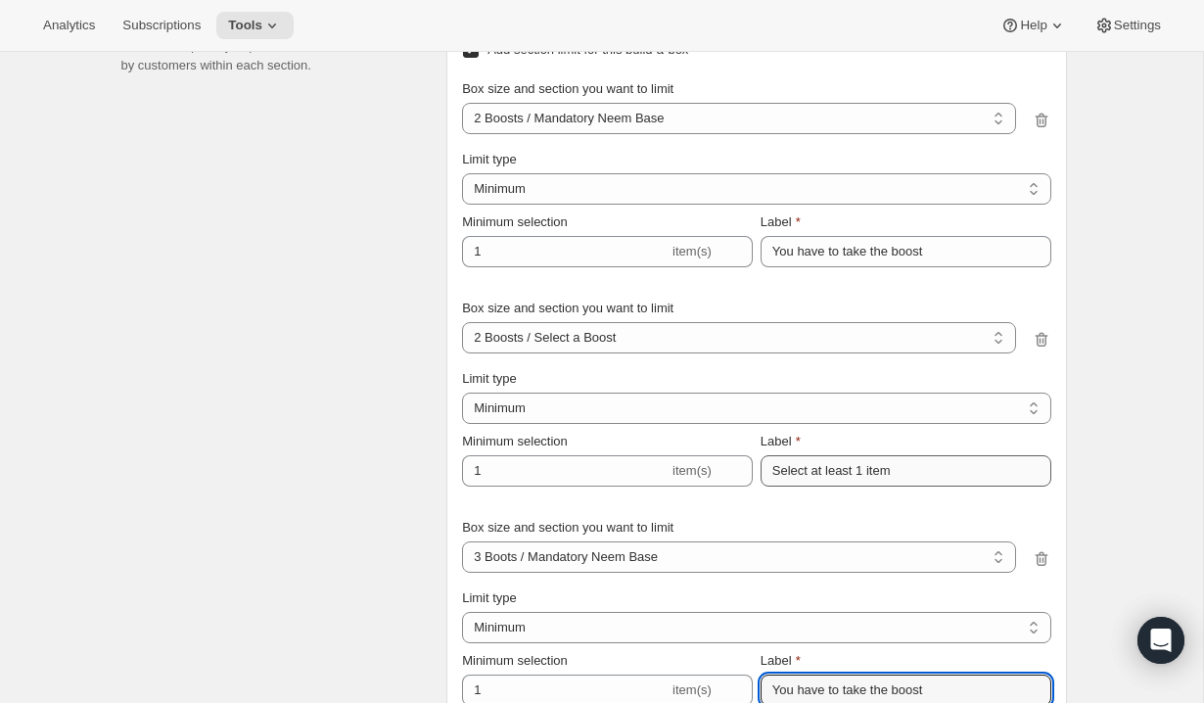
type input "You have to take the boost"
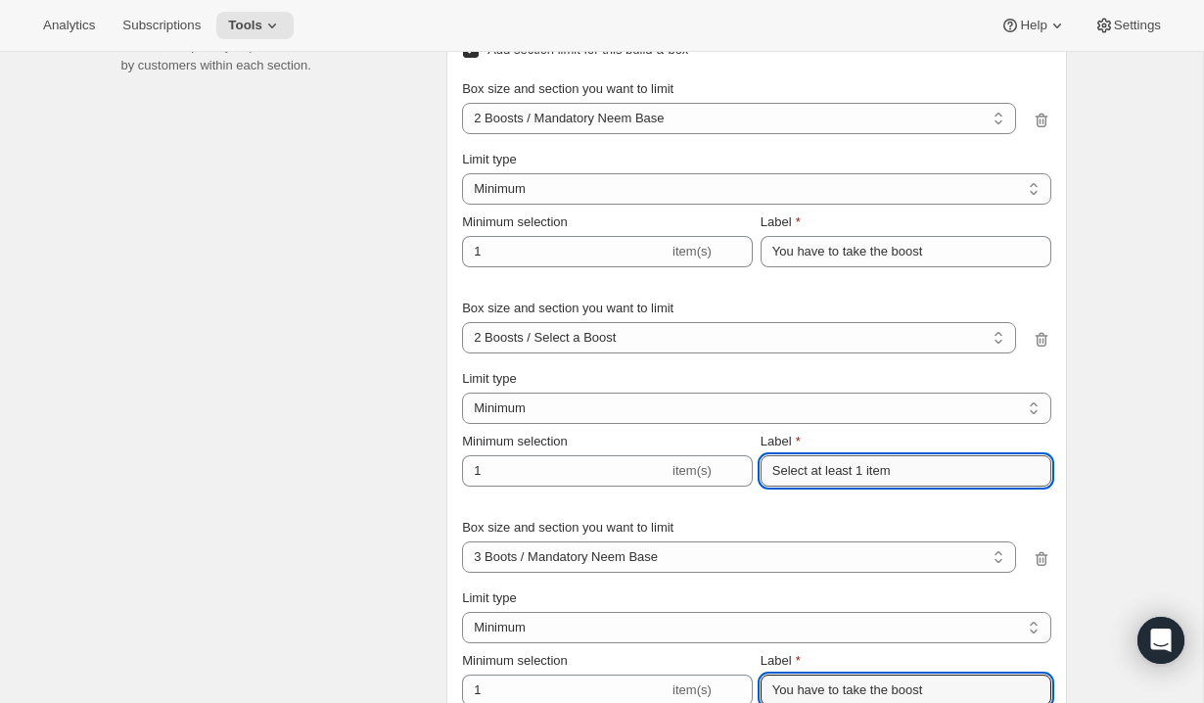
click at [837, 464] on input "Select at least 1 item" at bounding box center [906, 470] width 291 height 31
click at [859, 475] on input "Select at least 1 item" at bounding box center [906, 470] width 291 height 31
click at [889, 478] on input "Select at least 1 item" at bounding box center [906, 470] width 291 height 31
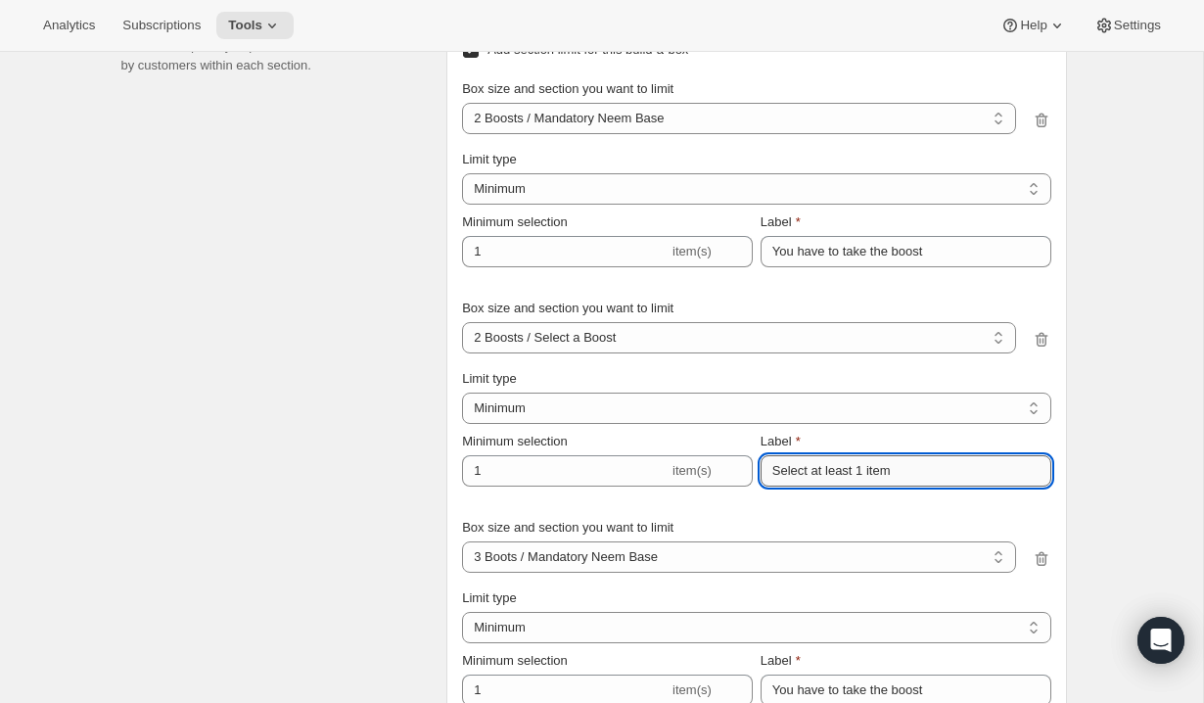
click at [889, 478] on input "Select at least 1 item" at bounding box center [906, 470] width 291 height 31
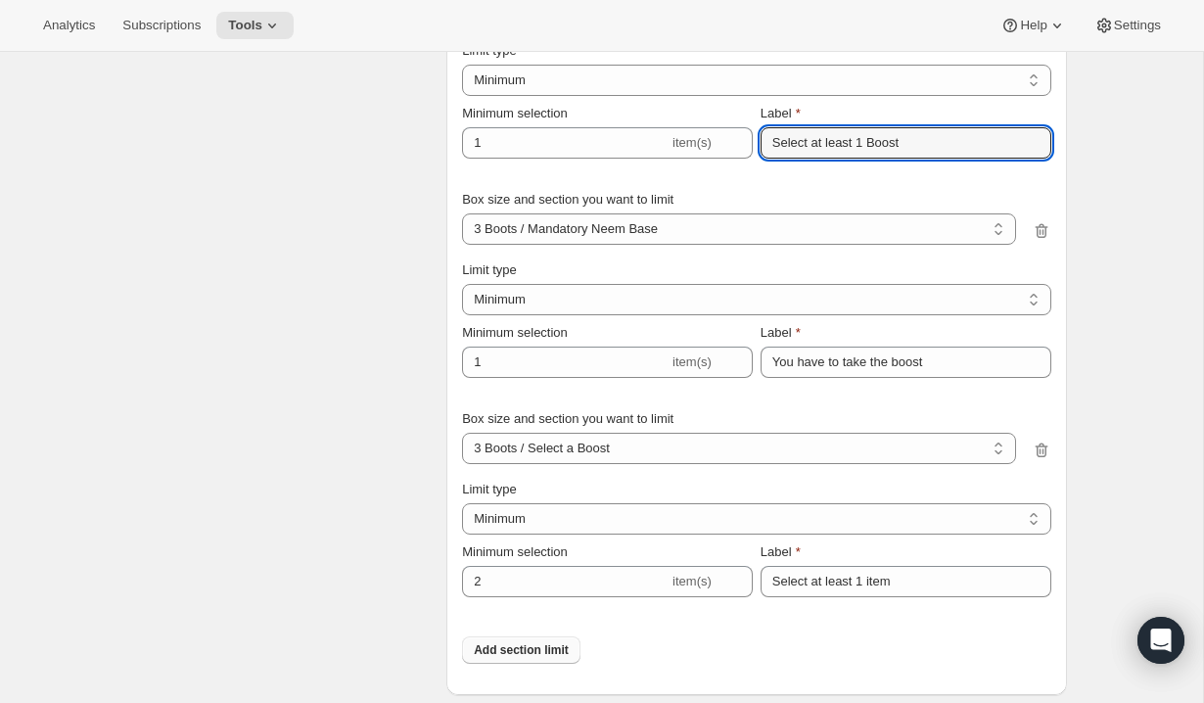
scroll to position [2527, 0]
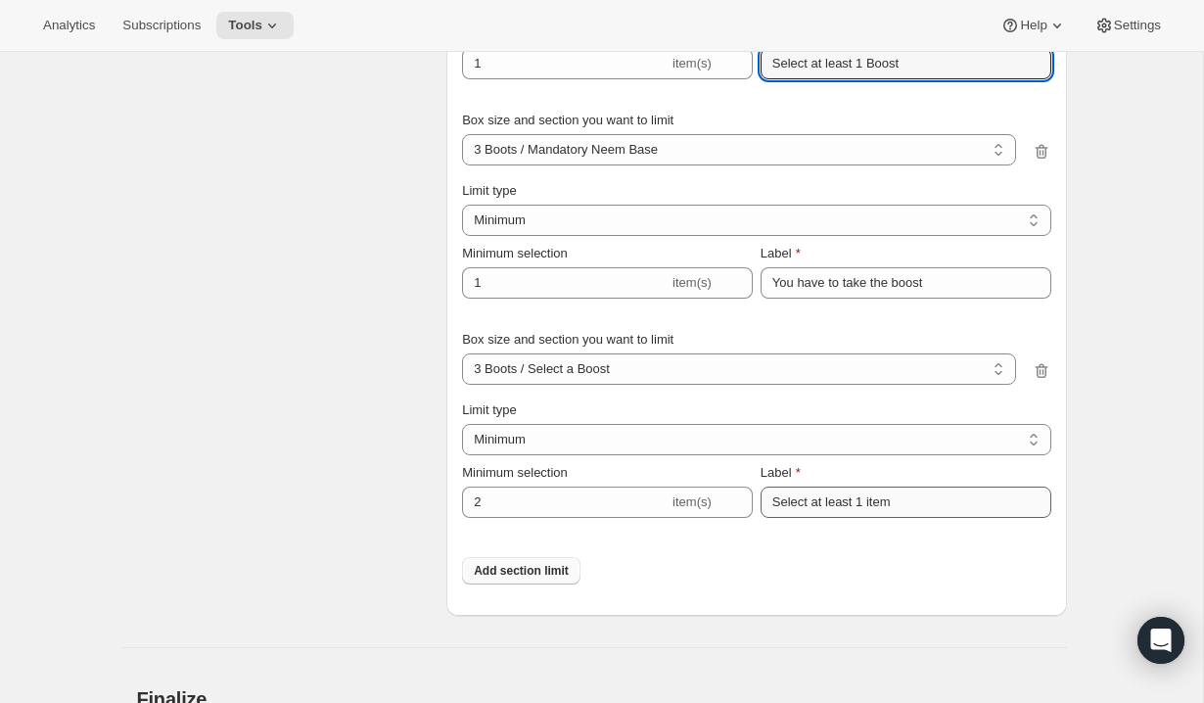
type input "Select at least 1 Boost"
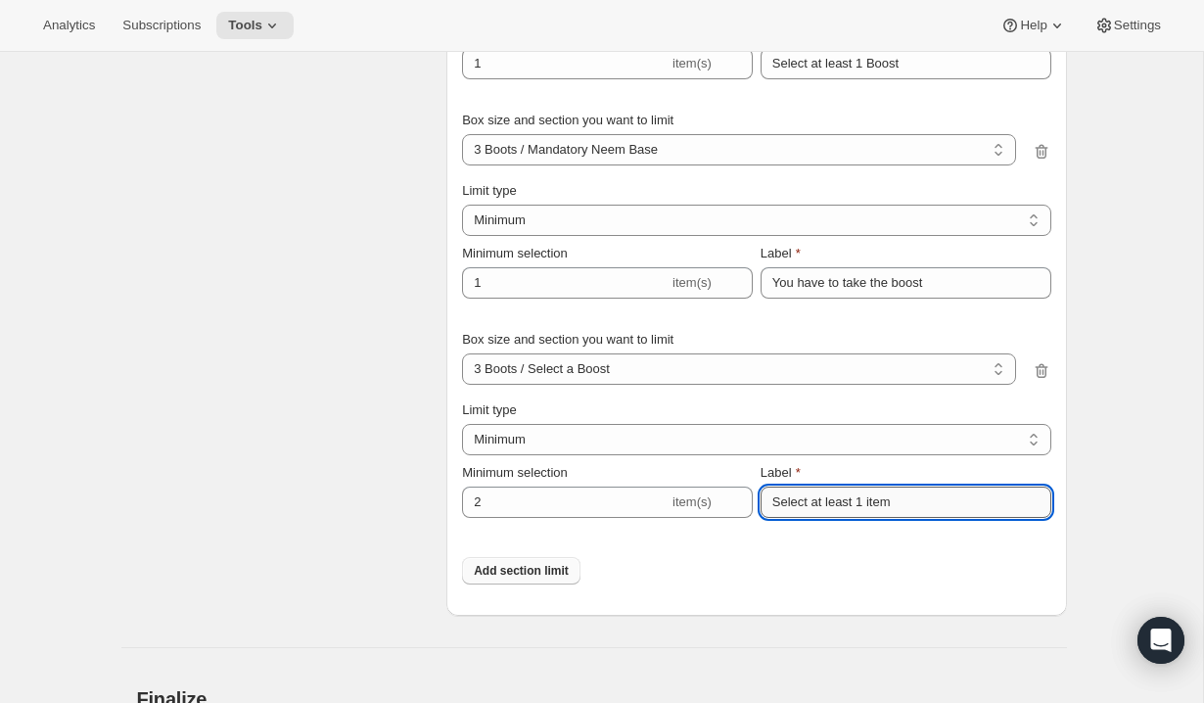
click at [846, 514] on input "Select at least 1 item" at bounding box center [906, 502] width 291 height 31
paste input "Boost"
click at [871, 504] on input "Select at least 1 Boost" at bounding box center [906, 502] width 291 height 31
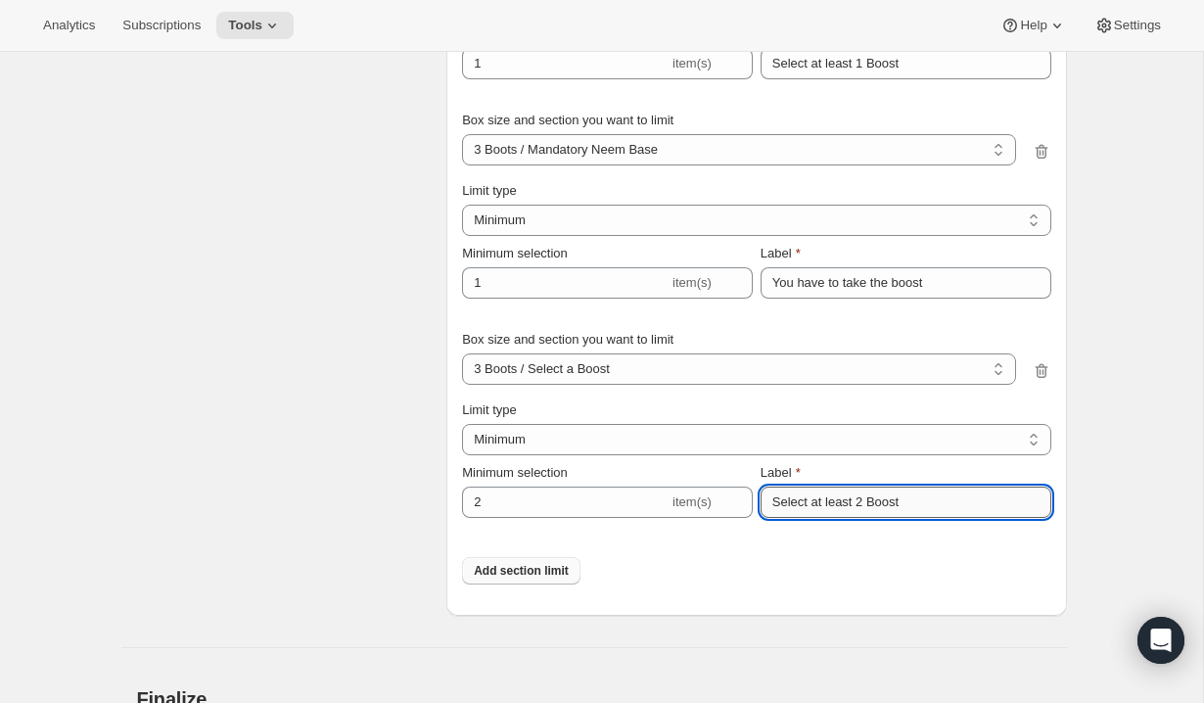
click at [842, 500] on input "Select at least 2 Boost" at bounding box center [906, 502] width 291 height 31
type input "Select 2 Boost"
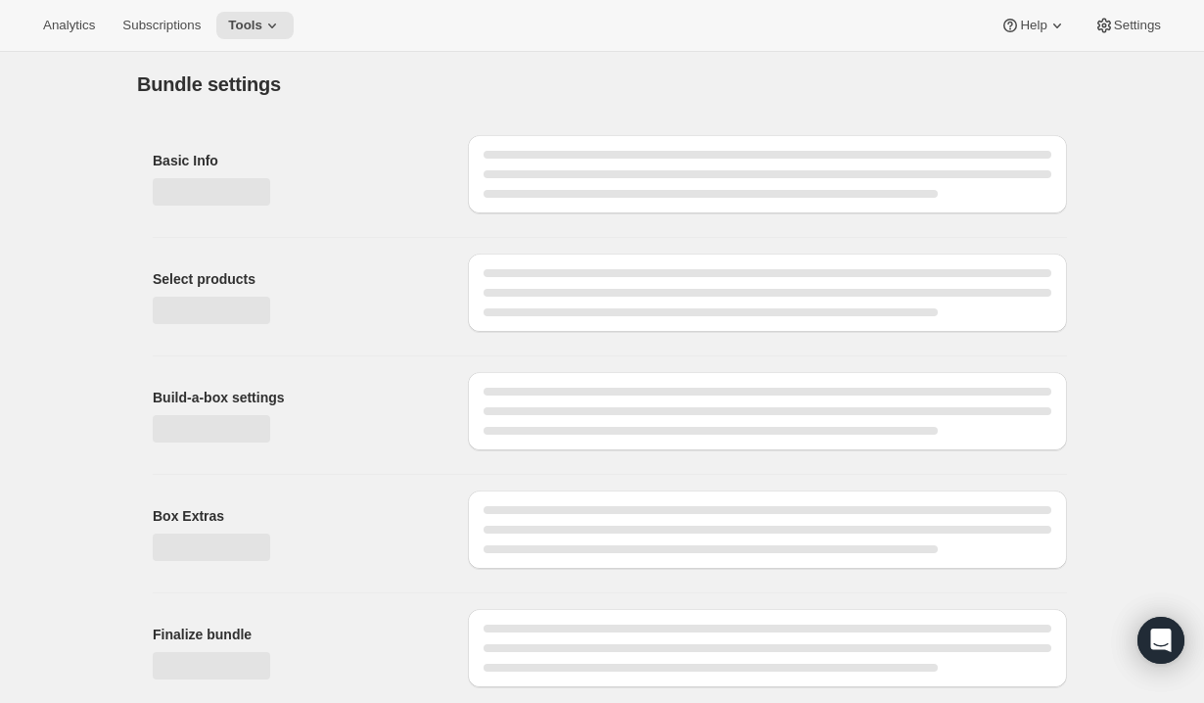
select select "gid://shopify/ProductVariant/52787259048265_9401ded8-ce4e-4058-bbcf-dae5a815f499"
type input "You have to take the boost"
select select "gid://shopify/ProductVariant/52787259015497_585c9942-7d39-4dd4-94cf-96975d9ccdb1"
type input "Select at least 1 Boost"
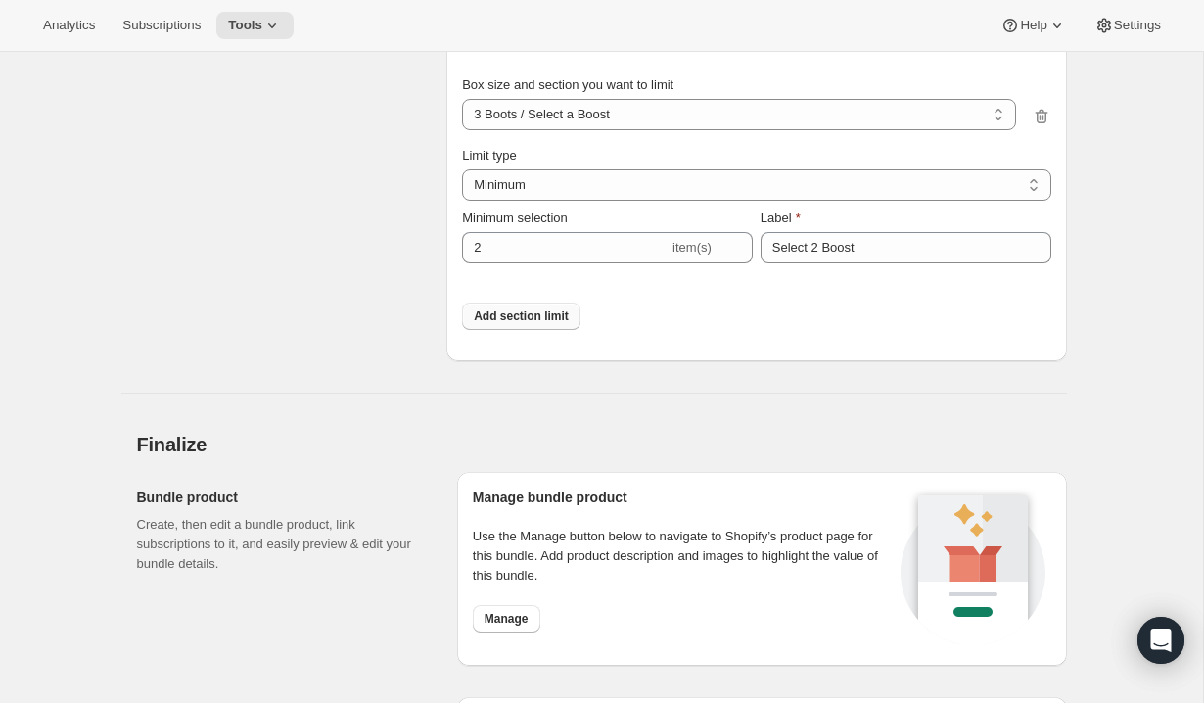
scroll to position [3055, 0]
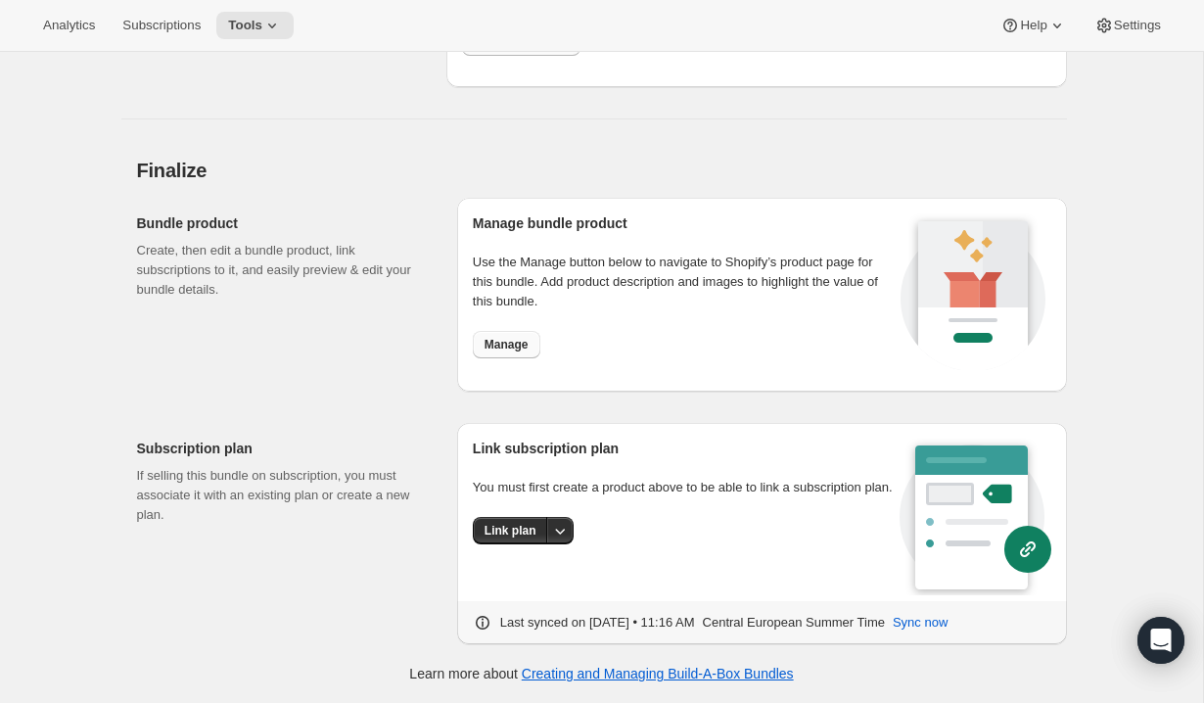
click at [506, 357] on button "Manage" at bounding box center [507, 344] width 68 height 27
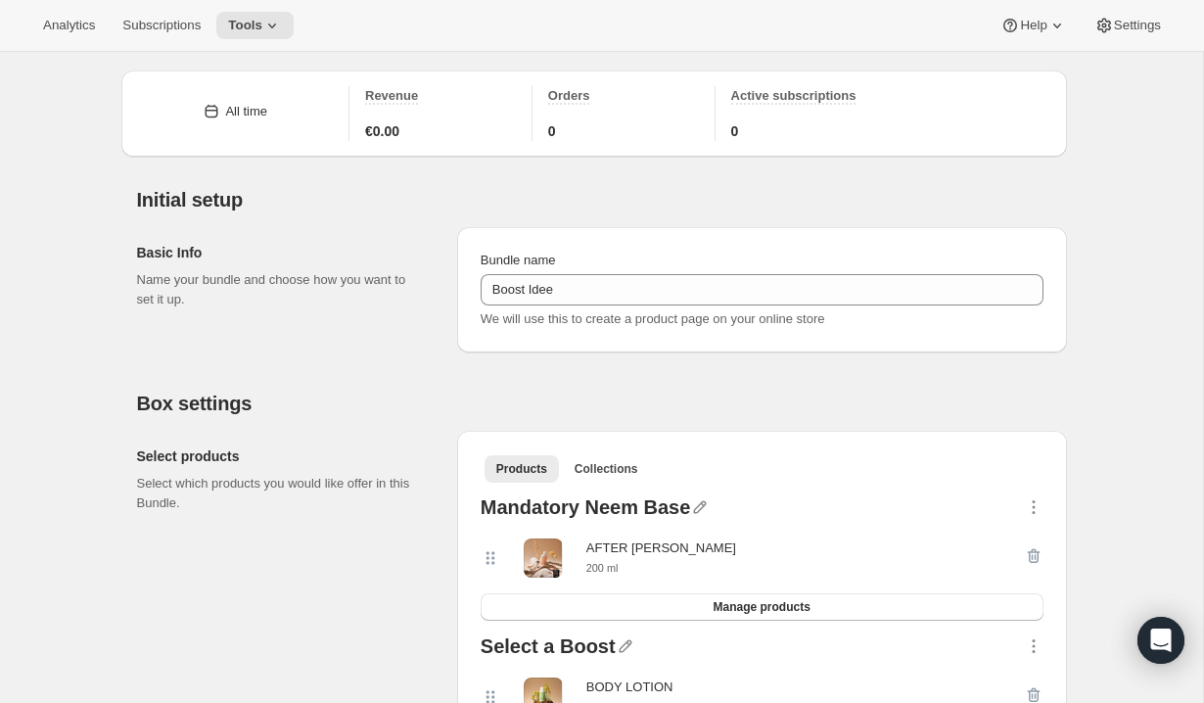
scroll to position [0, 0]
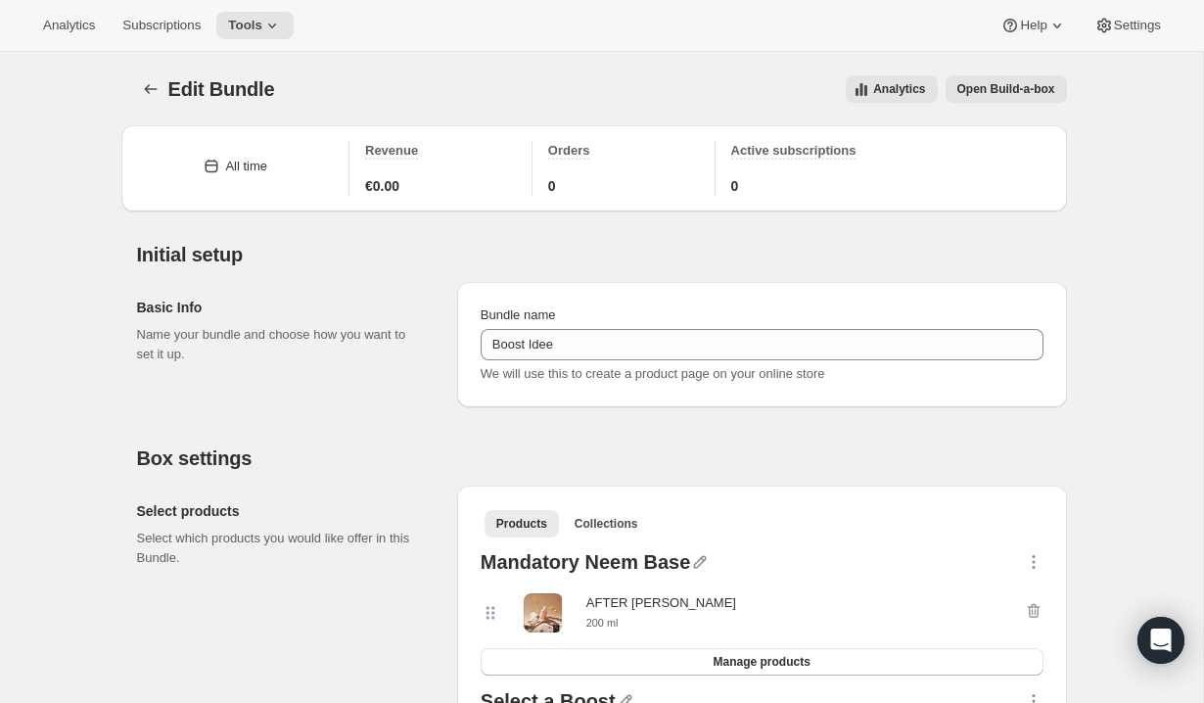
click at [990, 93] on span "Open Build-a-box" at bounding box center [1006, 89] width 98 height 16
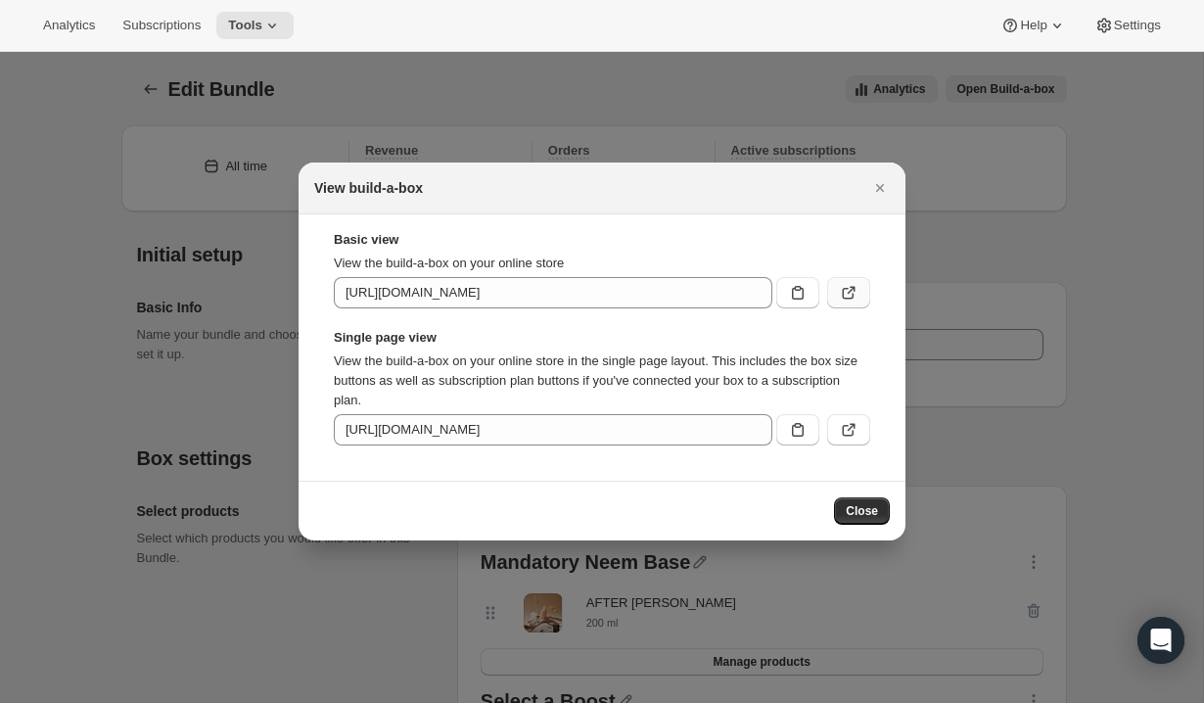
click at [848, 294] on icon ":rau:" at bounding box center [852, 291] width 8 height 8
click at [845, 430] on icon ":rau:" at bounding box center [849, 430] width 20 height 20
click at [882, 189] on icon "Close" at bounding box center [880, 188] width 8 height 8
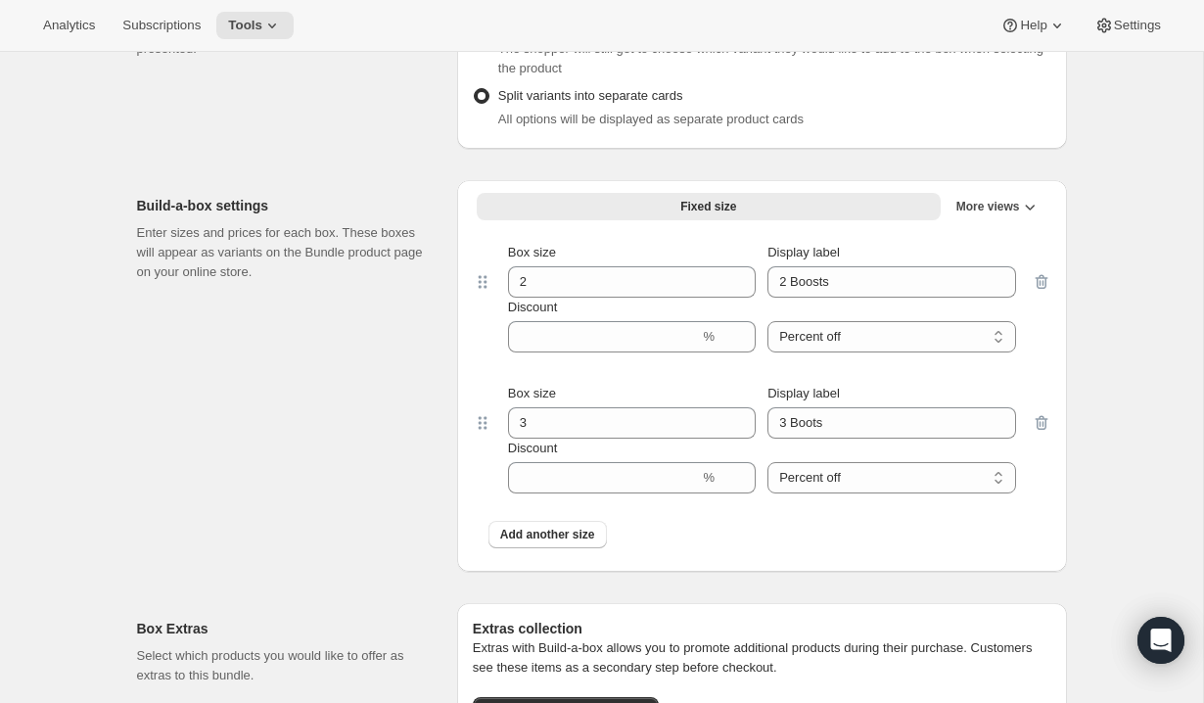
scroll to position [1095, 0]
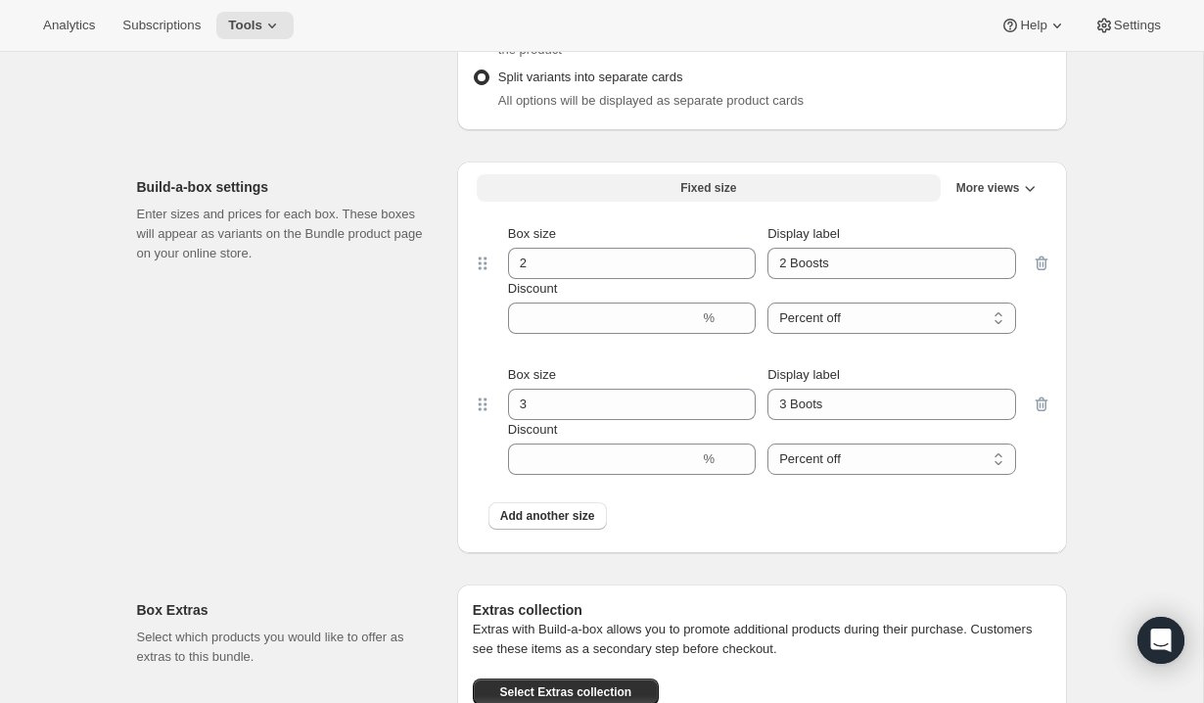
click at [864, 200] on button "Fixed size" at bounding box center [709, 187] width 464 height 27
click at [972, 181] on span "More views" at bounding box center [988, 188] width 64 height 16
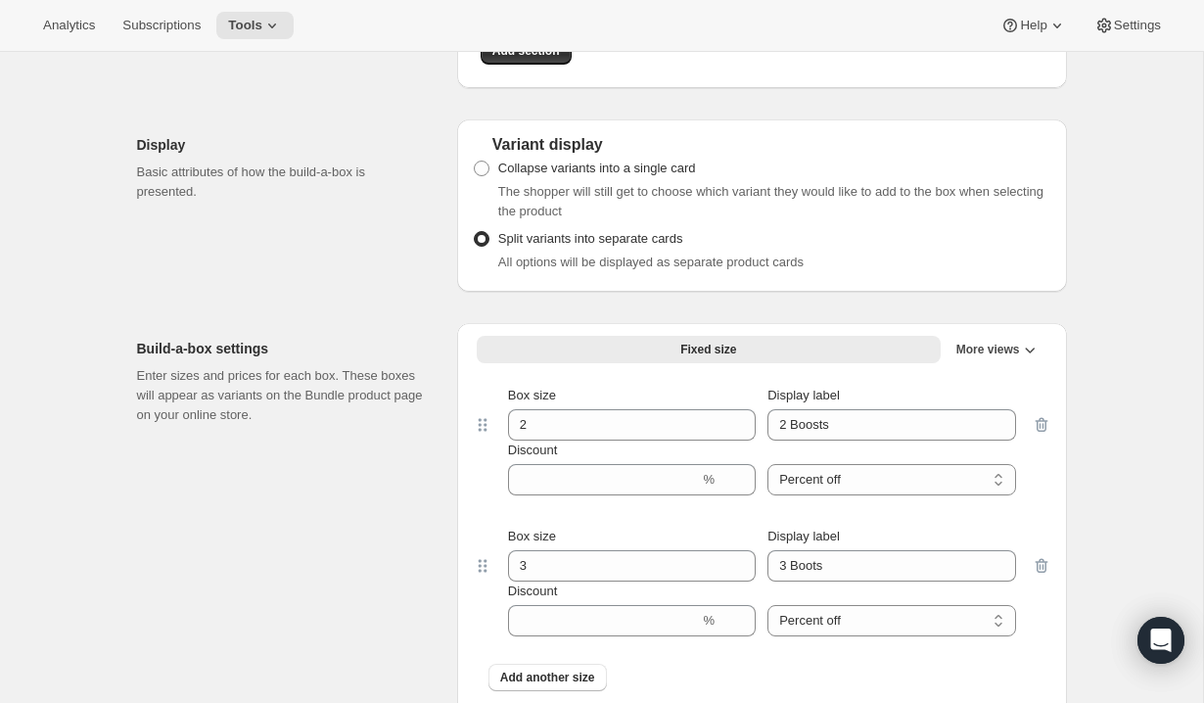
click at [988, 365] on div "Fixed size Min-Max More views Fixed size More views" at bounding box center [762, 352] width 579 height 35
click at [988, 357] on span "More views" at bounding box center [988, 350] width 64 height 16
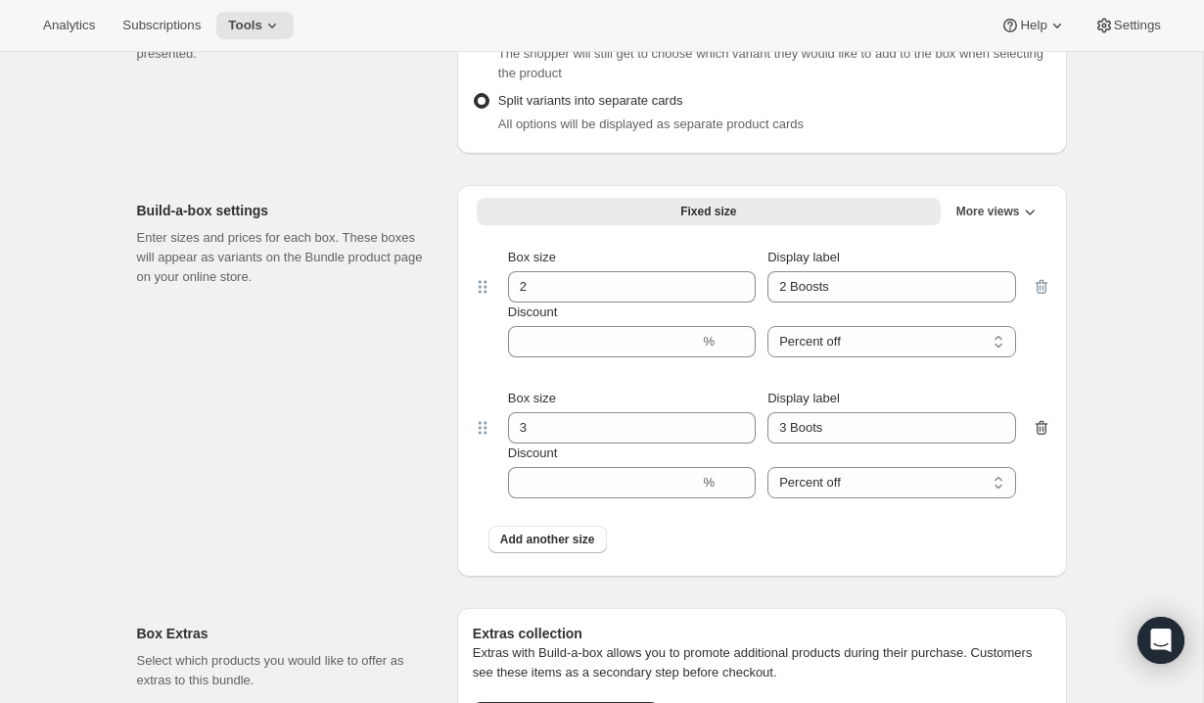
click at [1037, 436] on icon "button" at bounding box center [1042, 428] width 20 height 20
select select
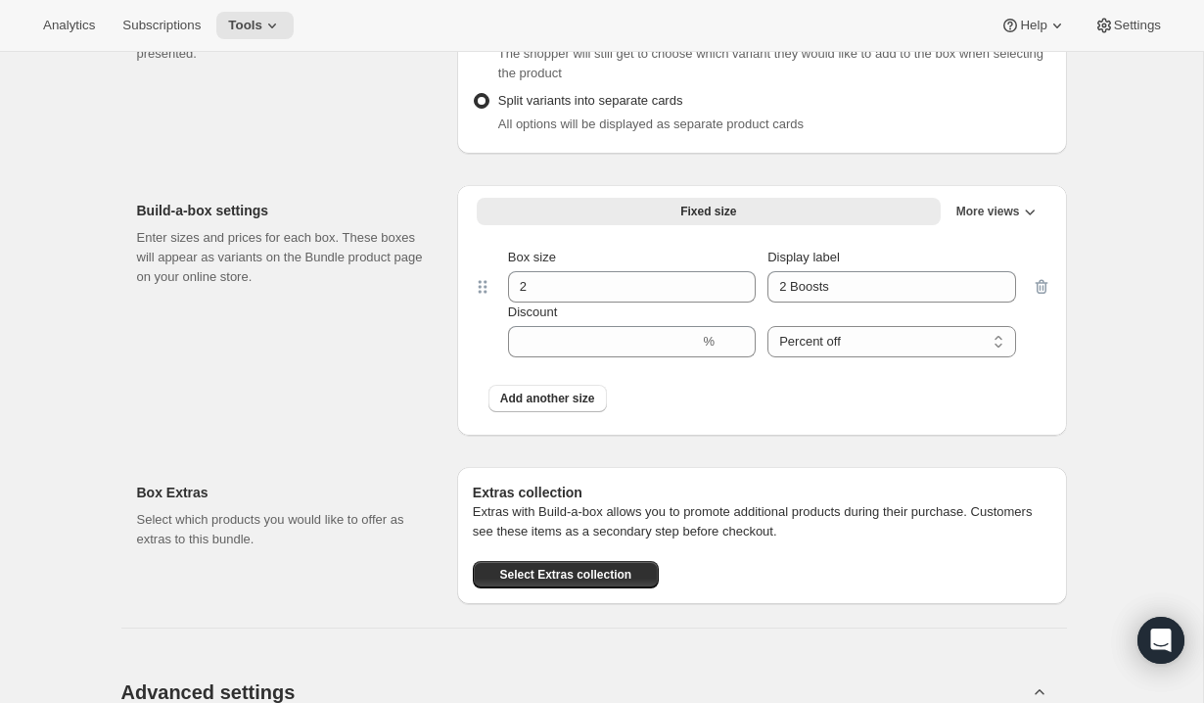
click at [1033, 281] on div at bounding box center [1042, 303] width 20 height 110
click at [1039, 281] on div at bounding box center [1042, 303] width 20 height 110
click at [974, 214] on span "More views" at bounding box center [988, 212] width 64 height 16
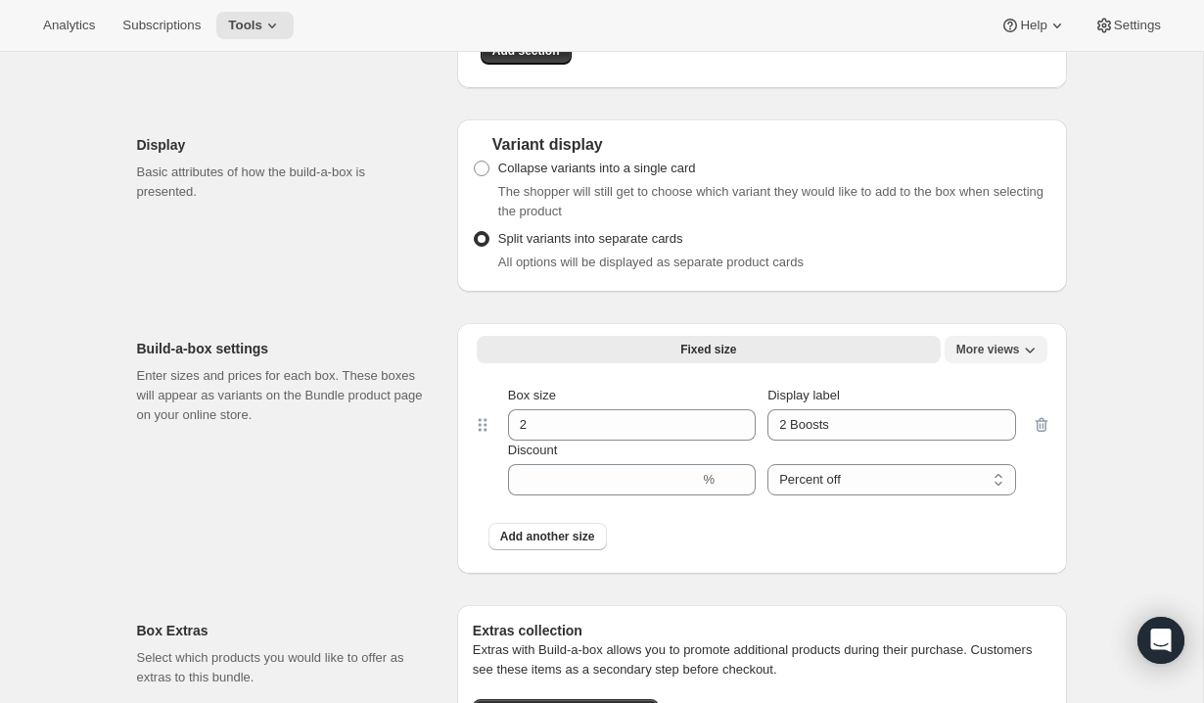
click at [986, 362] on button "More views" at bounding box center [996, 349] width 103 height 27
click at [676, 365] on div "Fixed size Min-Max More views Fixed size More views" at bounding box center [762, 352] width 579 height 35
click at [678, 362] on button "Fixed size" at bounding box center [709, 349] width 464 height 27
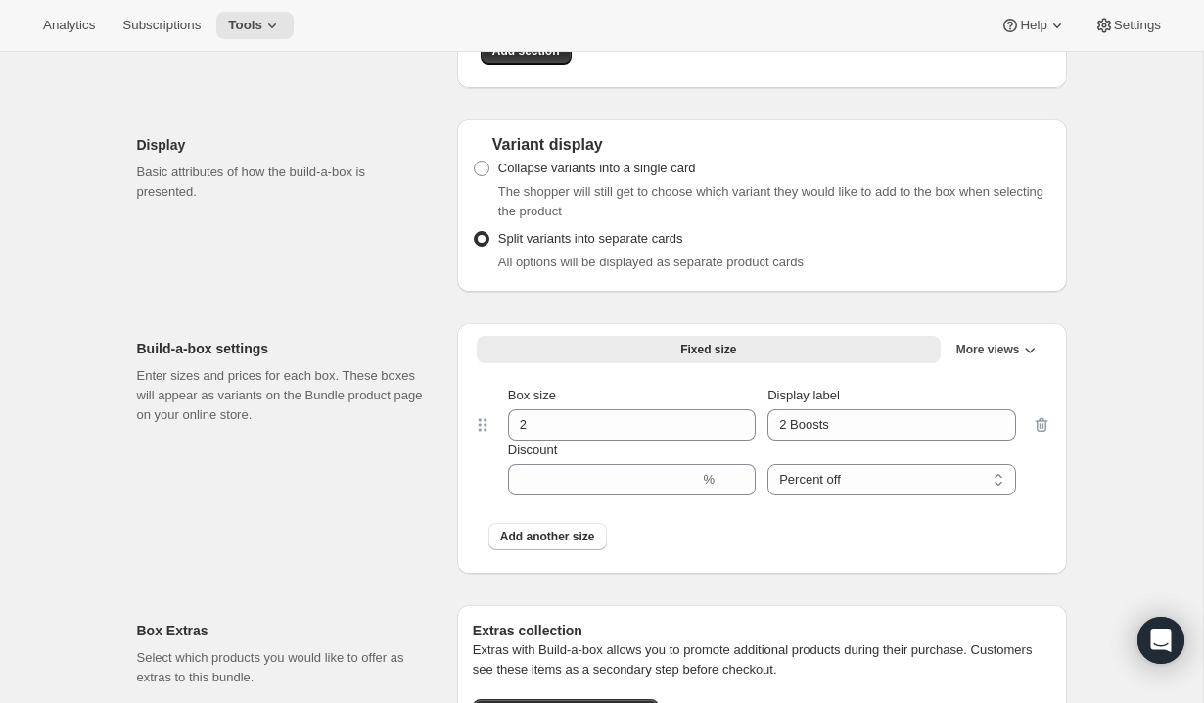
select select "gid://shopify/ProductVariant/52787259048265_9401ded8-ce4e-4058-bbcf-dae5a815f499"
select select "gid://shopify/ProductVariant/52787259048265_585c9942-7d39-4dd4-94cf-96975d9ccdb1"
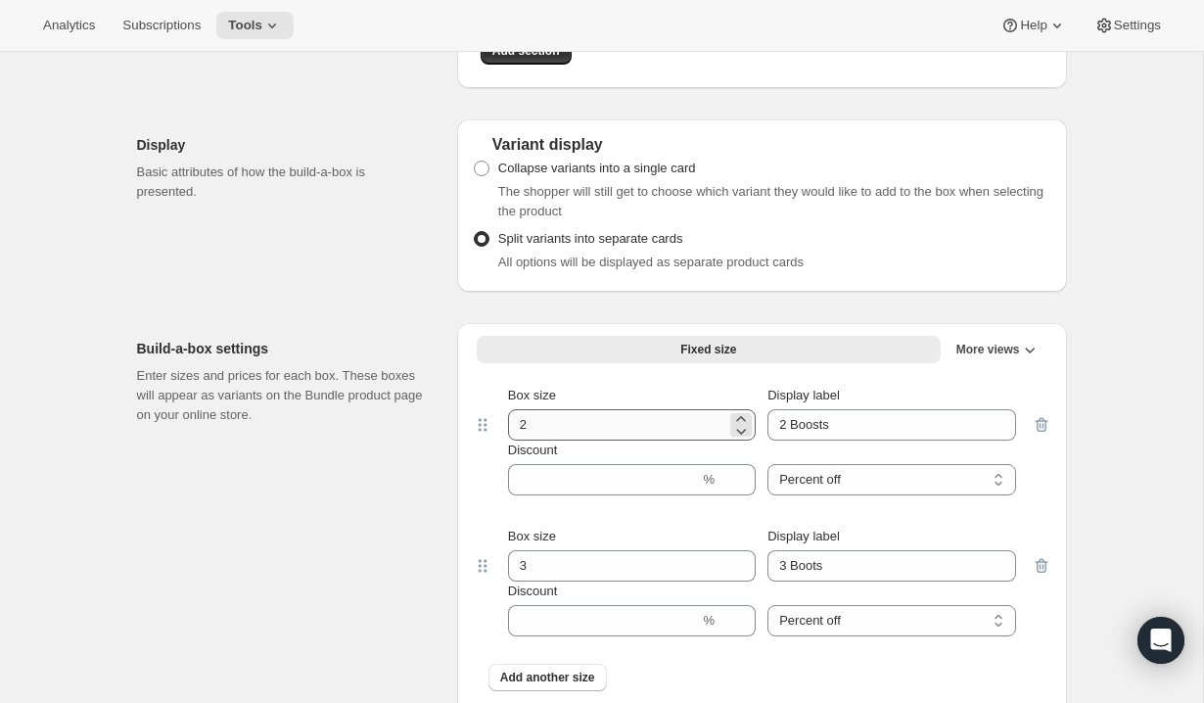
scroll to position [1103, 0]
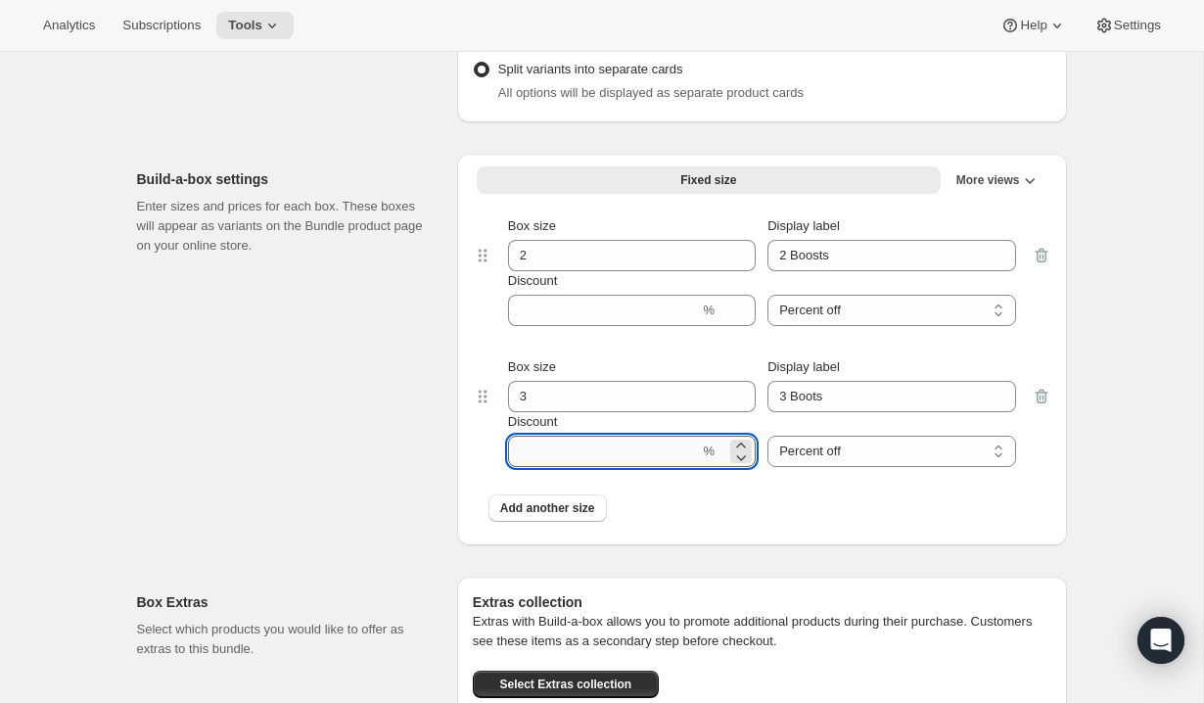
click at [622, 465] on input "Discount" at bounding box center [604, 451] width 192 height 31
type input "20"
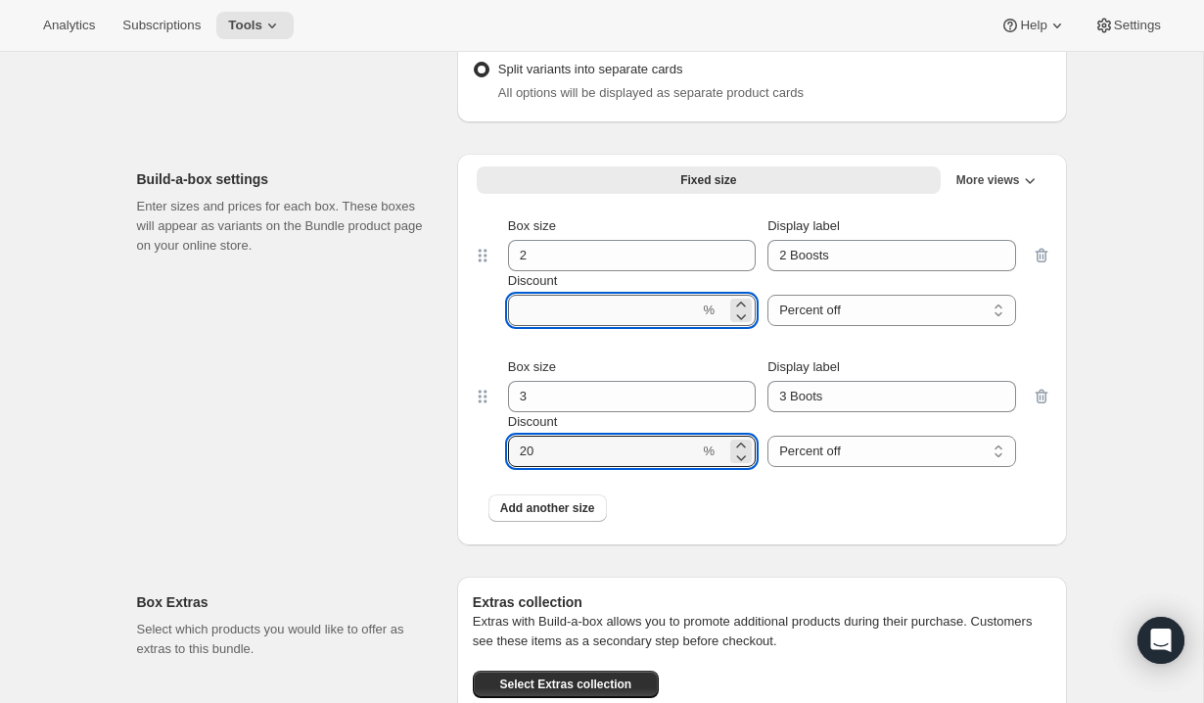
click at [580, 317] on input "Discount" at bounding box center [604, 310] width 192 height 31
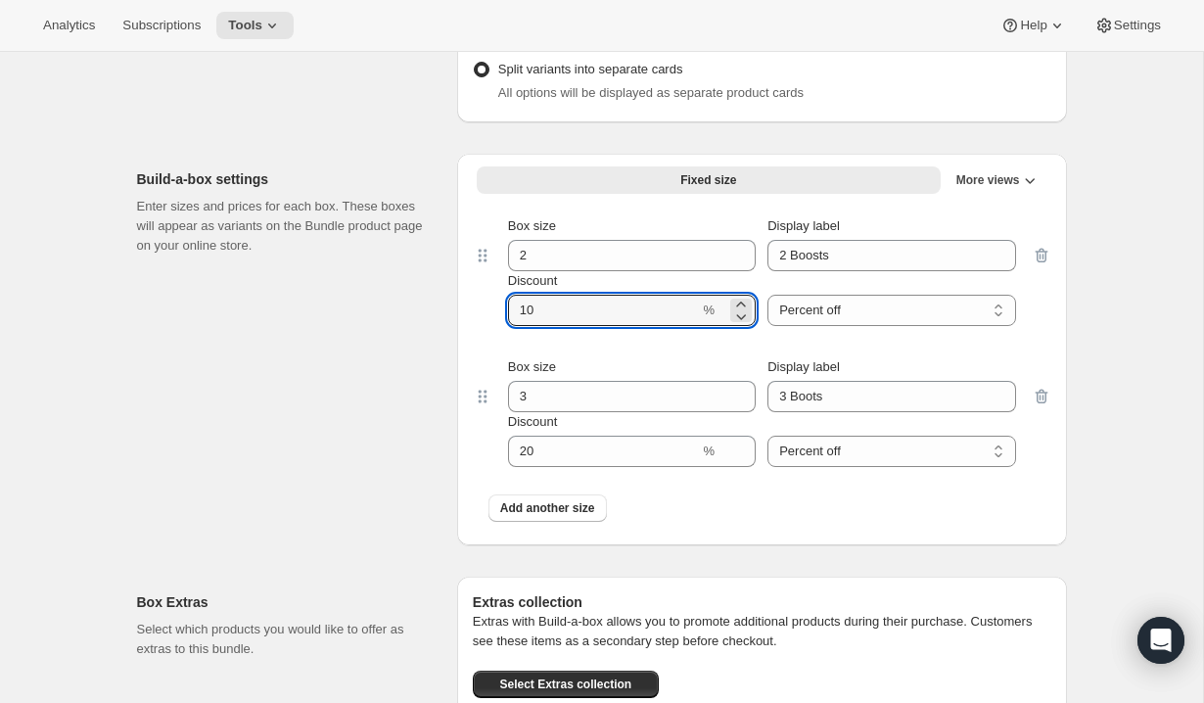
type input "10"
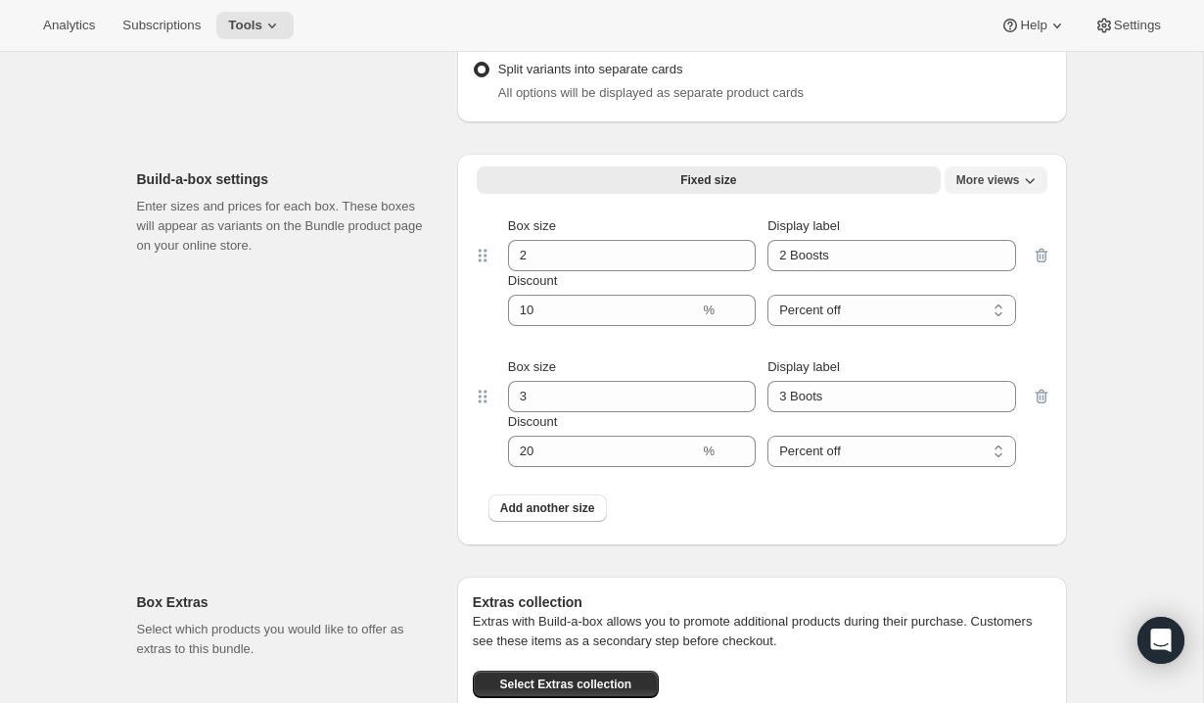
click at [1003, 188] on span "More views" at bounding box center [988, 180] width 64 height 16
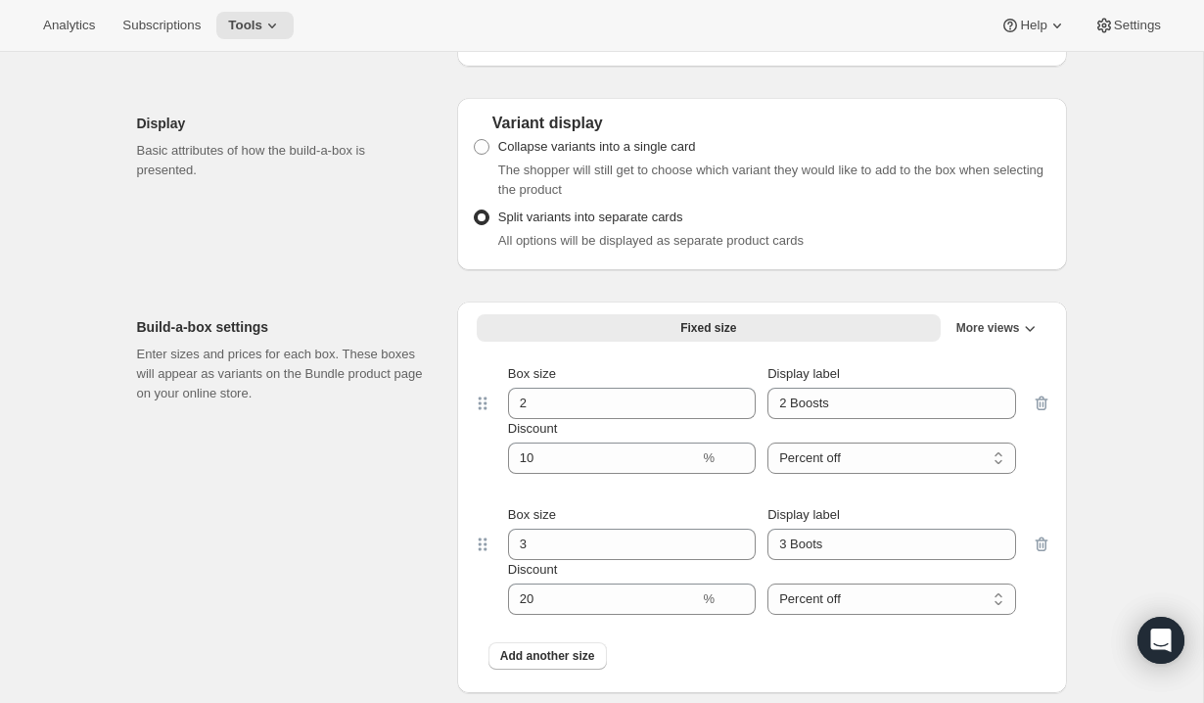
click at [996, 311] on div "Fixed size Min-Max More views Fixed size More views Box size 2 Display label 2 …" at bounding box center [762, 498] width 610 height 392
click at [996, 333] on span "More views" at bounding box center [988, 328] width 64 height 16
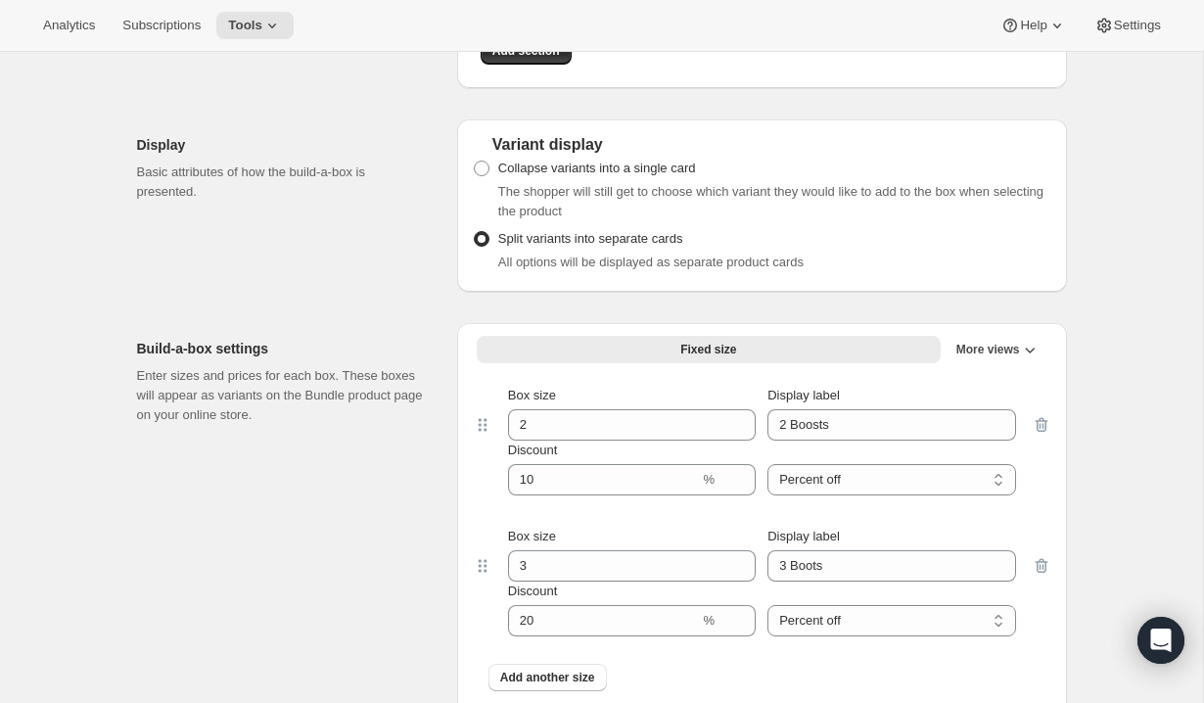
scroll to position [3, 0]
